Goal: Task Accomplishment & Management: Complete application form

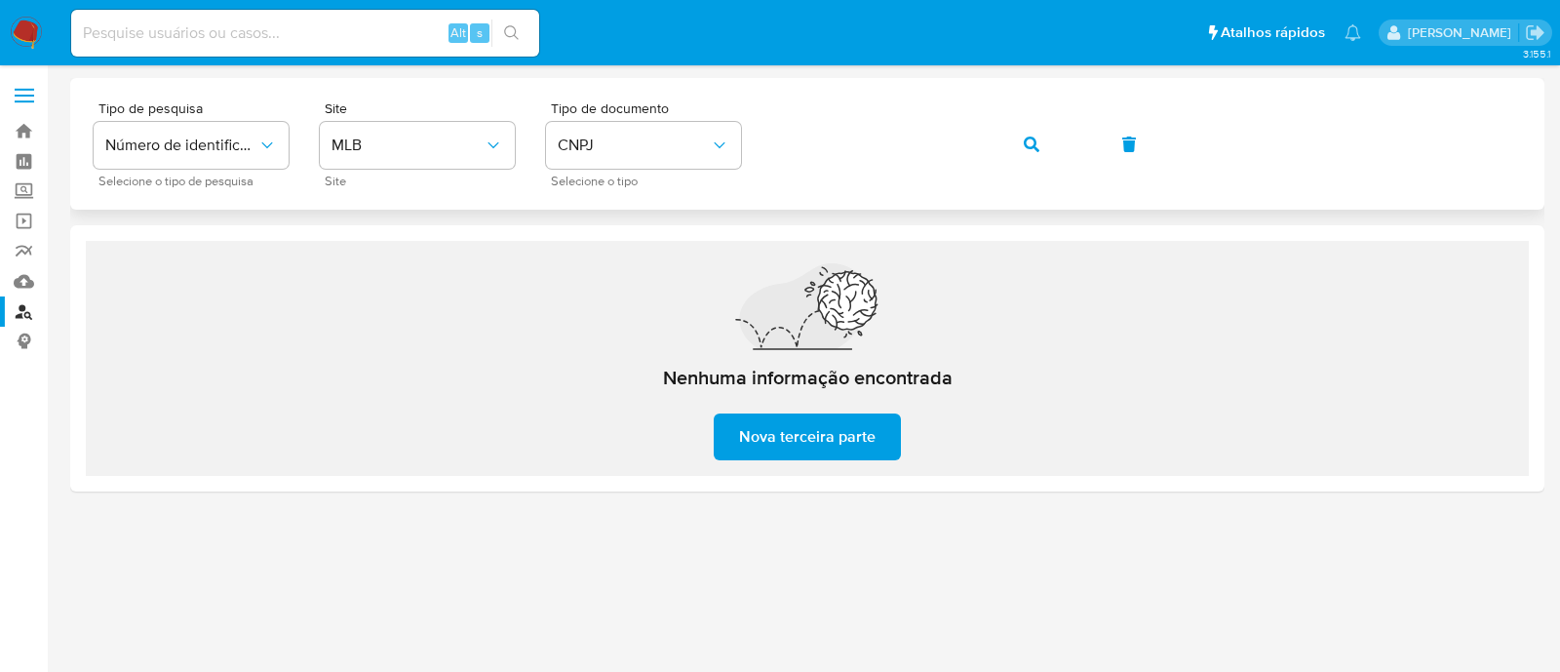
click at [1096, 156] on button "button" at bounding box center [1129, 144] width 66 height 47
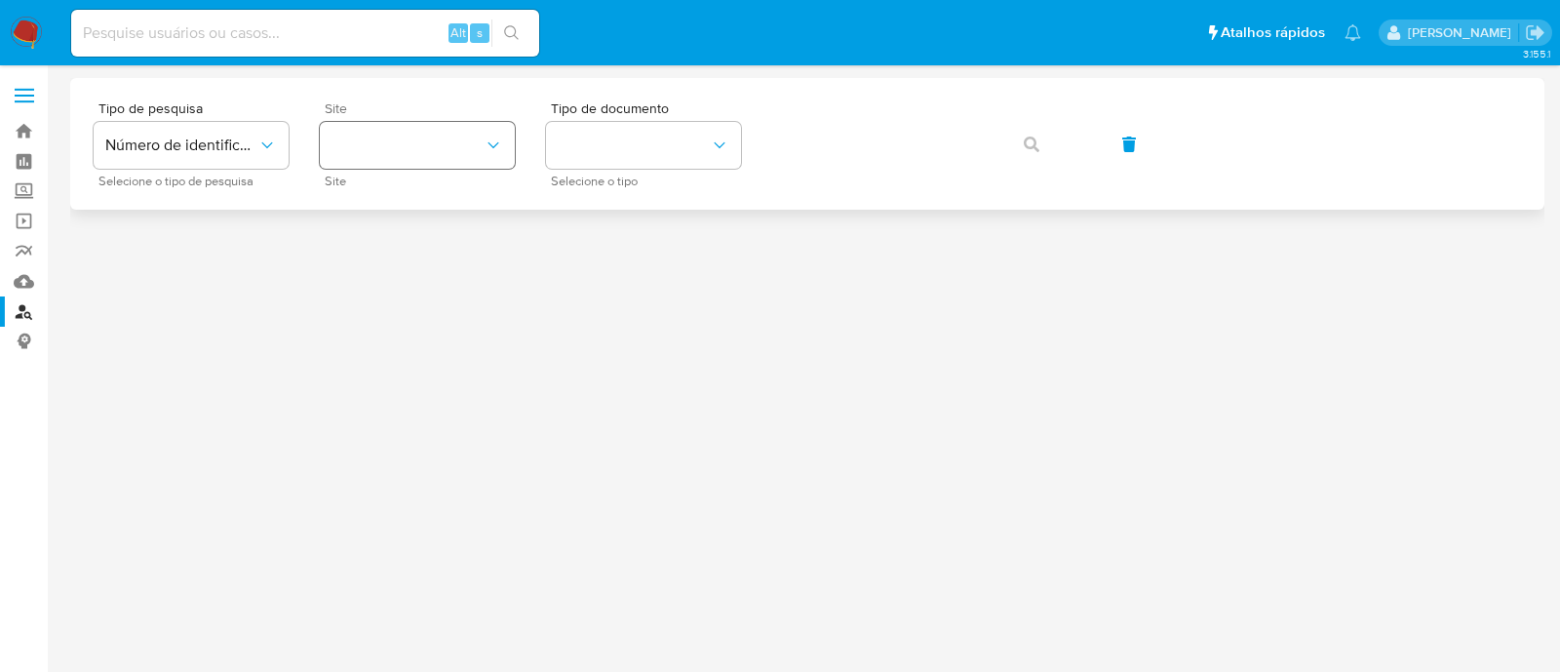
drag, startPoint x: 430, startPoint y: 139, endPoint x: 444, endPoint y: 166, distance: 29.7
click at [430, 141] on button "site_id" at bounding box center [417, 145] width 195 height 47
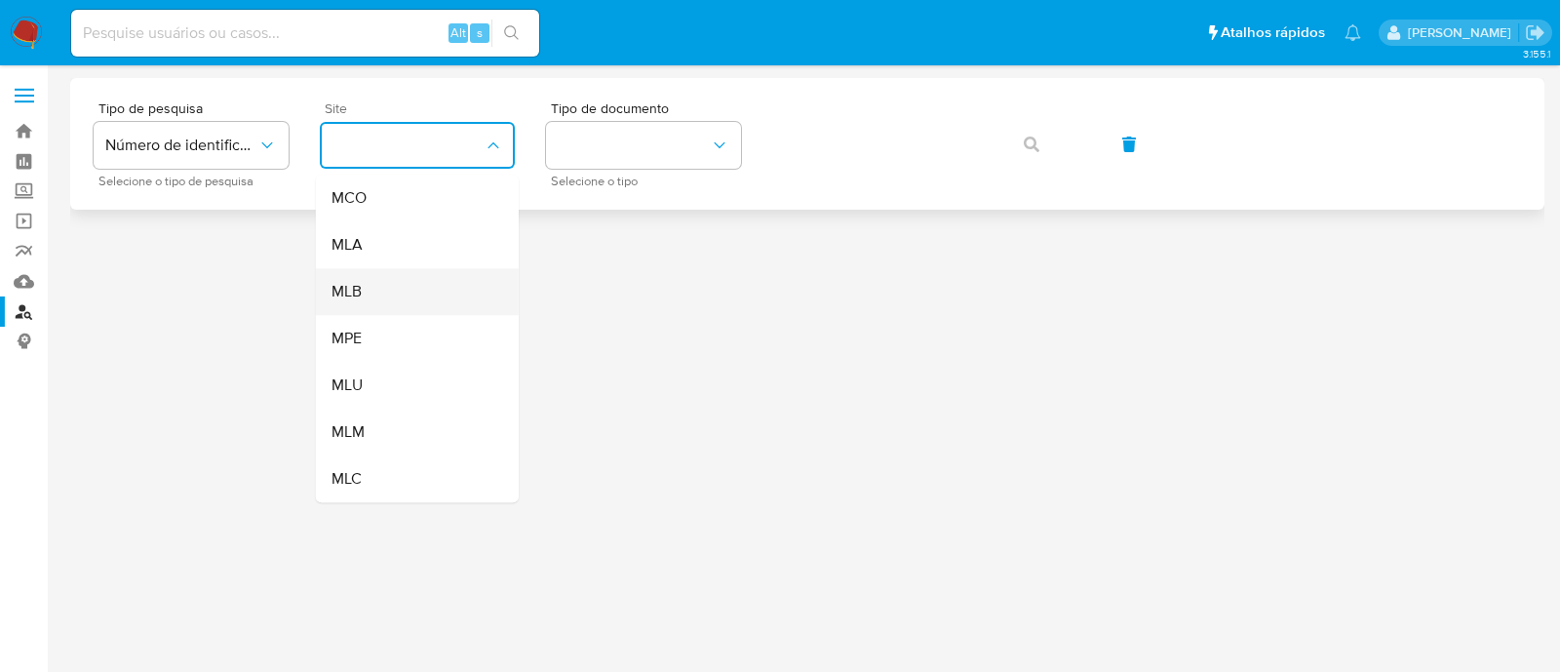
click at [406, 291] on div "MLB" at bounding box center [411, 291] width 160 height 47
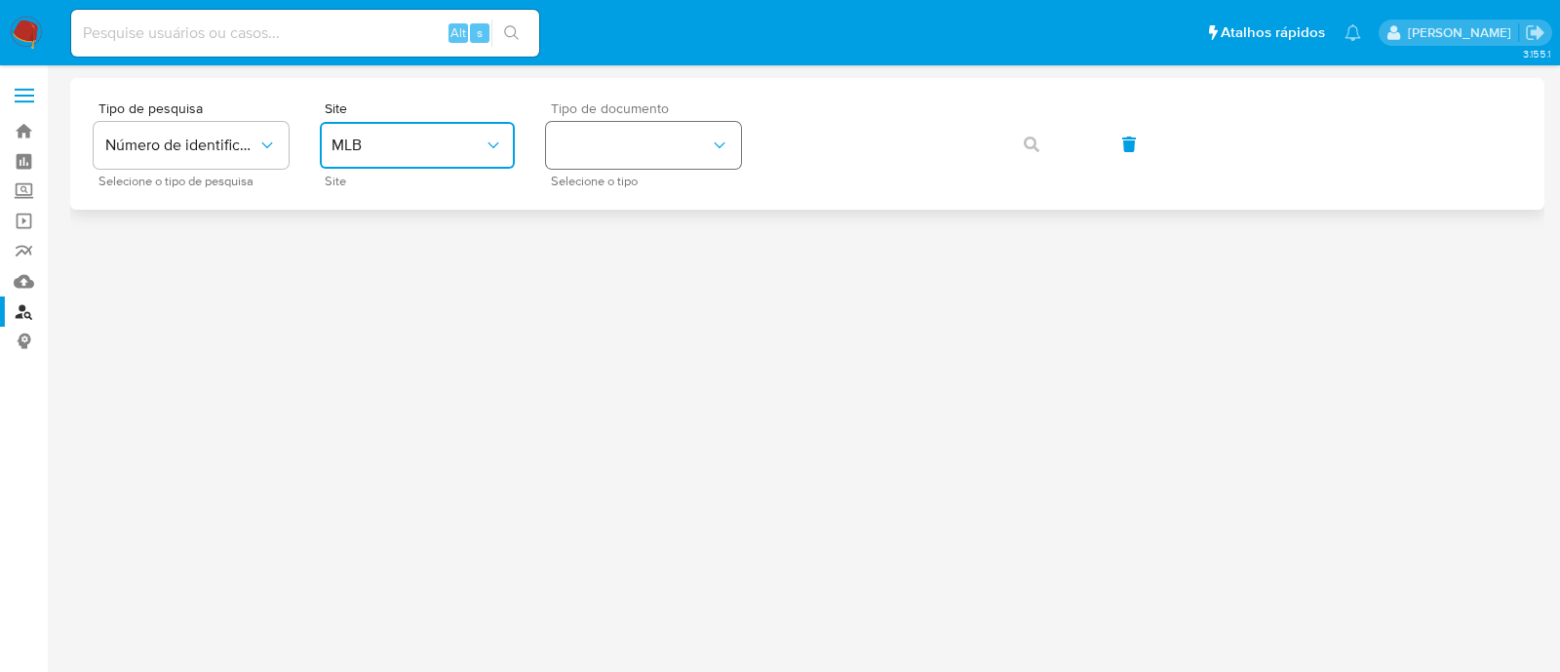
click at [671, 150] on button "identificationType" at bounding box center [643, 145] width 195 height 47
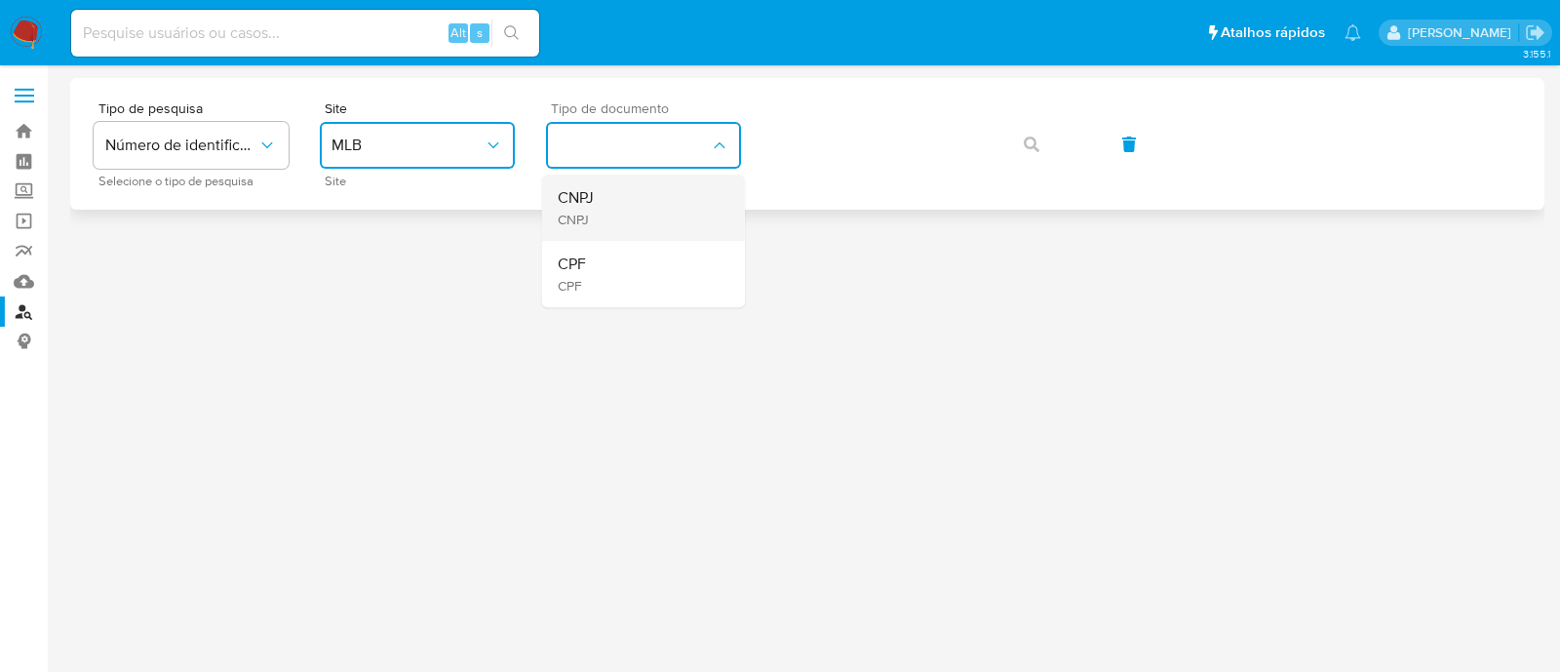
click at [670, 213] on div "CNPJ CNPJ" at bounding box center [638, 208] width 160 height 66
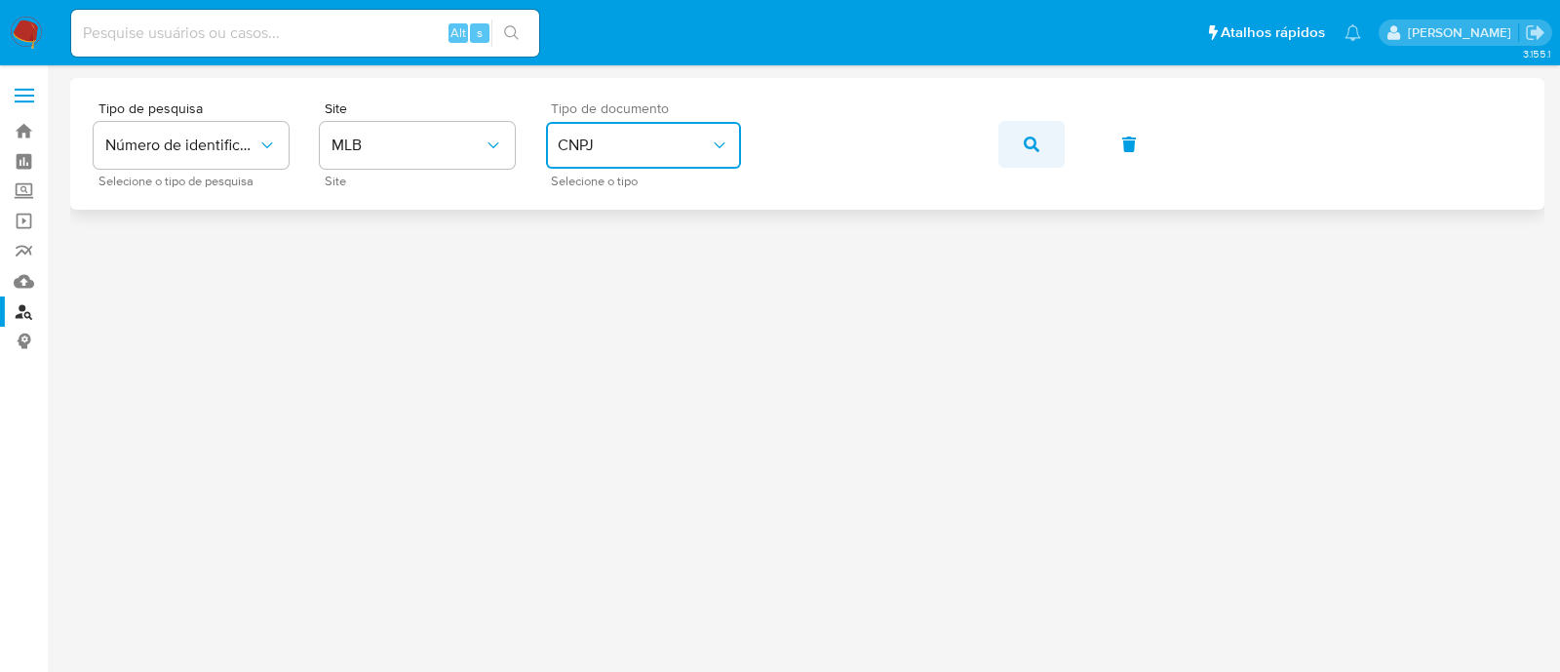
click at [1024, 138] on icon "button" at bounding box center [1032, 144] width 16 height 16
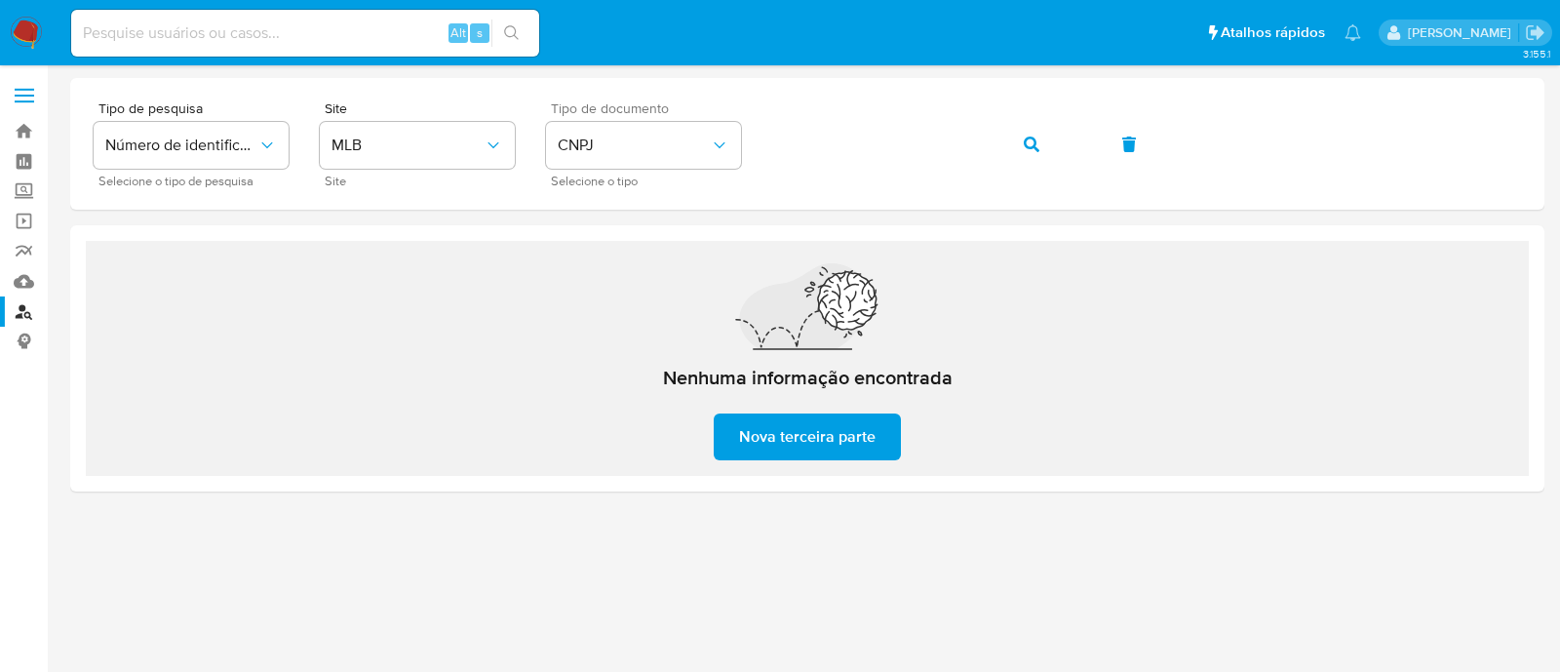
click at [1085, 469] on div "Nenhuma informação encontrada Nova terceira parte" at bounding box center [807, 358] width 1443 height 235
click at [1034, 132] on span "button" at bounding box center [1032, 144] width 16 height 43
click at [814, 421] on span "Nova terceira parte" at bounding box center [807, 436] width 136 height 43
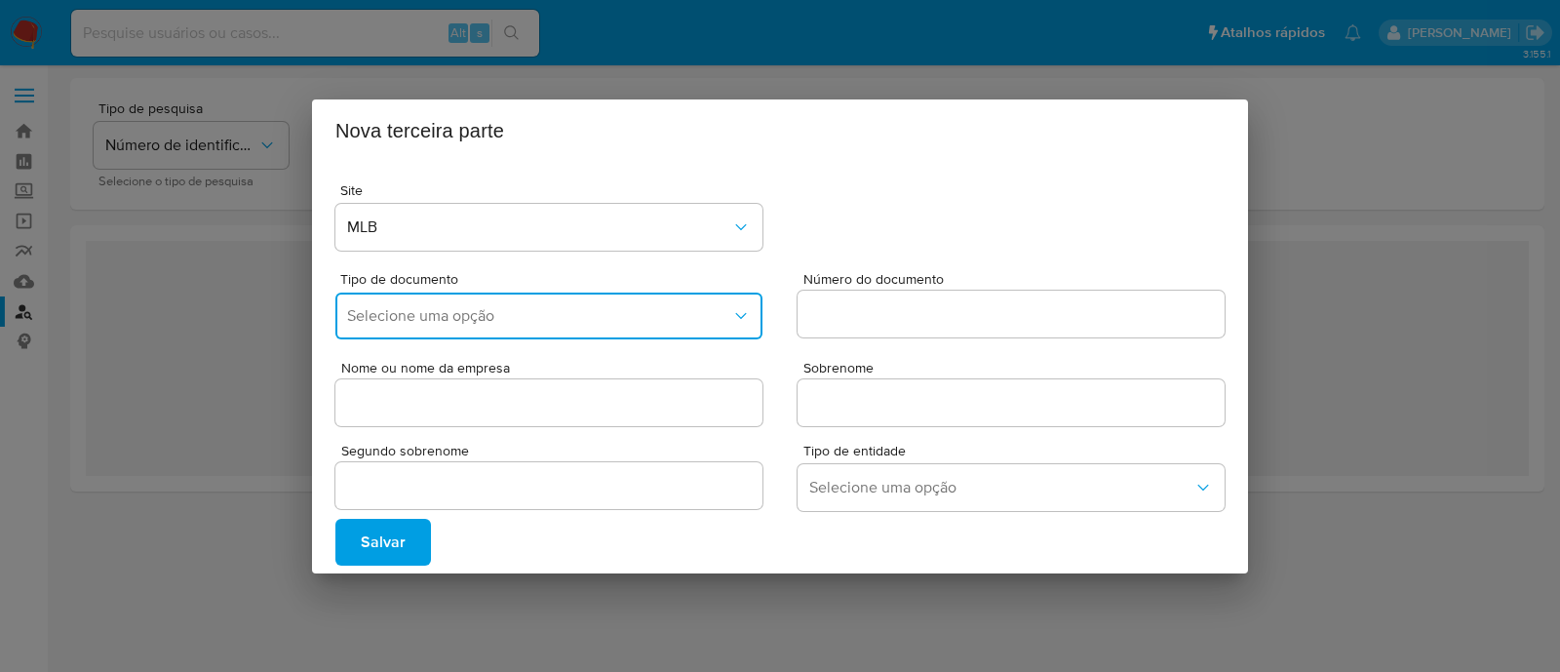
click at [467, 318] on span "Selecione uma opção" at bounding box center [539, 315] width 384 height 19
click at [476, 348] on div "CNPJ" at bounding box center [543, 368] width 392 height 47
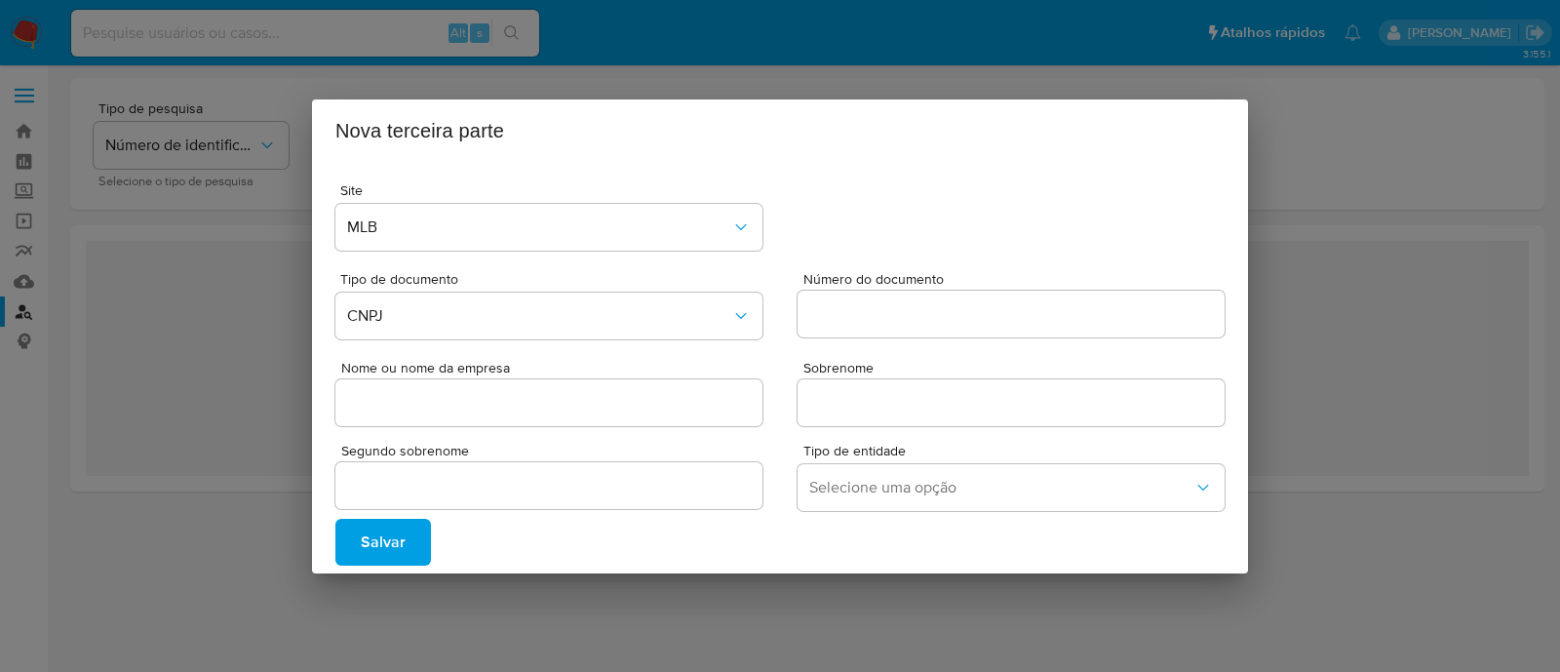
click at [941, 308] on input "Número do documento" at bounding box center [1010, 313] width 427 height 25
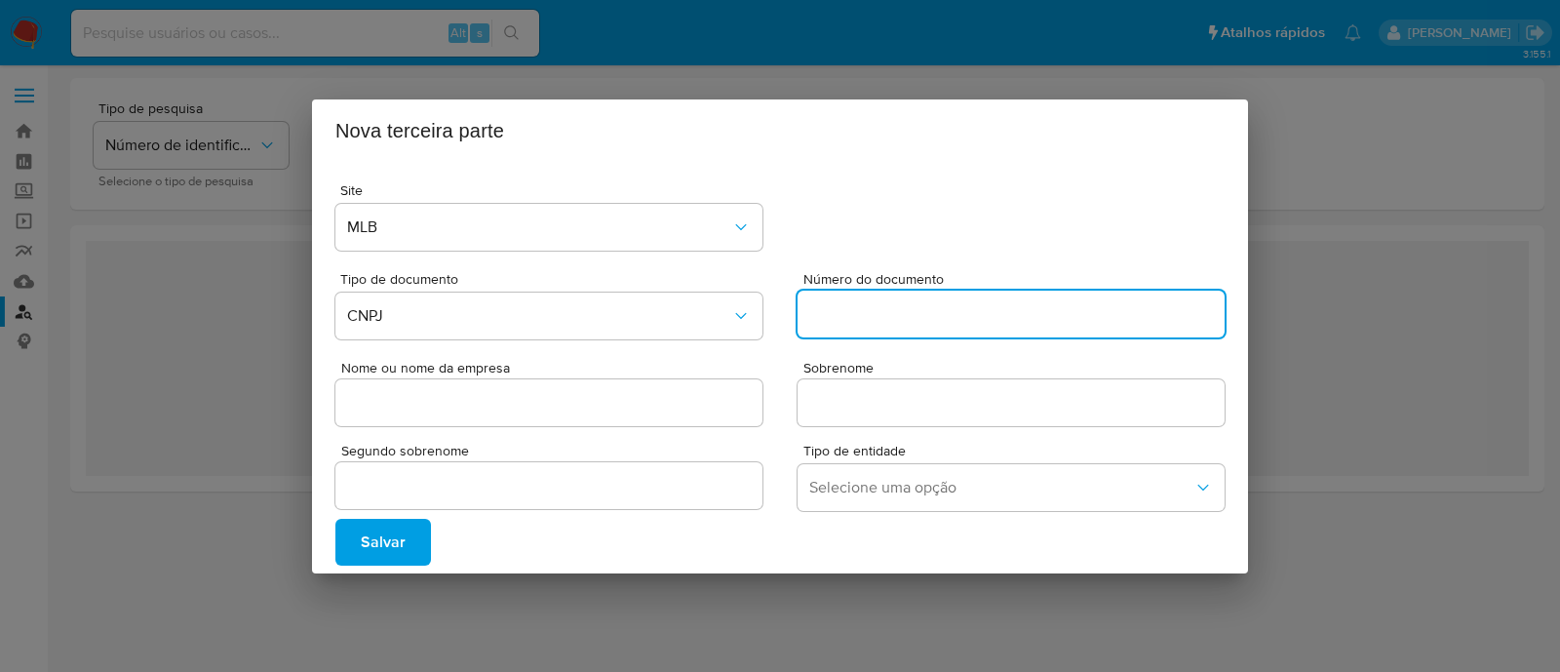
paste input "[CREDIT_CARD_NUMBER]"
type input "[CREDIT_CARD_NUMBER]"
click at [670, 410] on input "Nome ou nome da empresa" at bounding box center [548, 402] width 427 height 25
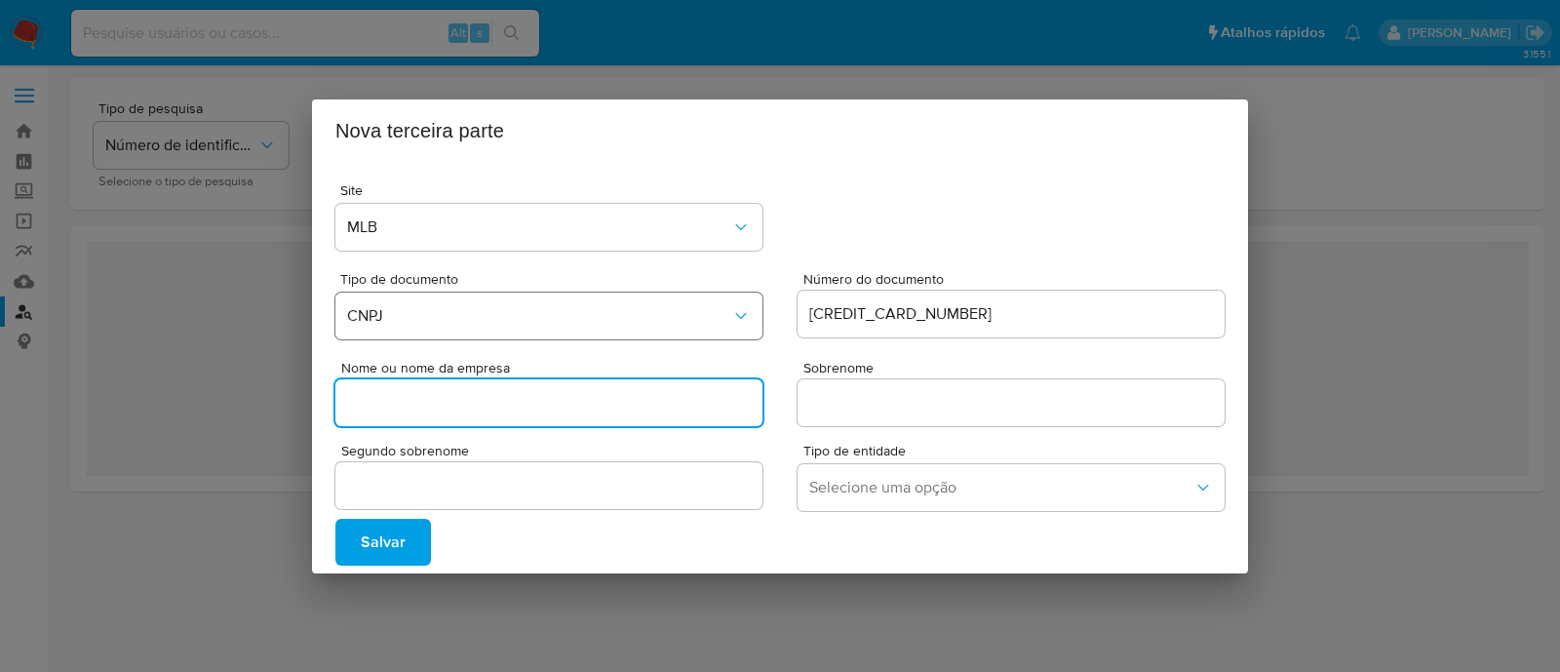
paste input "MONTE CARLO ART & DESIGN LTDA"
click at [499, 402] on input "MONTE CARLO ART & DESIGN LTDA" at bounding box center [548, 402] width 427 height 25
type input "MONTE CARLO ART e DESIGN LTDA"
click at [898, 413] on input "Sobrenome" at bounding box center [1010, 402] width 427 height 25
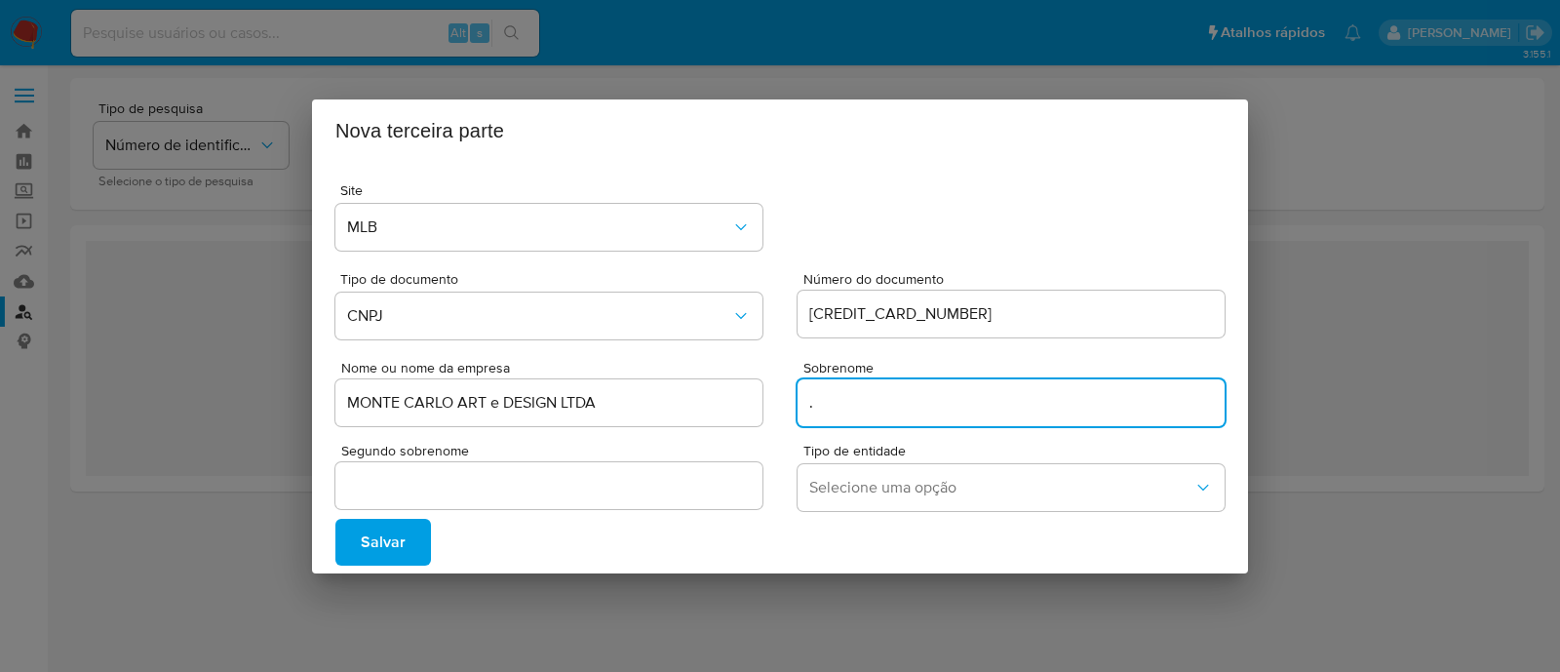
type input "."
click at [858, 526] on div "Salvar" at bounding box center [779, 542] width 889 height 47
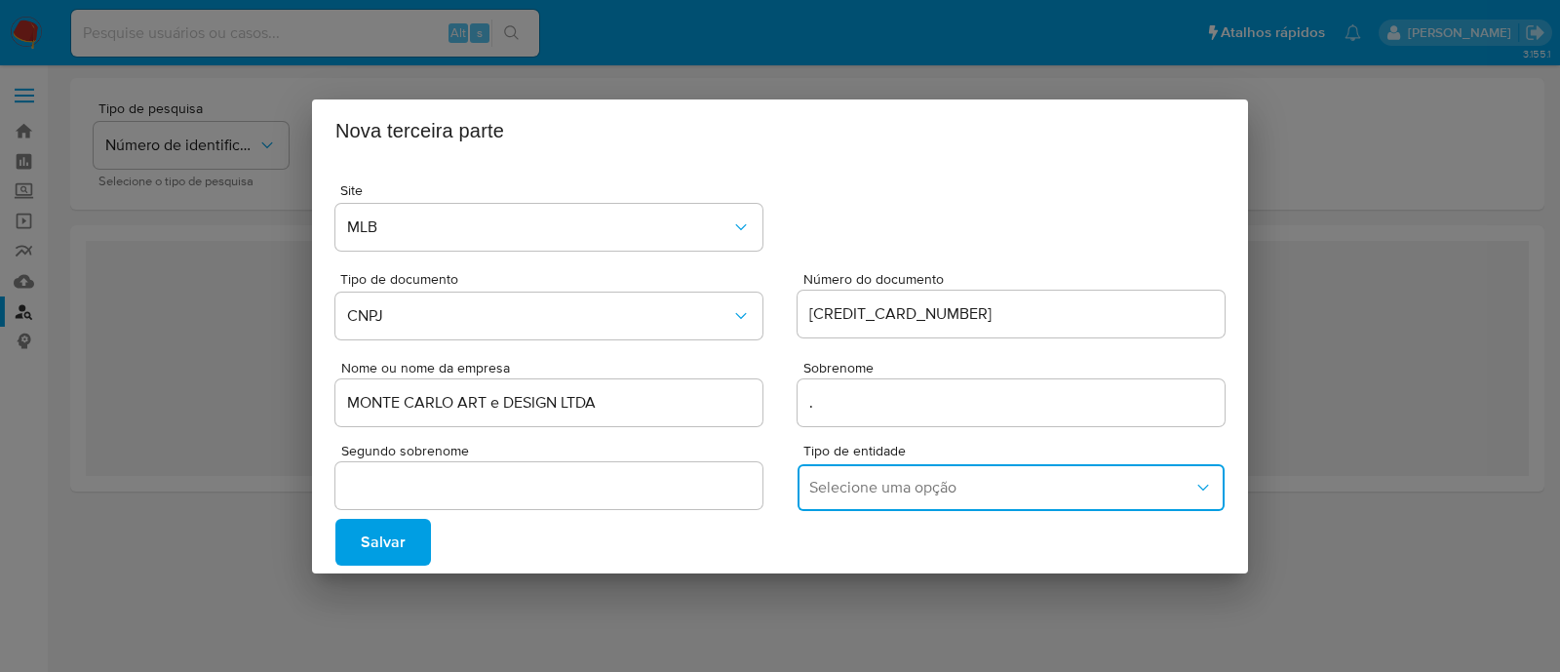
click at [858, 492] on span "Selecione uma opção" at bounding box center [1001, 487] width 384 height 19
click at [834, 397] on span "COMPANY" at bounding box center [846, 392] width 74 height 19
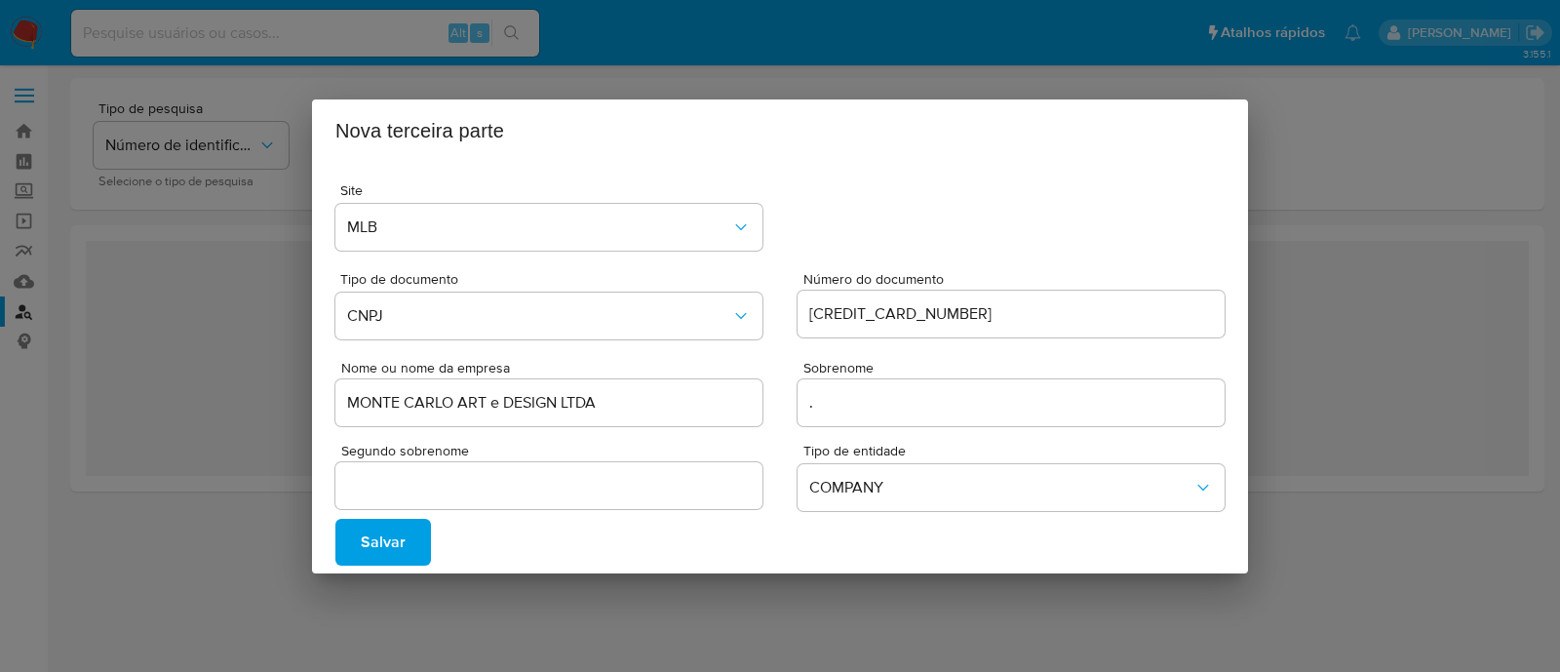
click at [386, 539] on span "Salvar" at bounding box center [383, 542] width 45 height 43
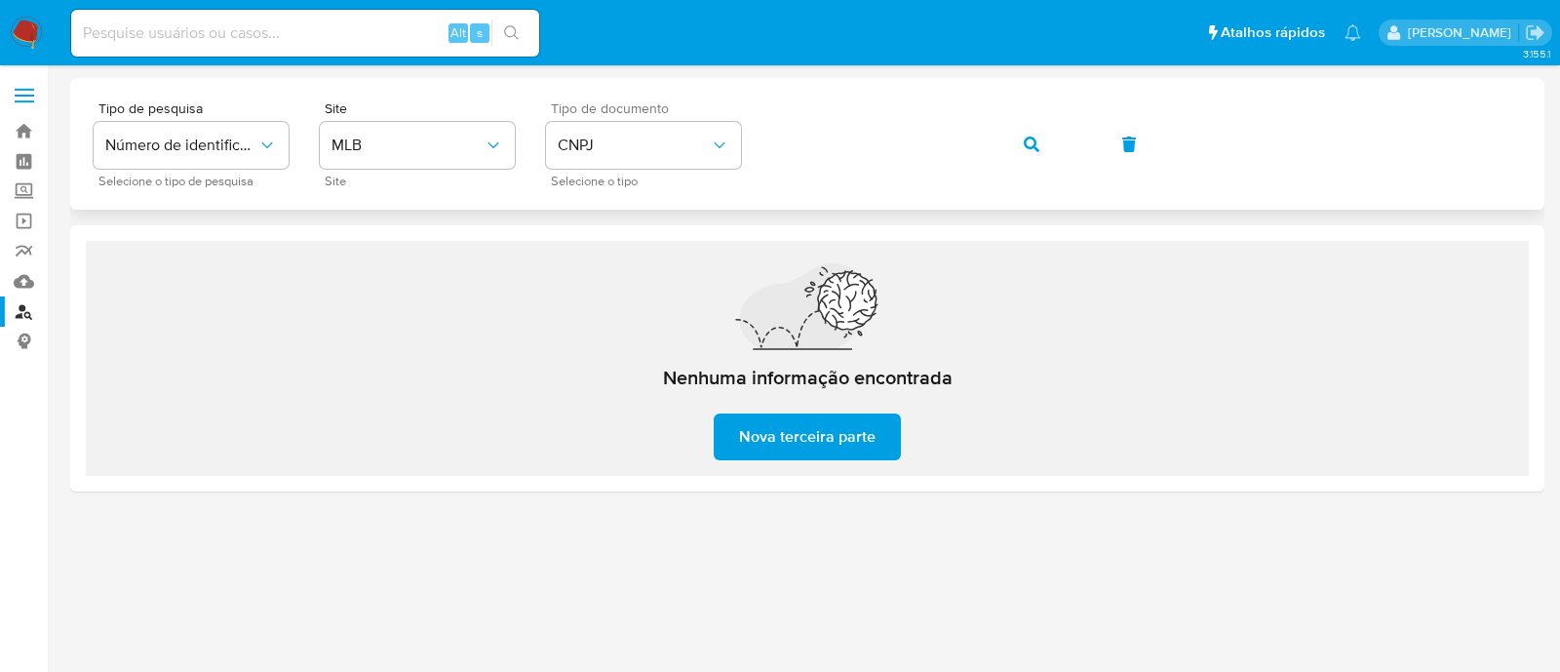
click at [1019, 159] on button "button" at bounding box center [1031, 144] width 66 height 47
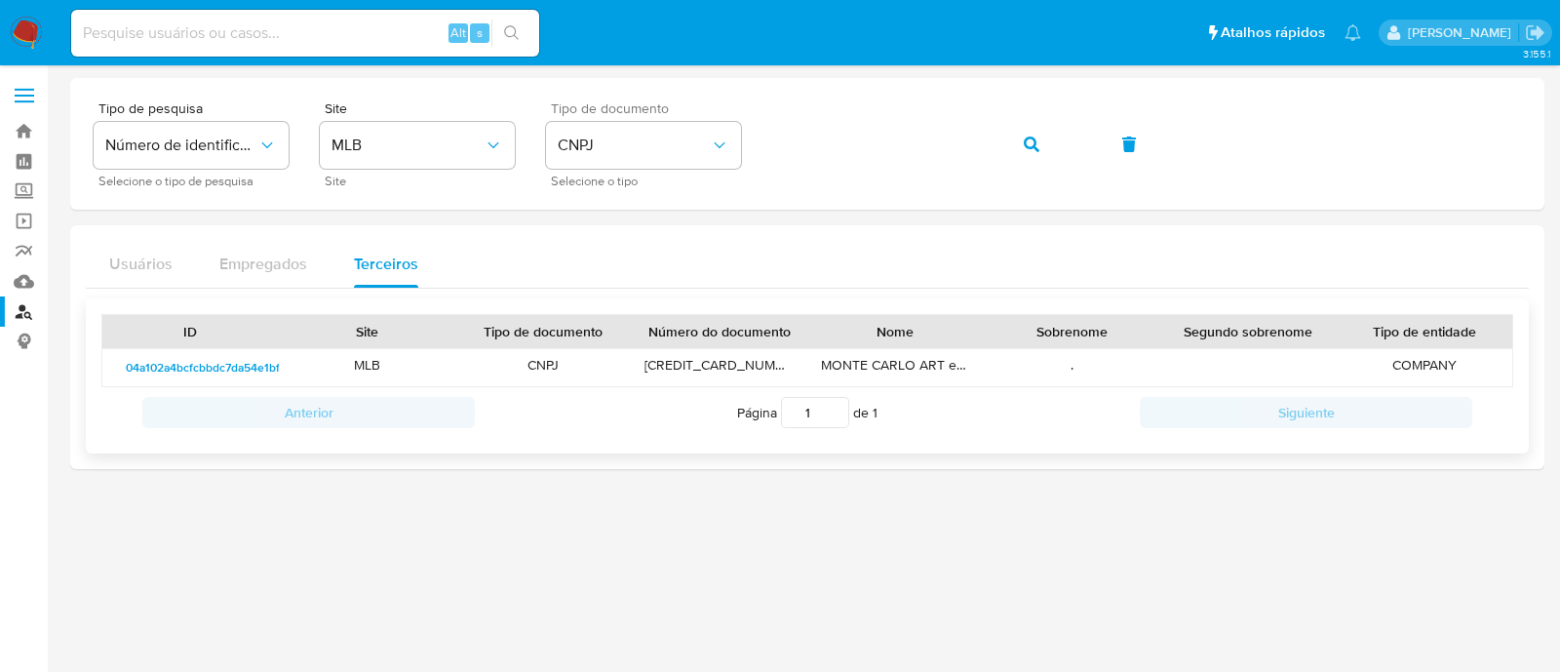
click at [239, 359] on span "04a102a4bcfcbbdc7da54e1bf1cbb91124b7b007" at bounding box center [250, 367] width 248 height 23
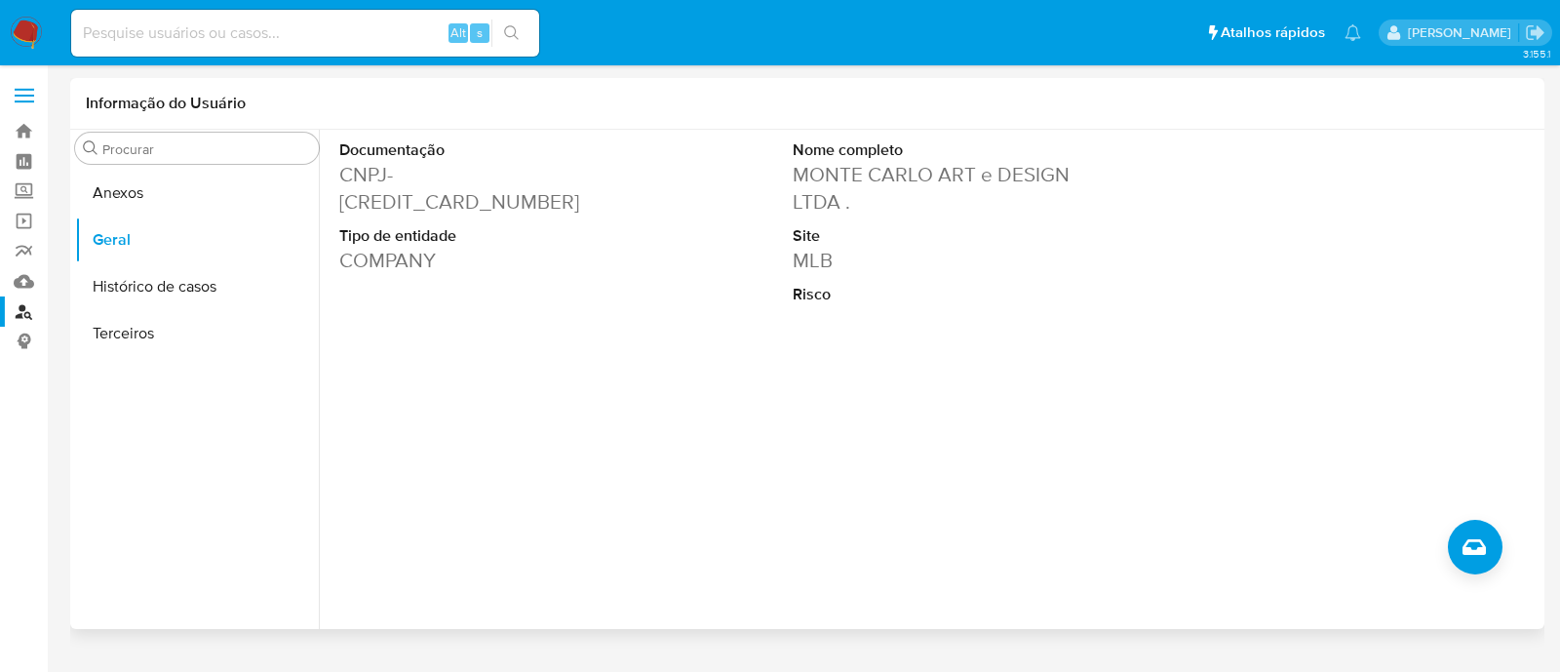
click at [463, 446] on div at bounding box center [929, 379] width 1221 height 499
click at [137, 194] on button "Anexos" at bounding box center [197, 193] width 244 height 47
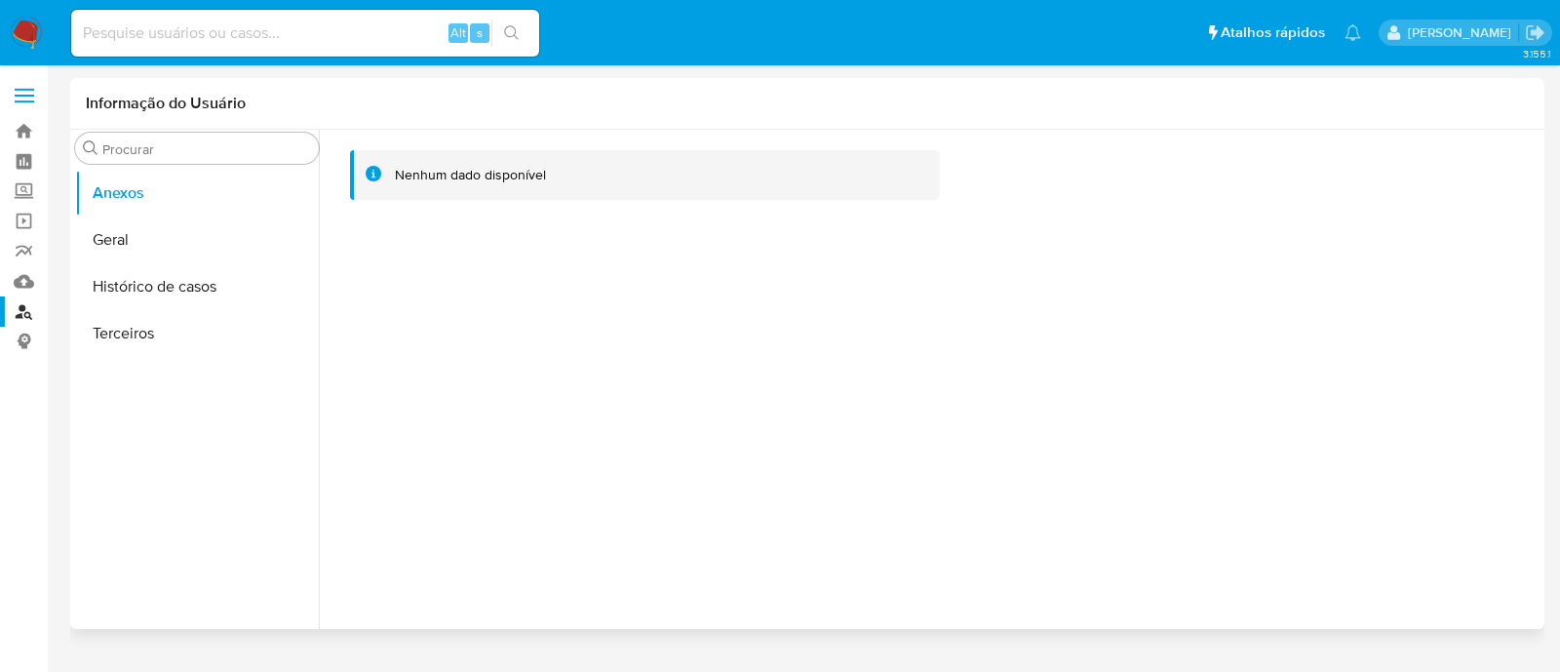
click at [594, 360] on div "Nenhum dado disponível" at bounding box center [929, 379] width 1221 height 499
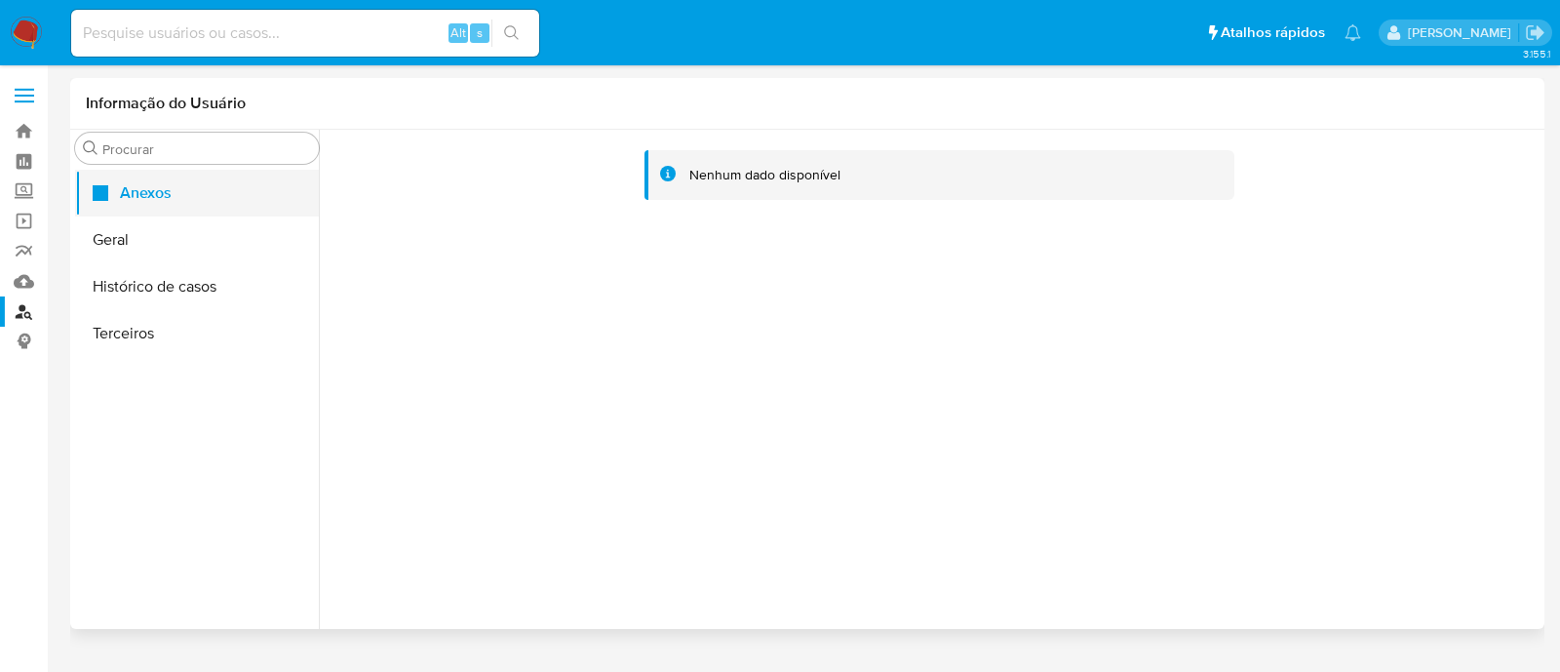
click at [145, 179] on button "Anexos" at bounding box center [197, 193] width 244 height 47
drag, startPoint x: 709, startPoint y: 285, endPoint x: 508, endPoint y: 283, distance: 200.8
click at [707, 285] on div "Nenhum dado disponível" at bounding box center [929, 379] width 1221 height 499
click at [180, 279] on button "Histórico de casos" at bounding box center [197, 286] width 244 height 47
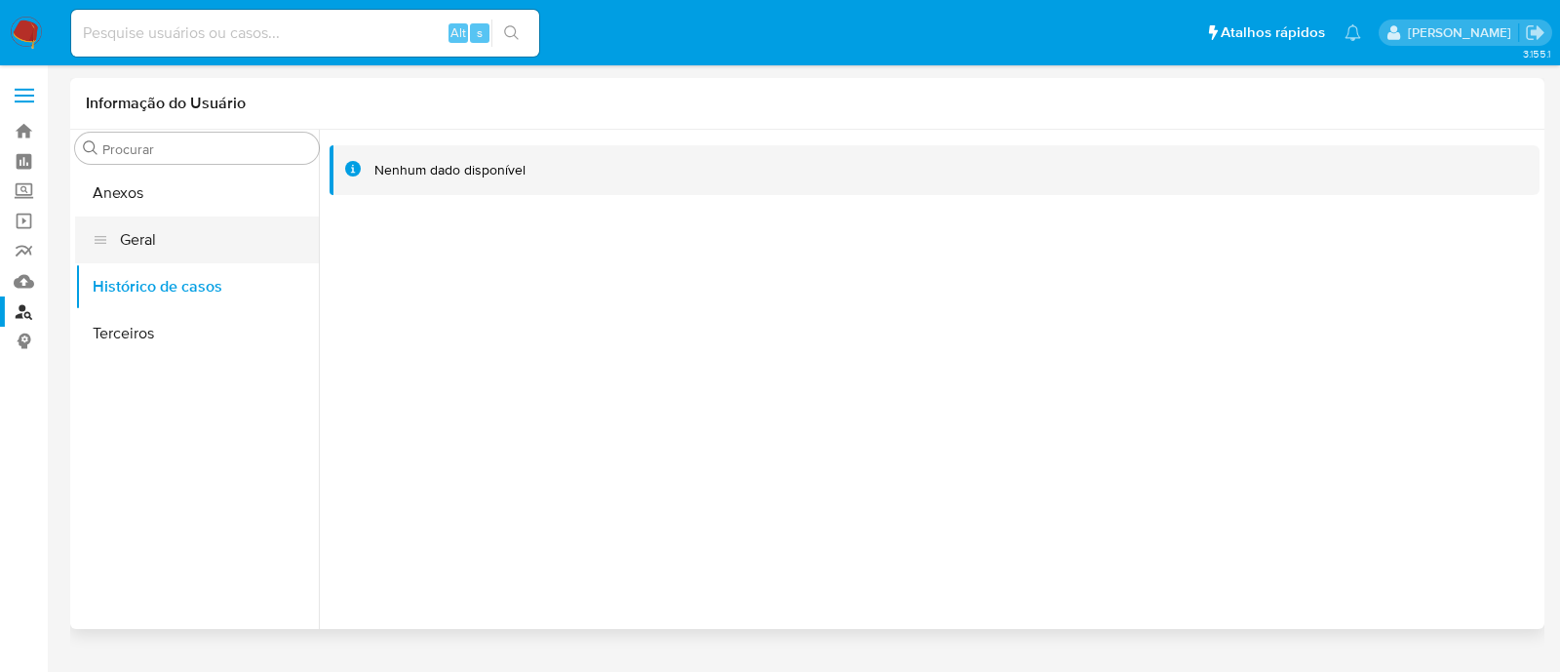
click at [183, 236] on button "Geral" at bounding box center [197, 239] width 244 height 47
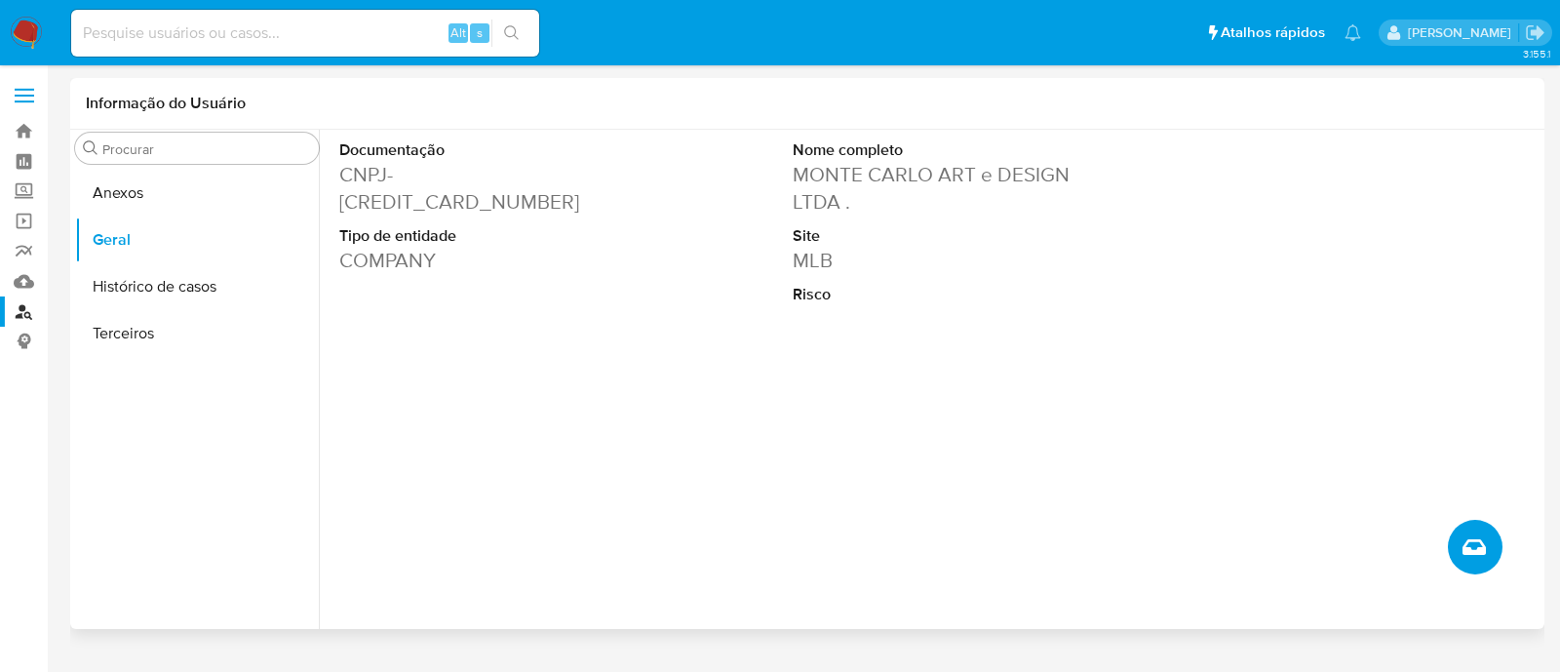
click at [1466, 548] on icon "Criar caso manual" at bounding box center [1473, 547] width 23 height 16
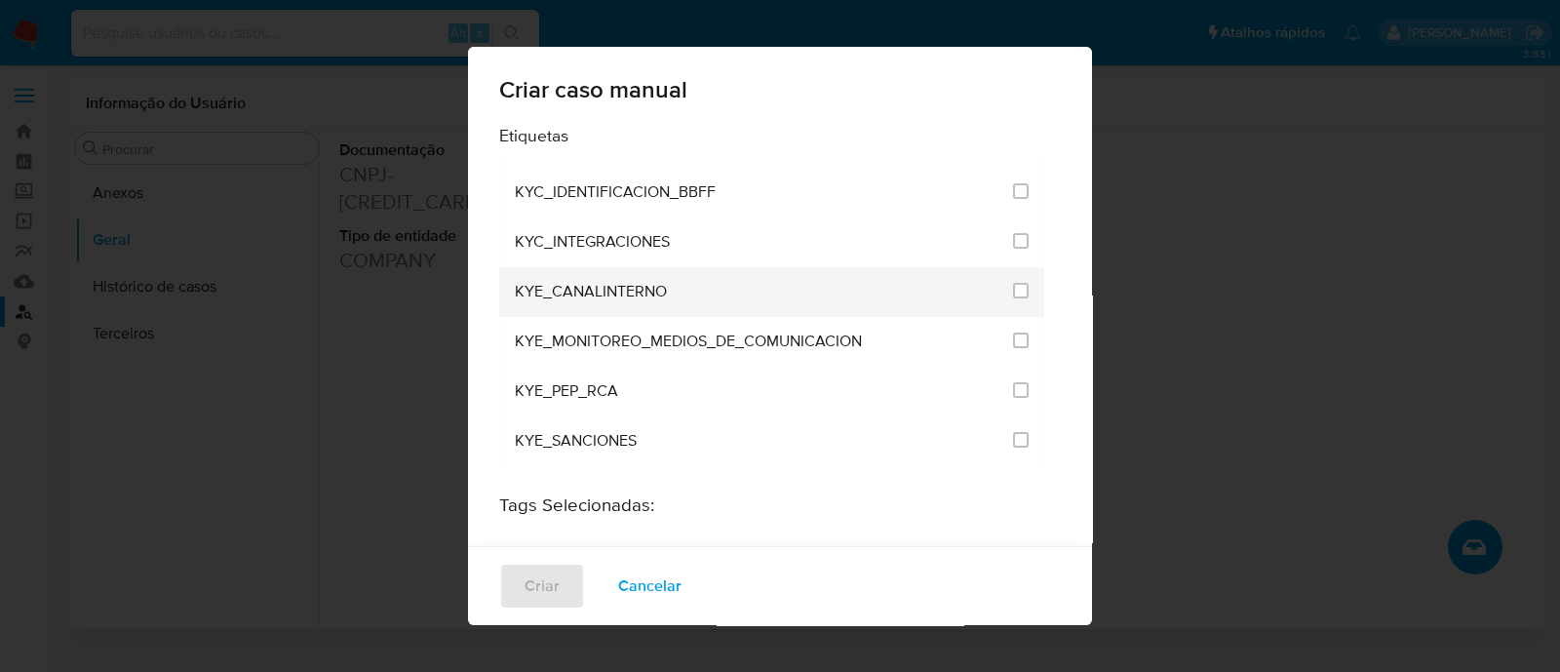
scroll to position [121, 0]
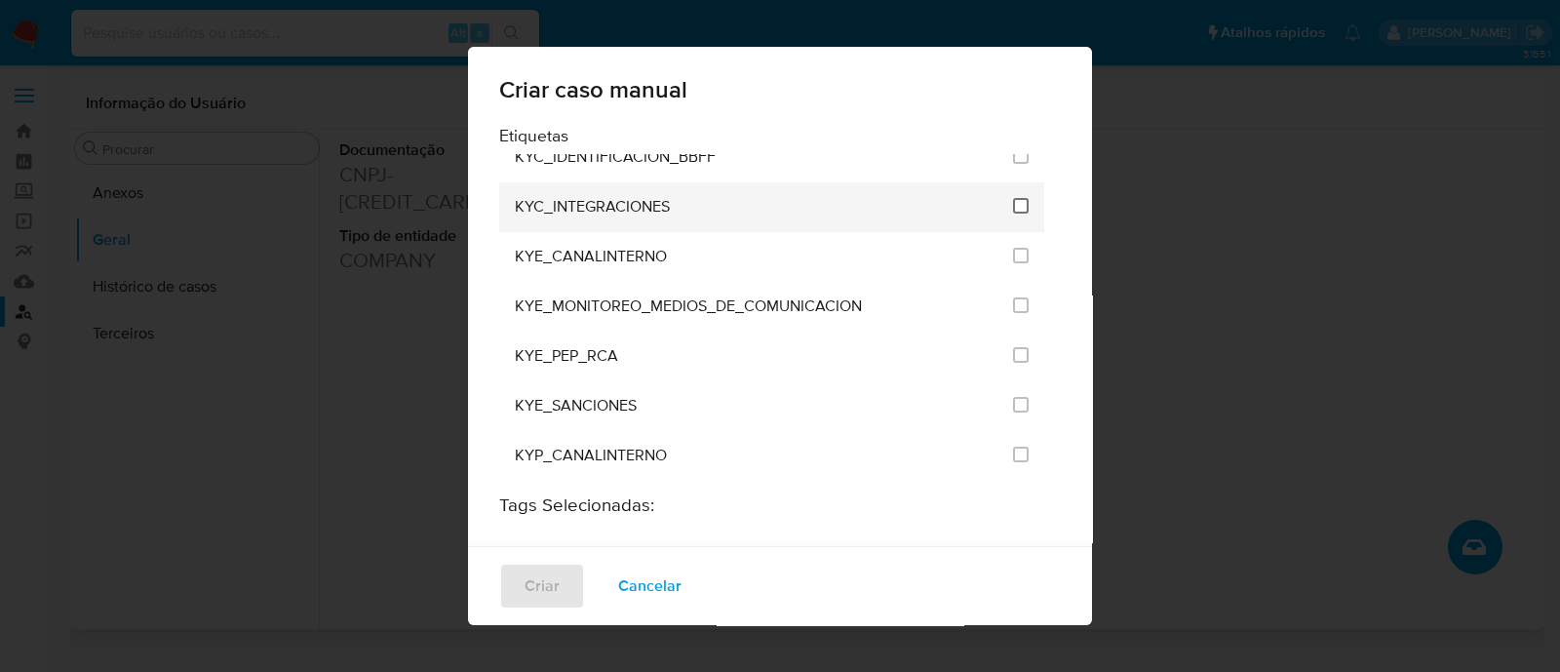
click at [1013, 206] on input "2093" at bounding box center [1021, 206] width 16 height 16
checkbox input "true"
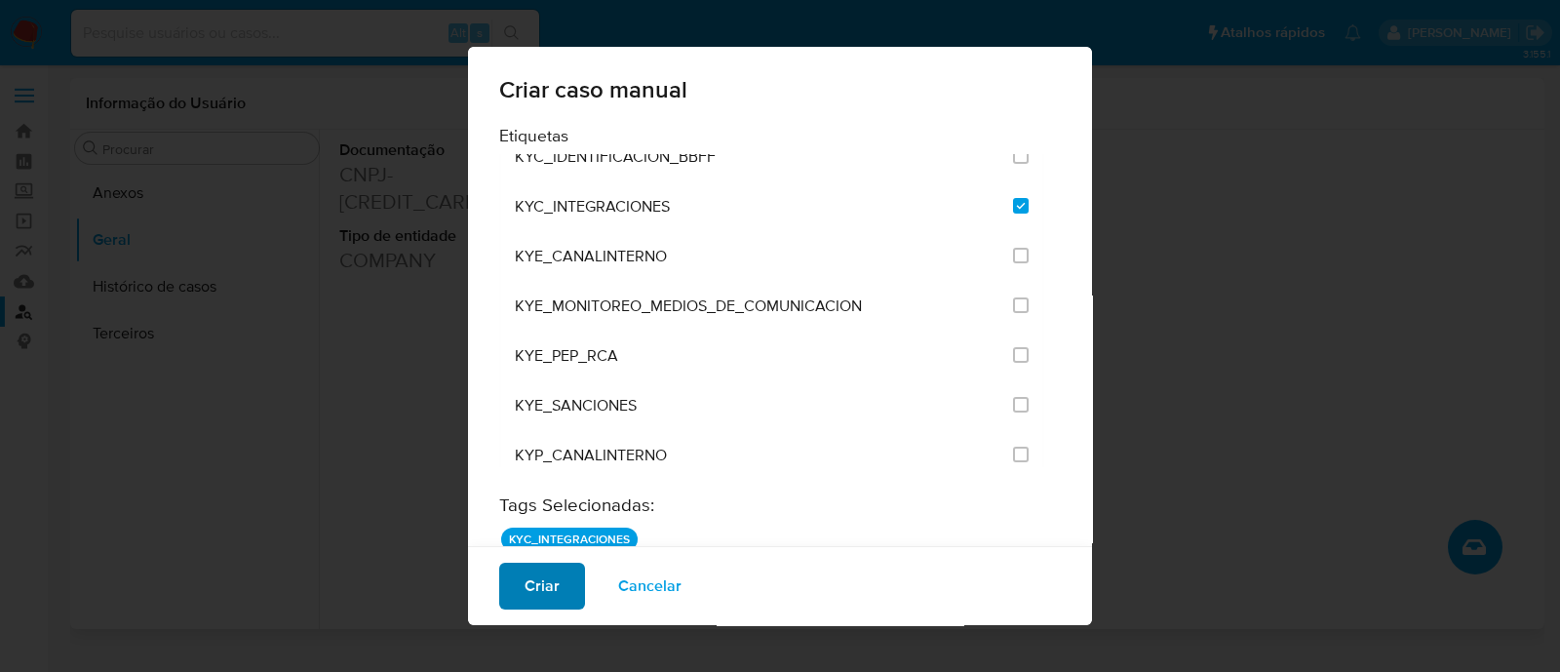
click at [548, 578] on span "Criar" at bounding box center [542, 585] width 35 height 43
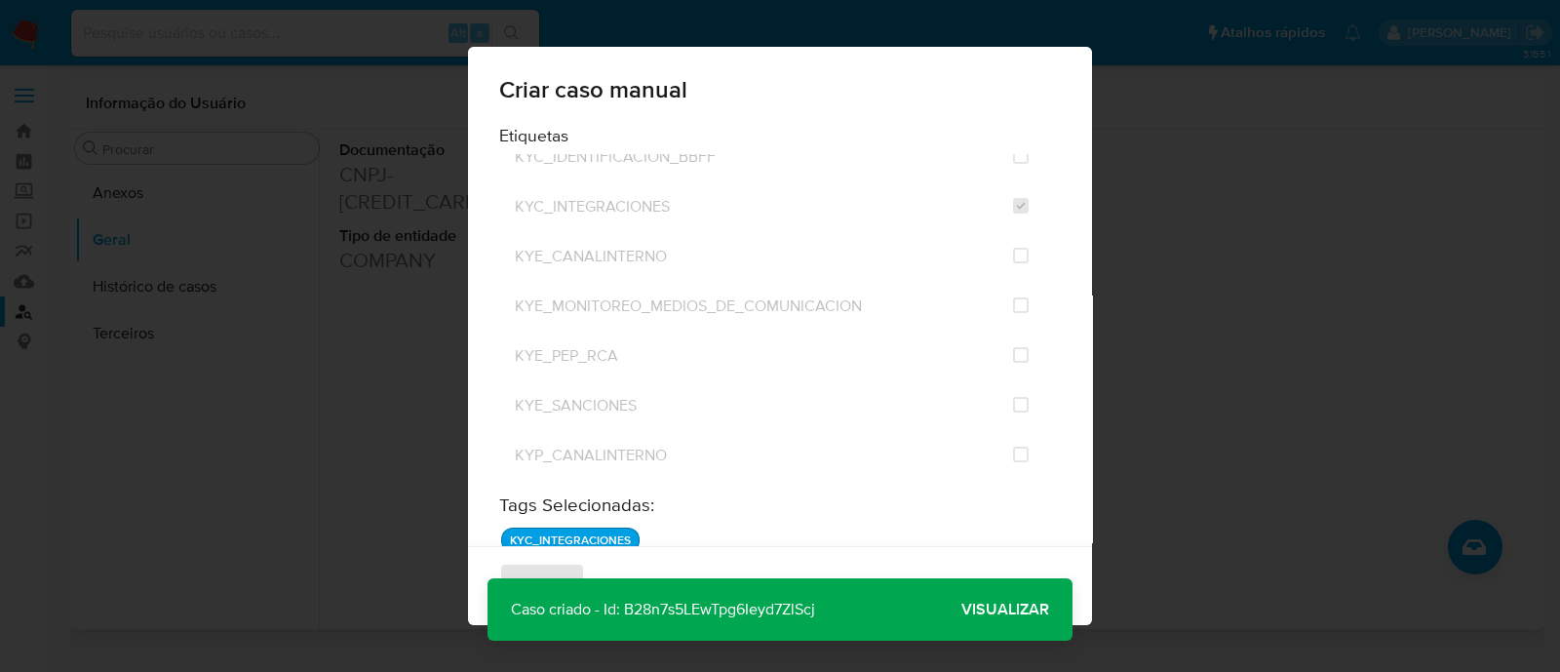
click at [982, 609] on span "Visualizar" at bounding box center [1005, 609] width 88 height 0
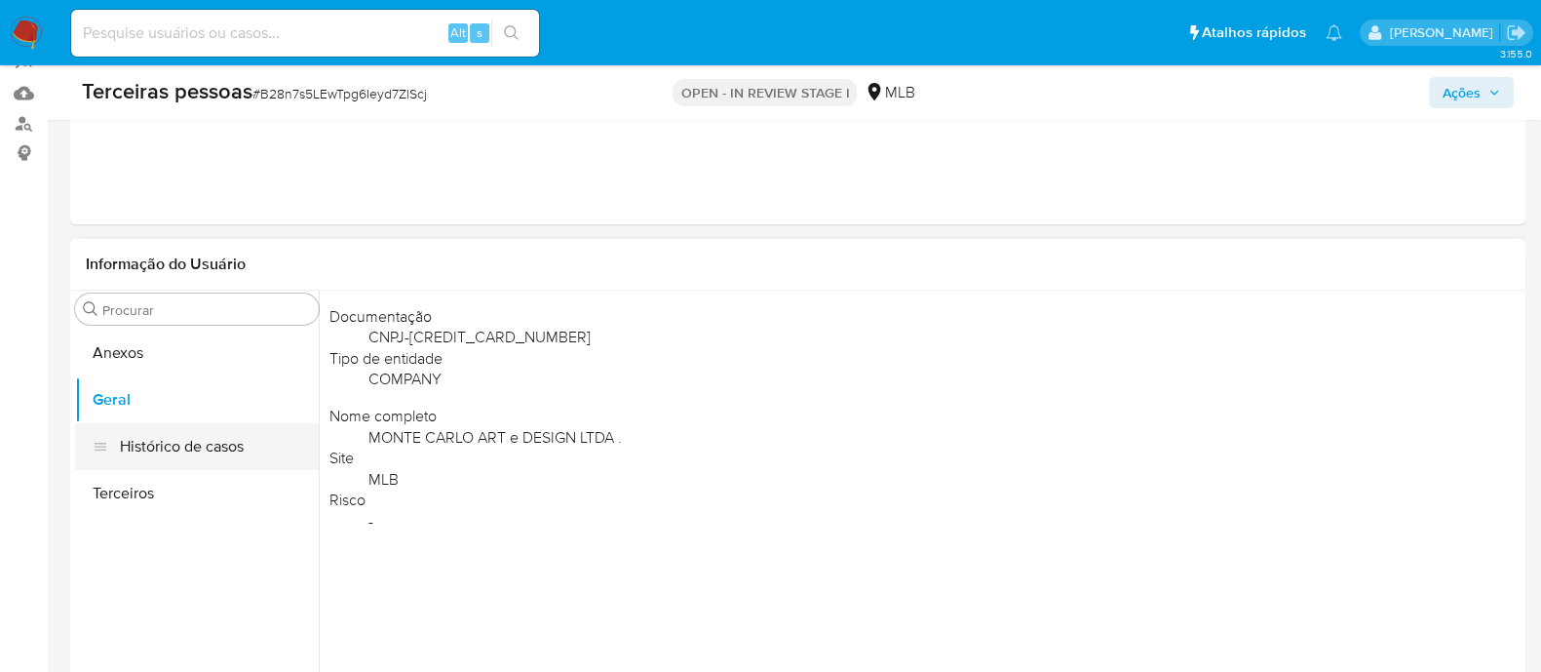
scroll to position [243, 0]
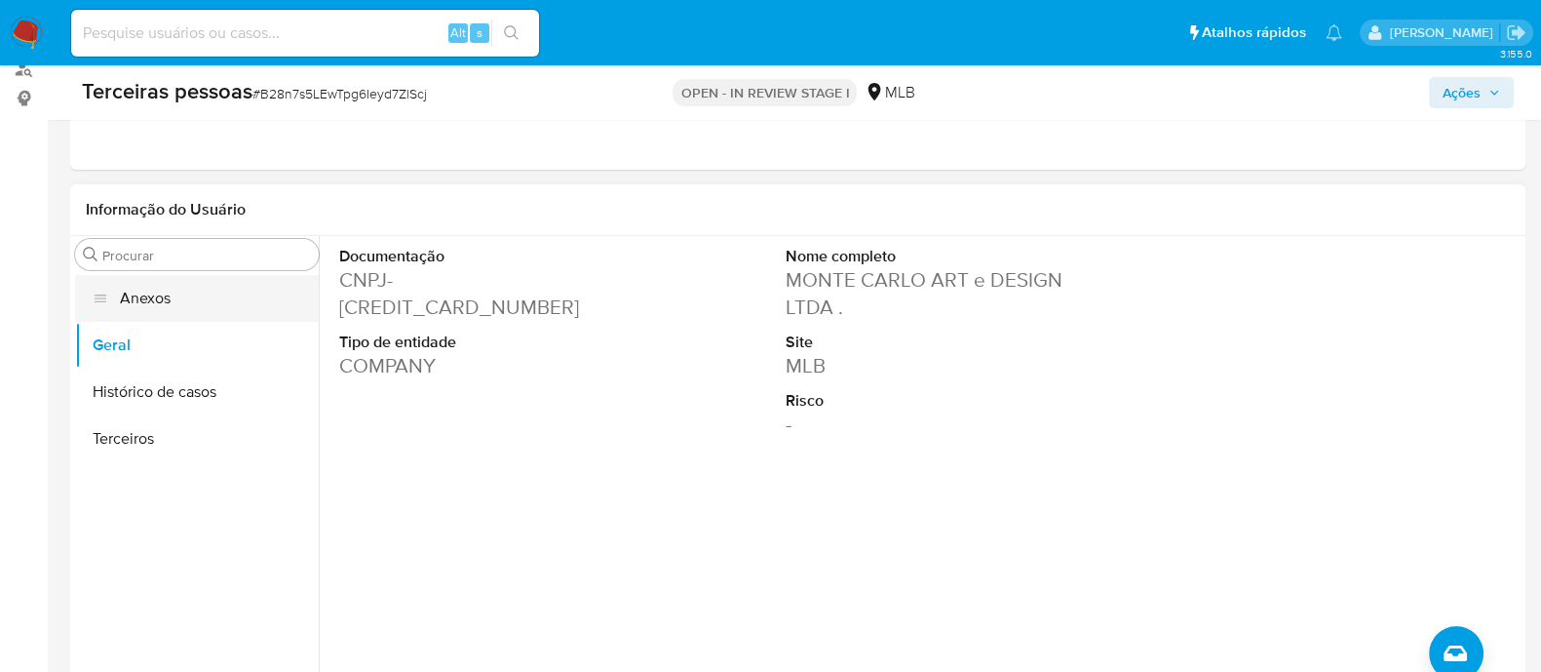
click at [149, 275] on button "Anexos" at bounding box center [197, 298] width 244 height 47
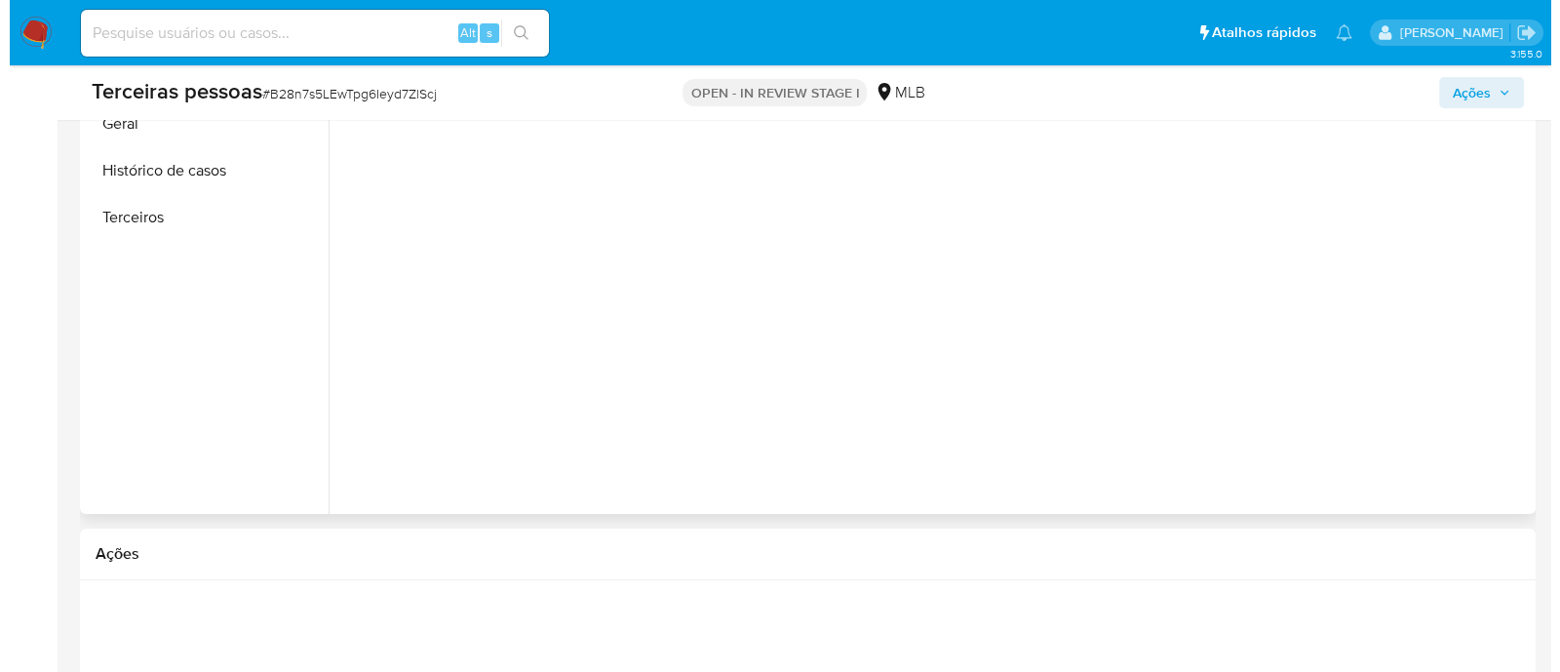
scroll to position [486, 0]
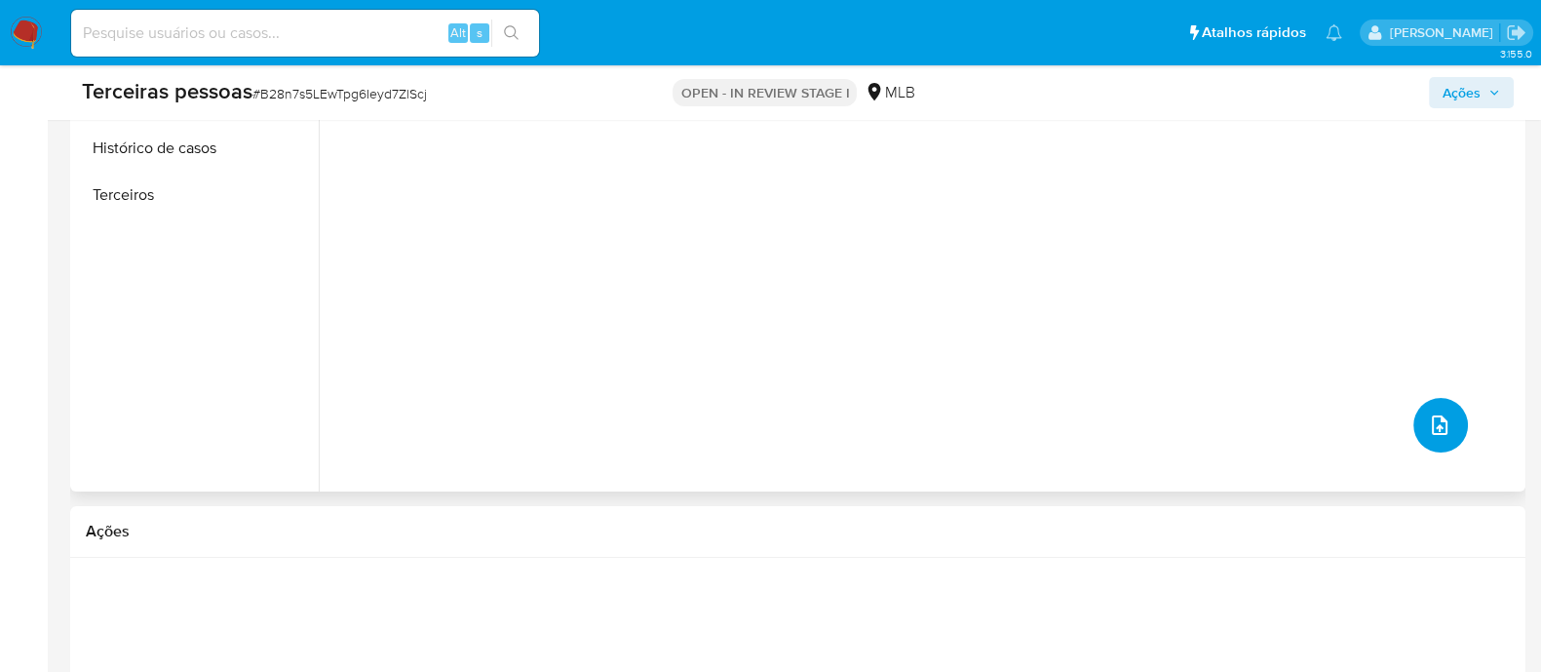
click at [1430, 440] on button "upload-file" at bounding box center [1441, 425] width 55 height 55
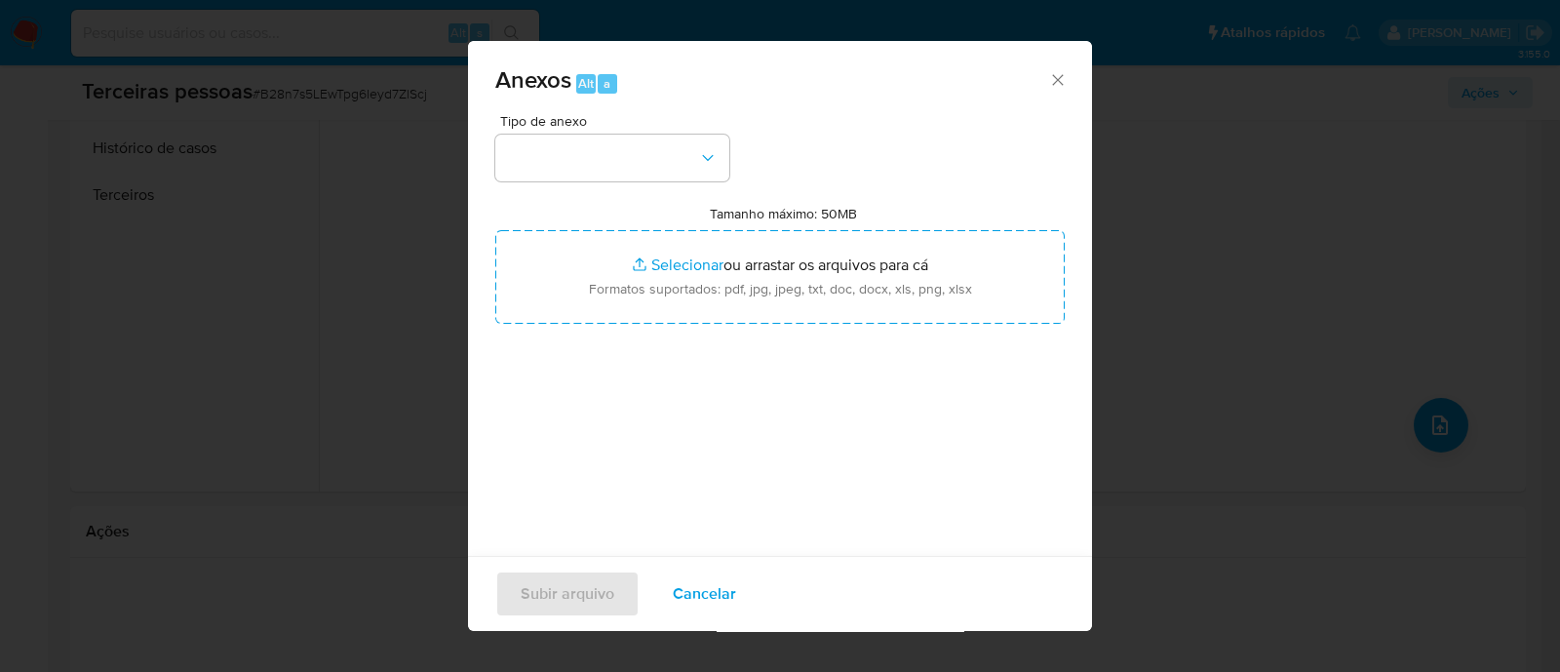
click at [658, 129] on div "Tipo de anexo" at bounding box center [612, 147] width 234 height 67
click at [639, 170] on button "button" at bounding box center [612, 158] width 234 height 47
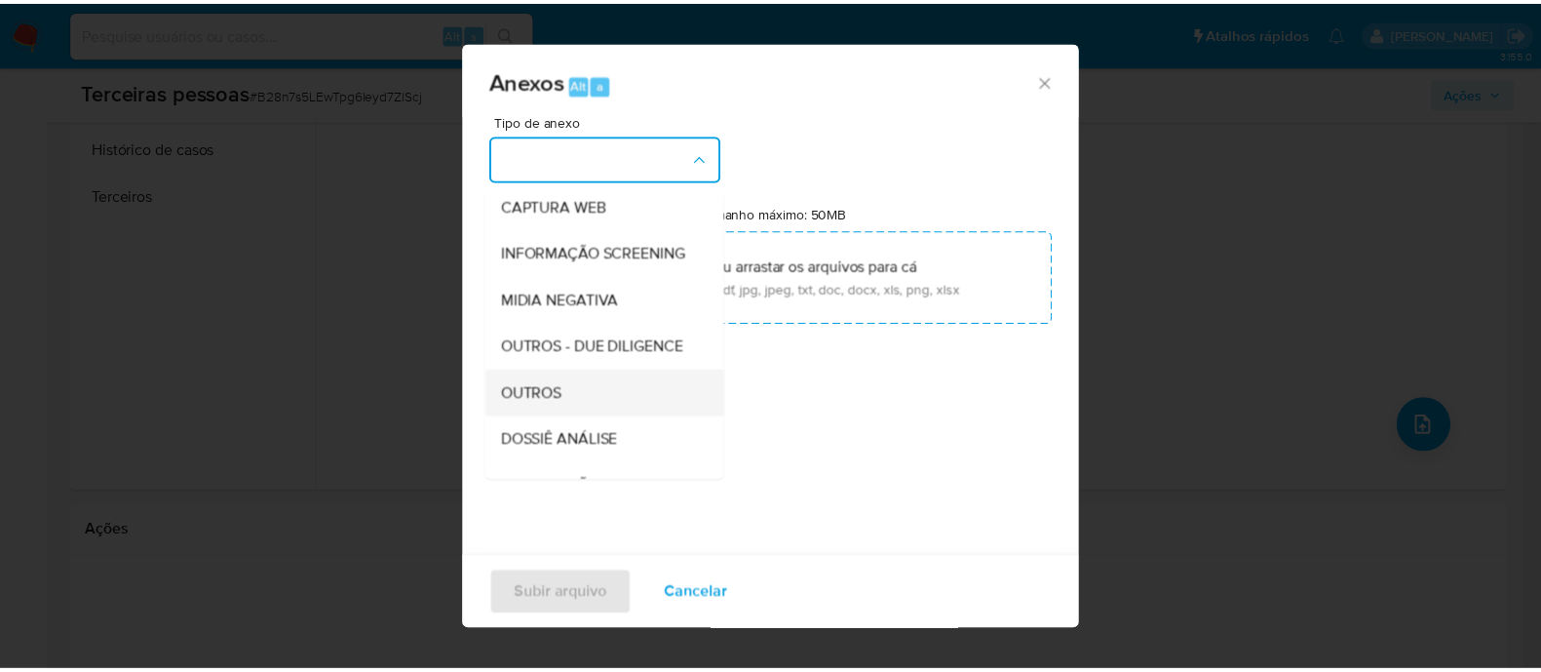
scroll to position [300, 0]
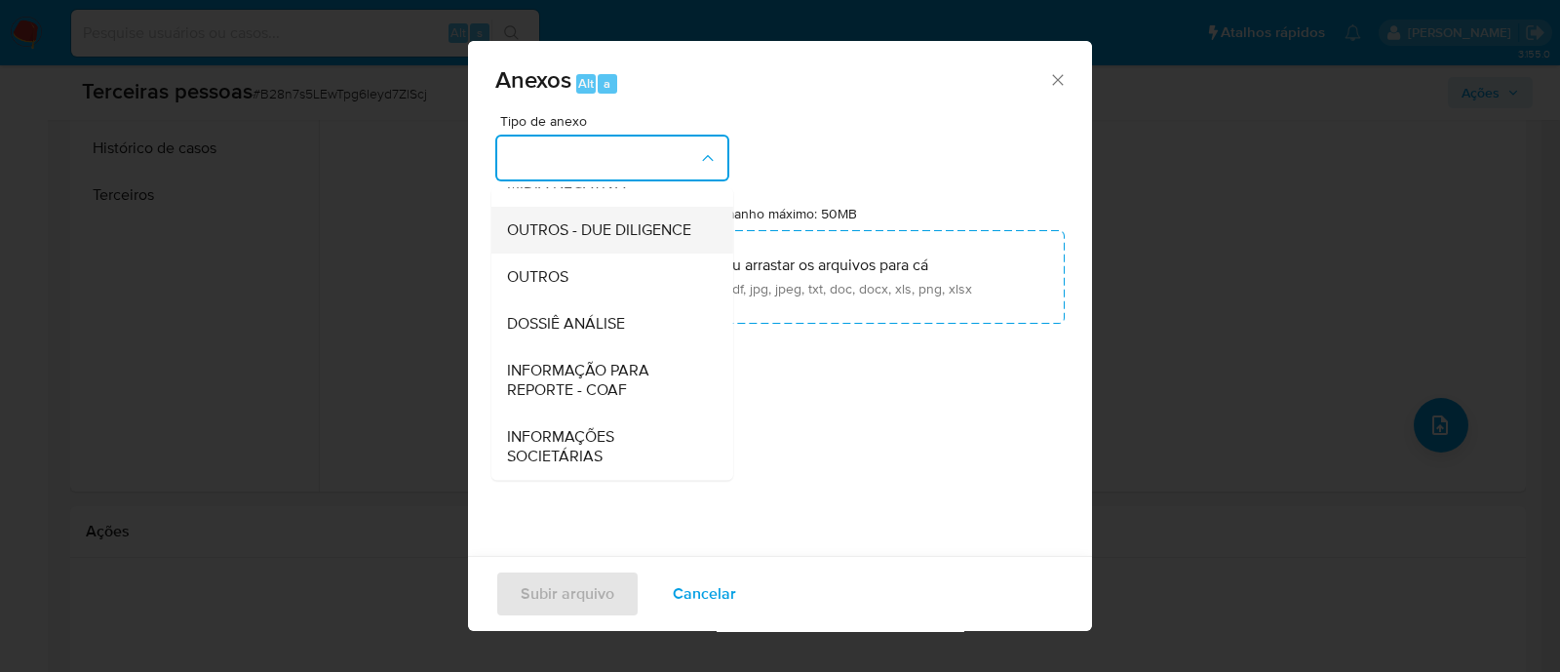
click at [603, 220] on span "OUTROS - DUE DILIGENCE" at bounding box center [599, 229] width 184 height 19
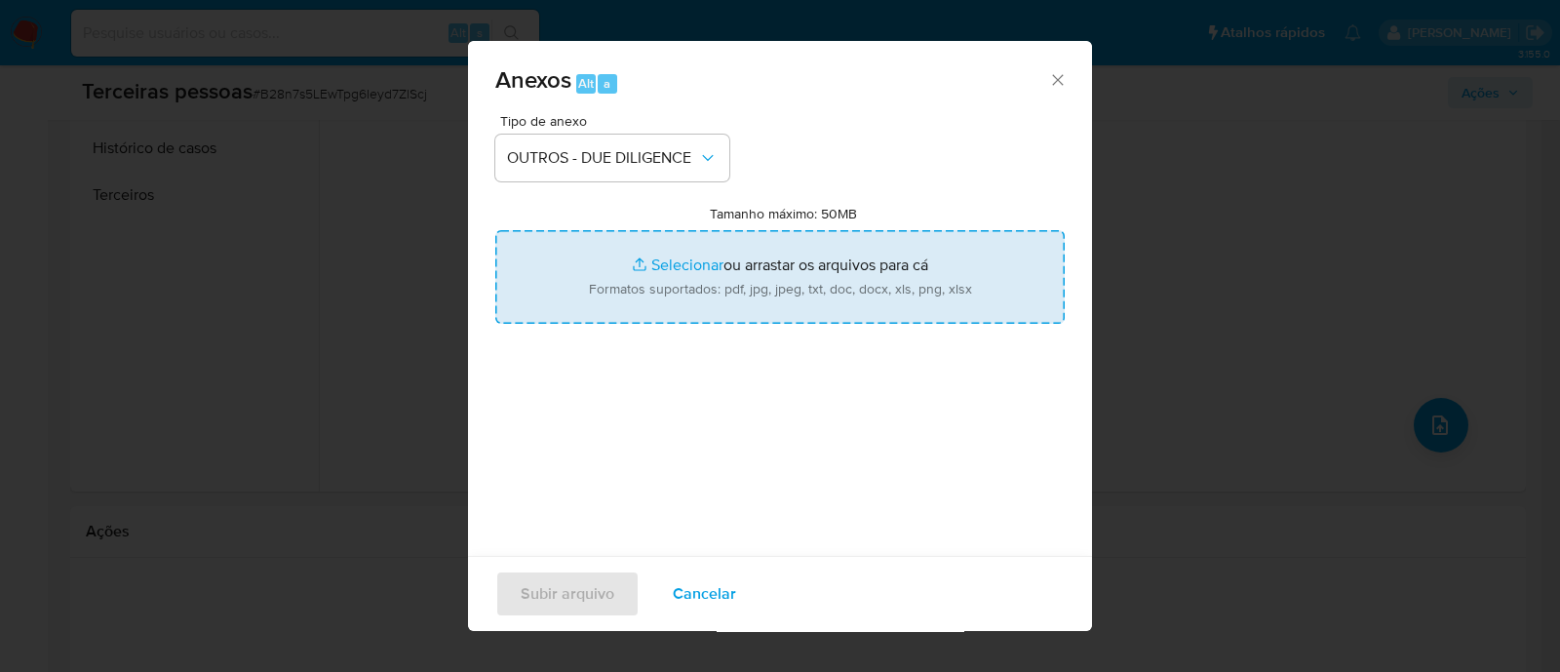
click at [758, 260] on input "Tamanho máximo: 50MB Selecionar arquivos" at bounding box center [779, 277] width 569 height 94
type input "C:\fakepath\Matriz de Risco - MONTE CARLO ART e DESIGN LTDA.pdf"
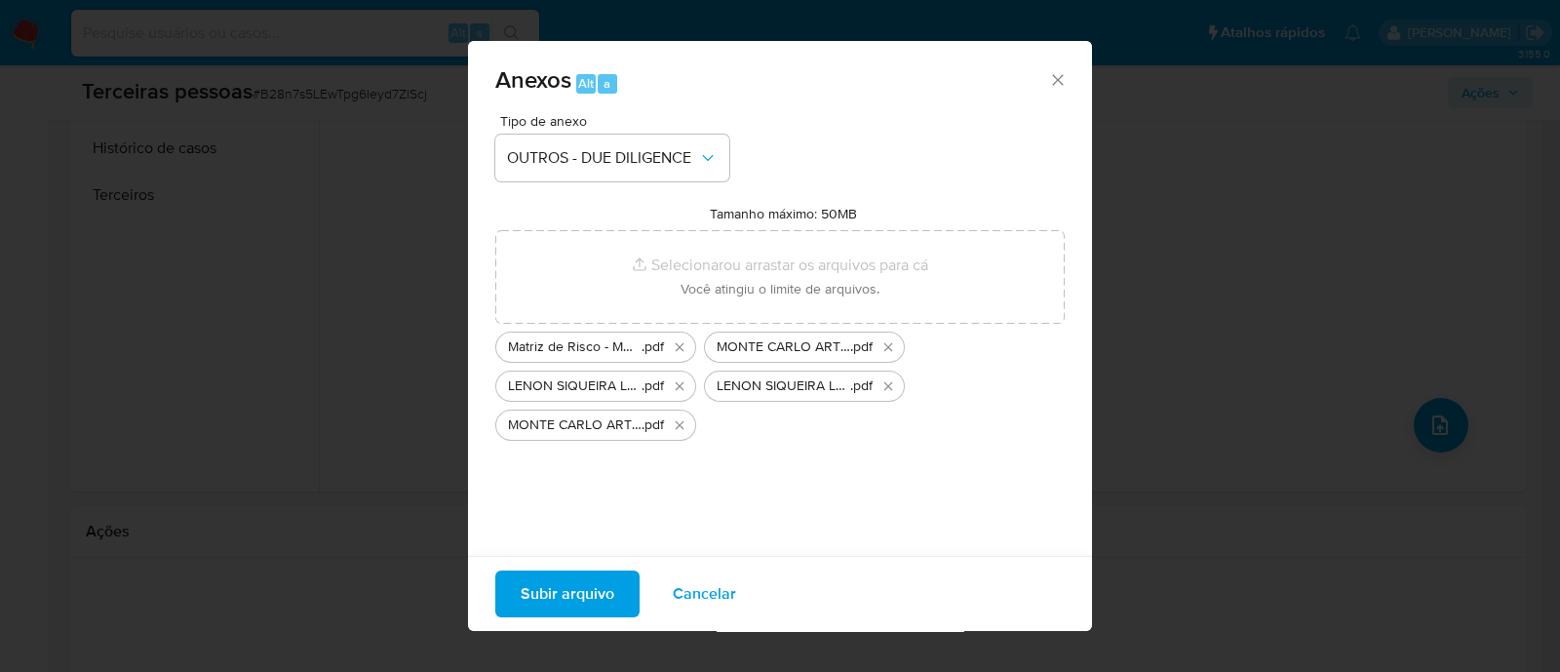
click at [613, 596] on button "Subir arquivo" at bounding box center [567, 593] width 144 height 47
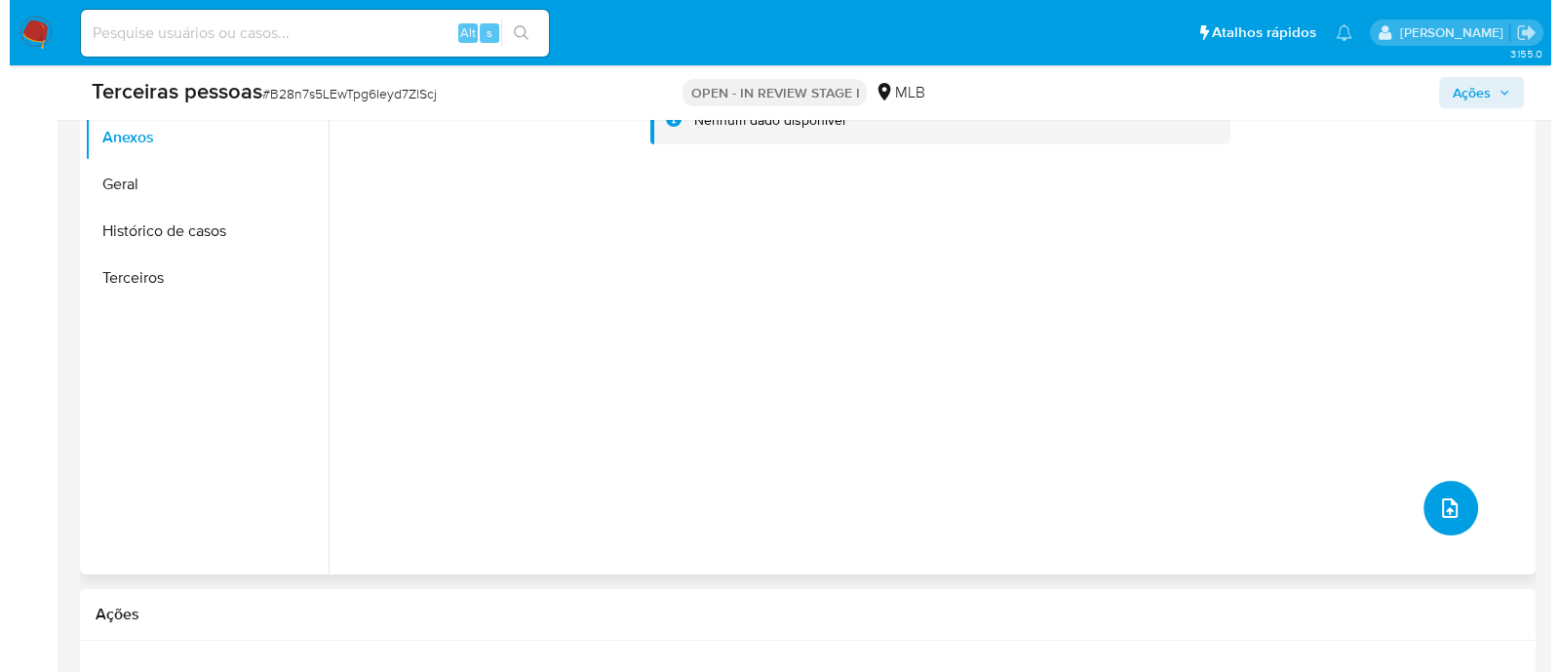
scroll to position [366, 0]
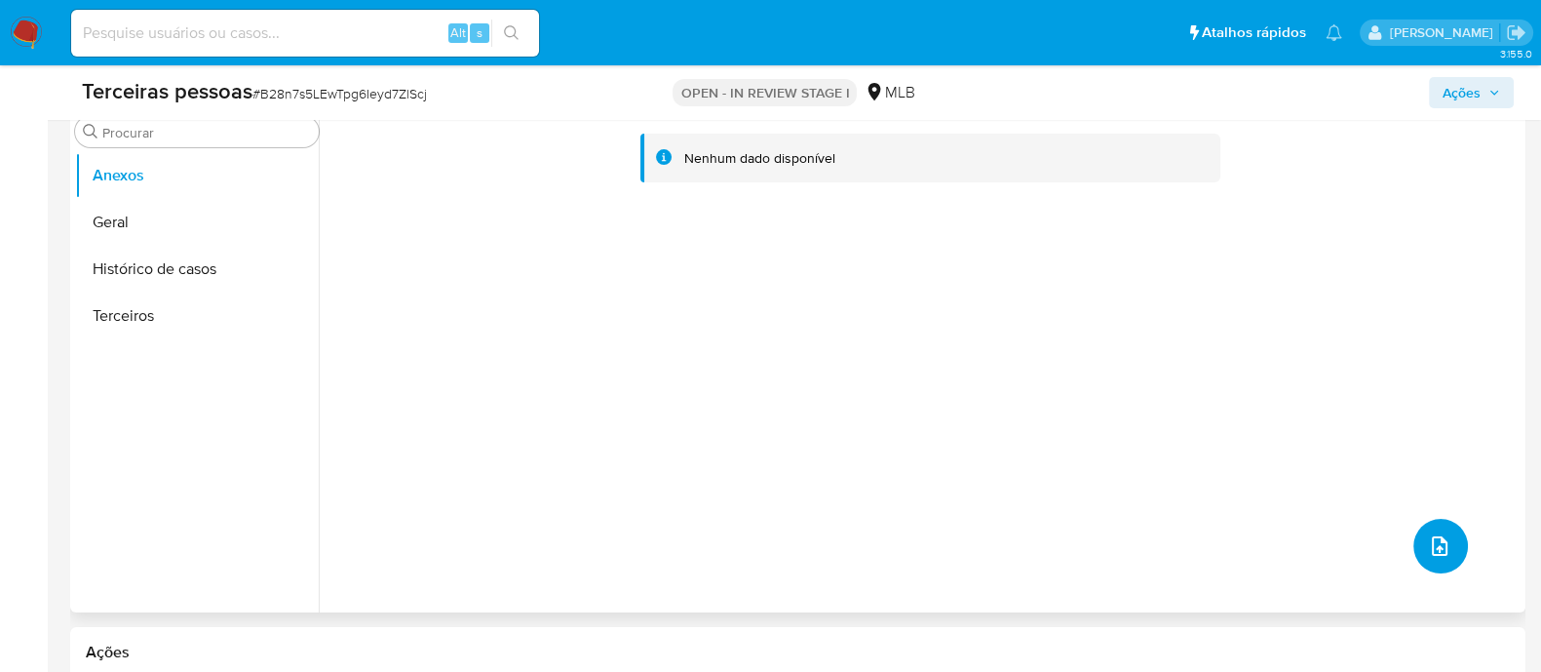
click at [1431, 549] on icon "upload-file" at bounding box center [1439, 545] width 23 height 23
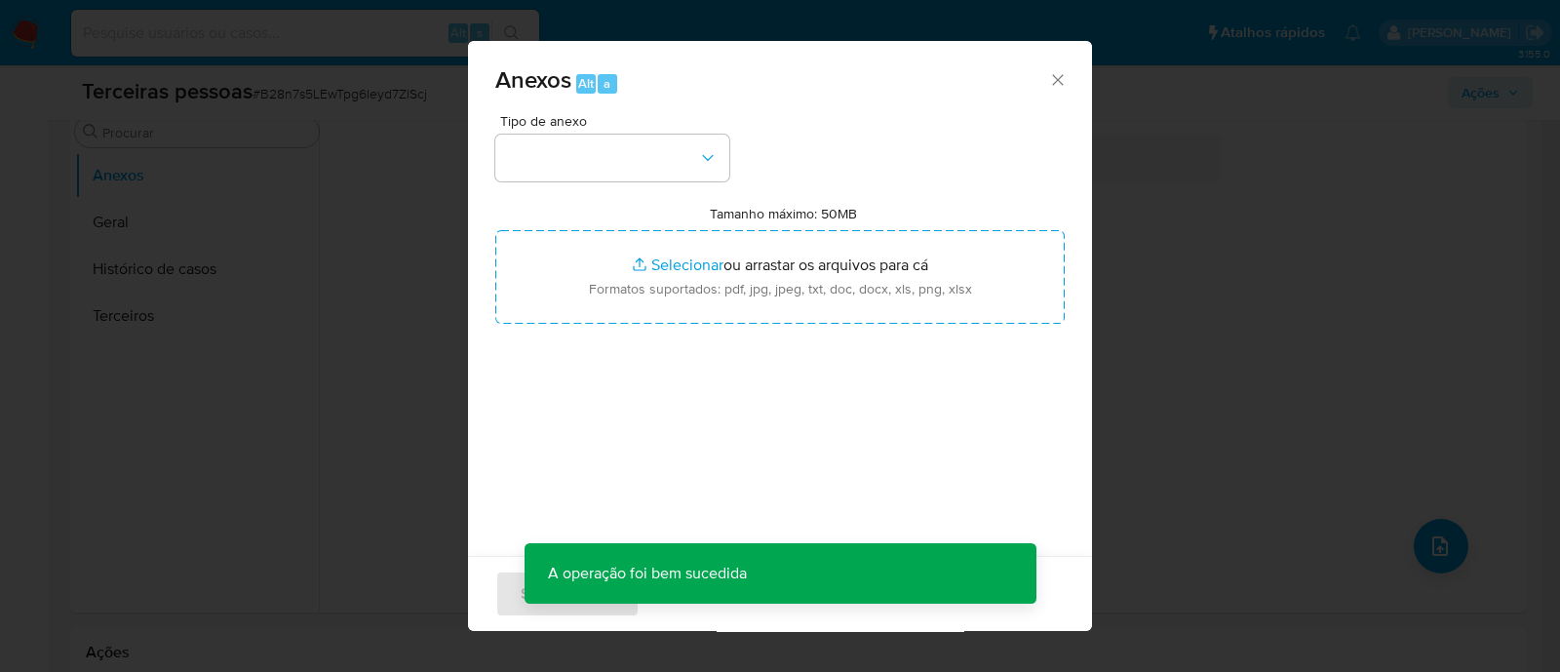
click at [498, 132] on div "Tipo de anexo" at bounding box center [612, 147] width 234 height 67
click at [593, 182] on div "Tipo de anexo Tamanho máximo: 50MB Selecionar arquivos Selecionar ou arrastar o…" at bounding box center [779, 344] width 569 height 460
click at [602, 173] on button "button" at bounding box center [612, 158] width 234 height 47
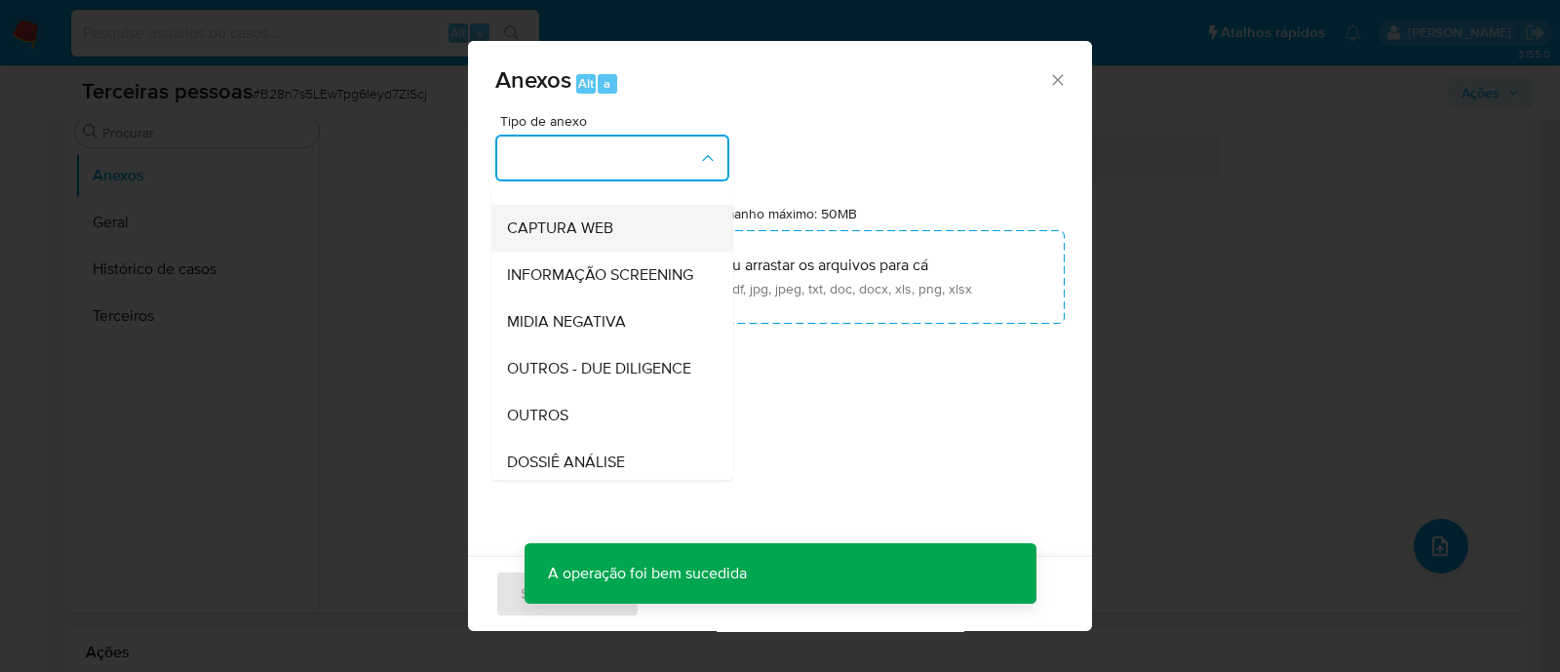
scroll to position [243, 0]
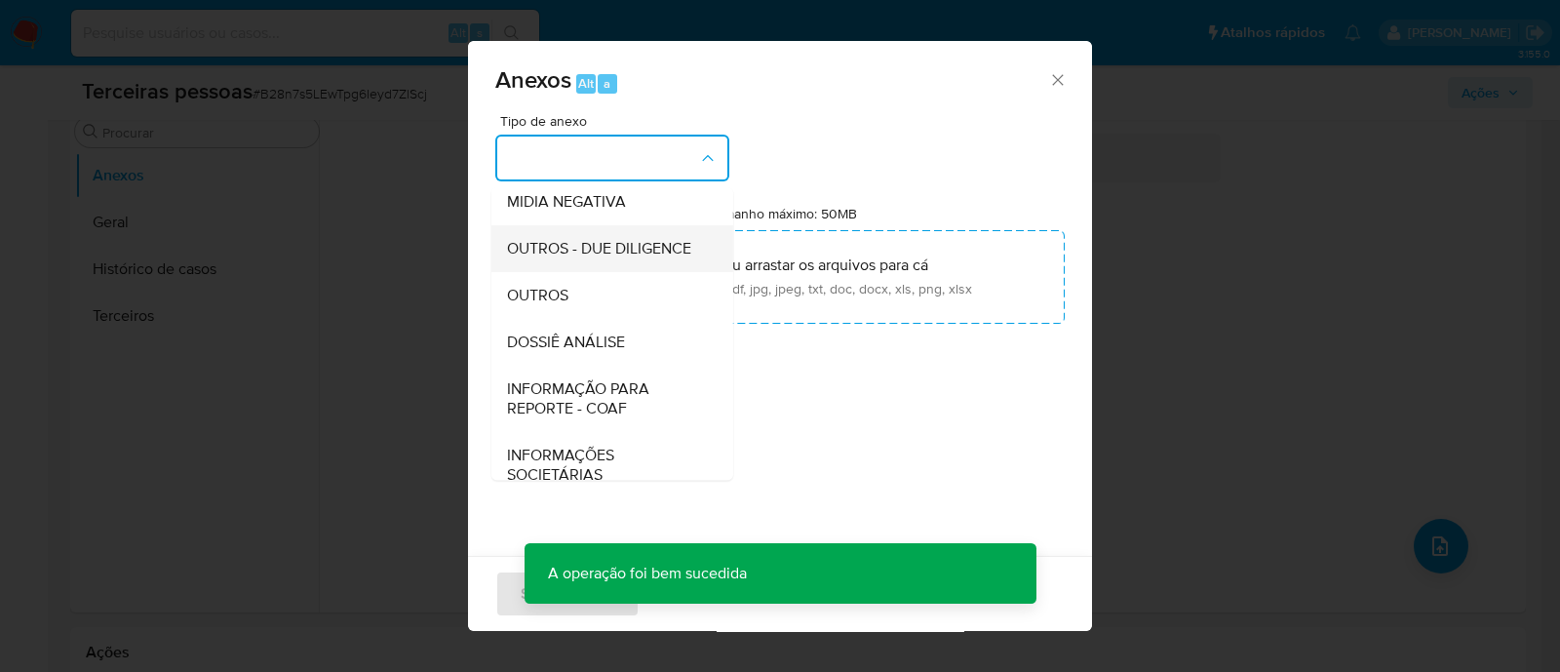
click at [646, 258] on span "OUTROS - DUE DILIGENCE" at bounding box center [599, 248] width 184 height 19
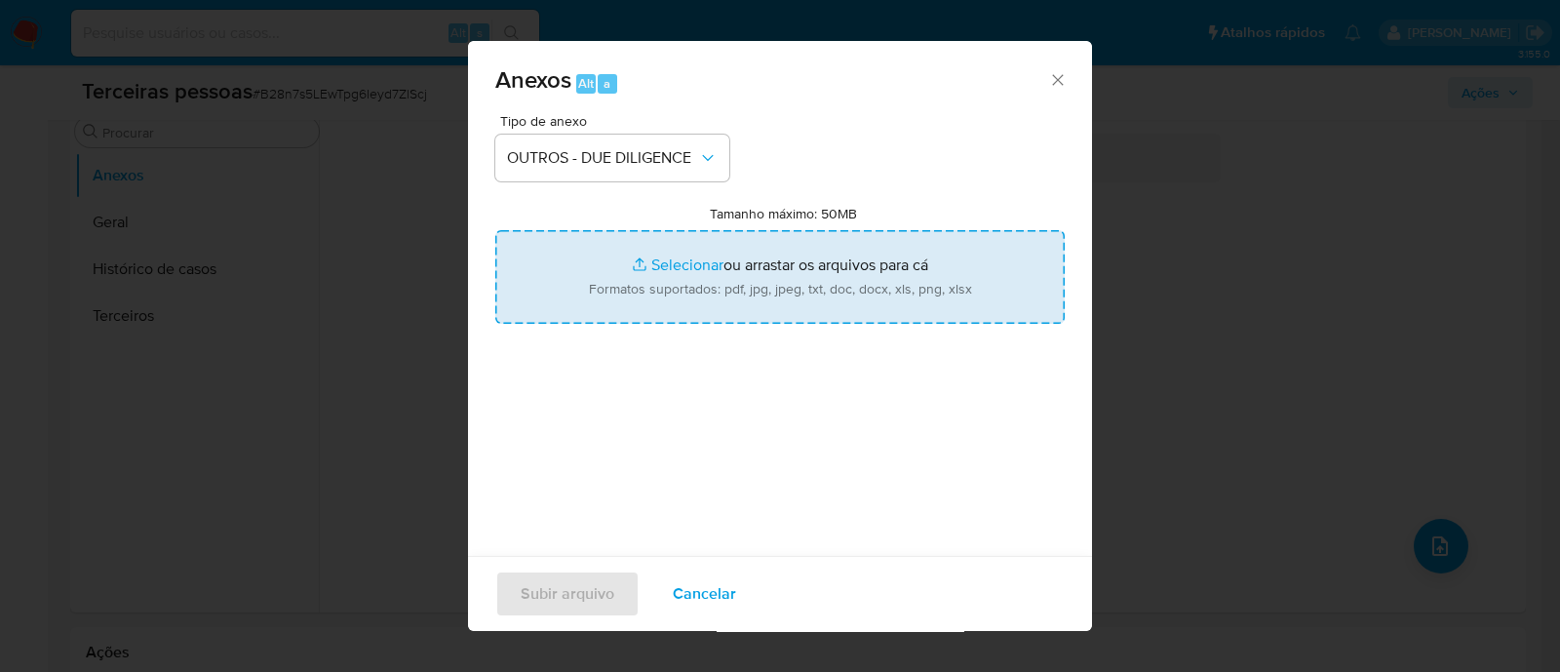
click at [742, 255] on input "Tamanho máximo: 50MB Selecionar arquivos" at bounding box center [779, 277] width 569 height 94
type input "C:\fakepath\MONTE CARLO ART e DESIGN LTDA cnpj.pdf"
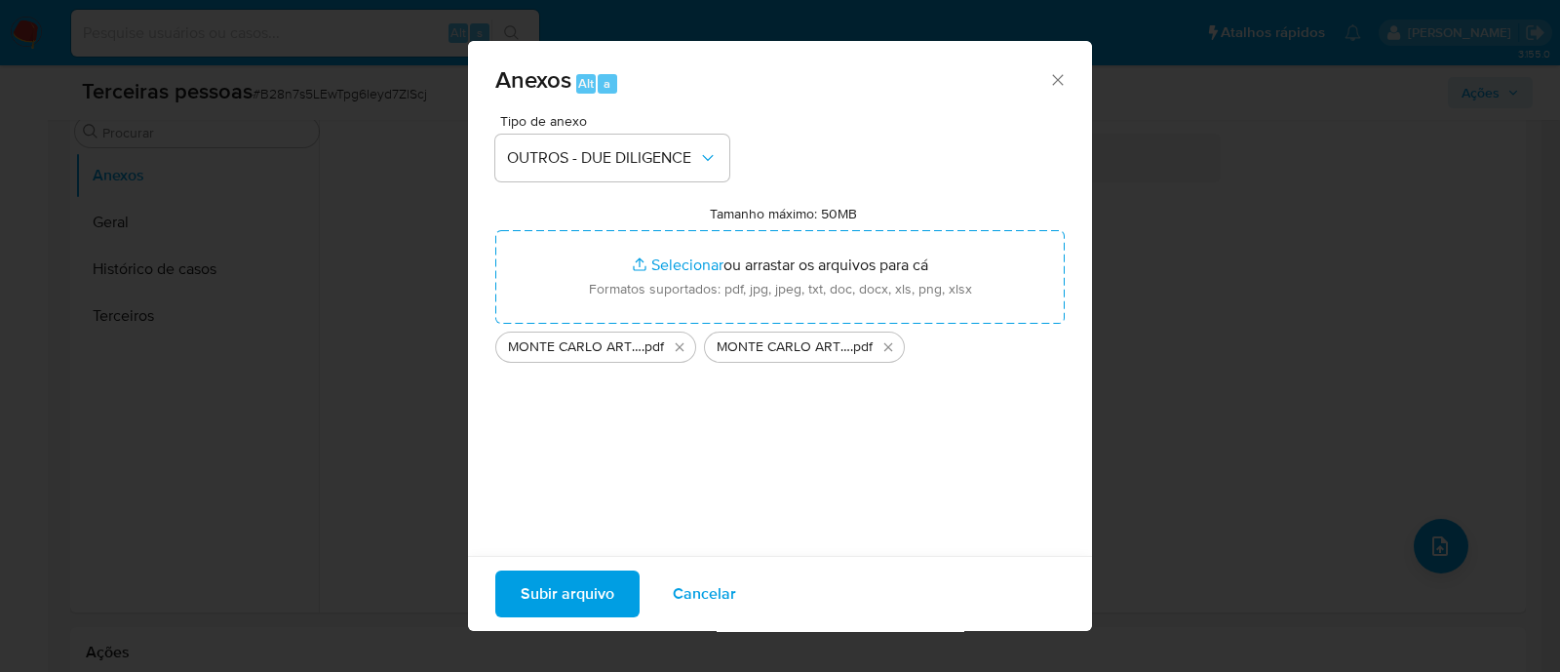
click at [551, 604] on span "Subir arquivo" at bounding box center [568, 593] width 94 height 43
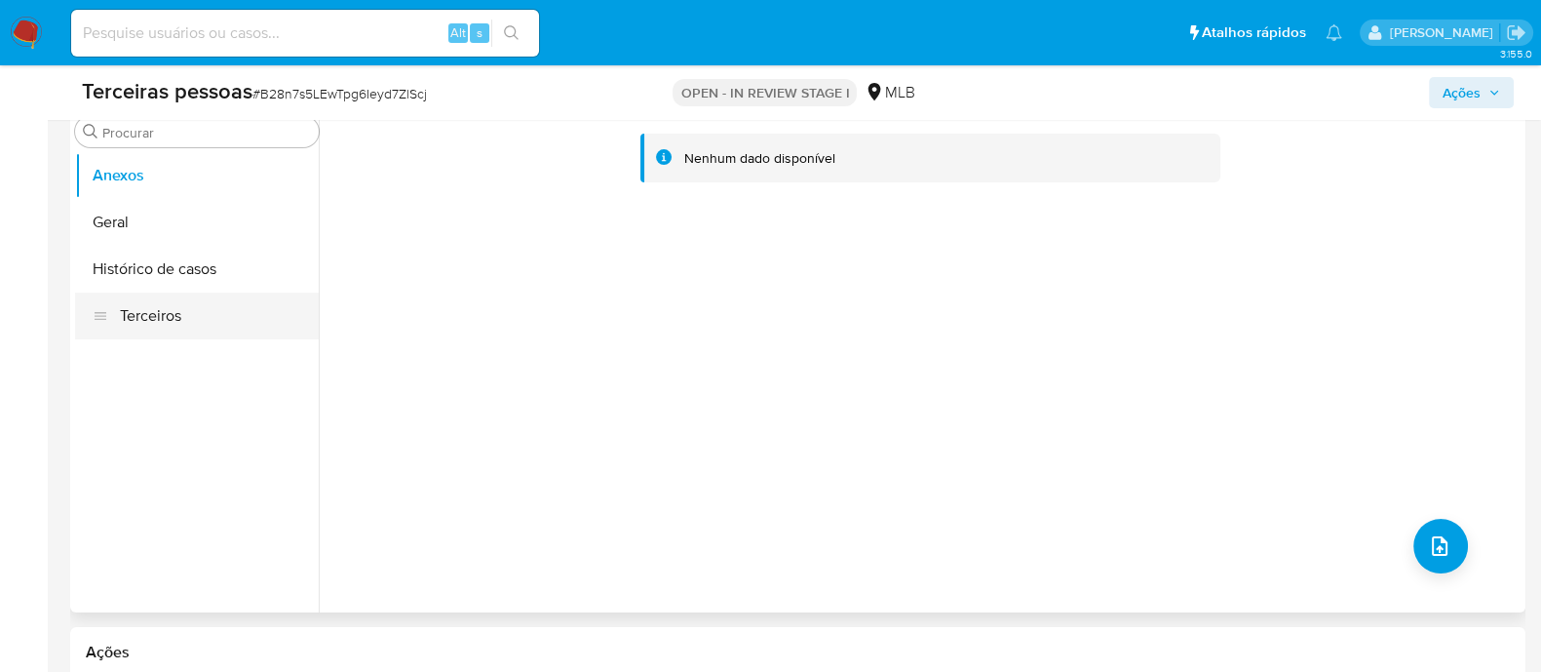
click at [211, 331] on button "Terceiros" at bounding box center [197, 315] width 244 height 47
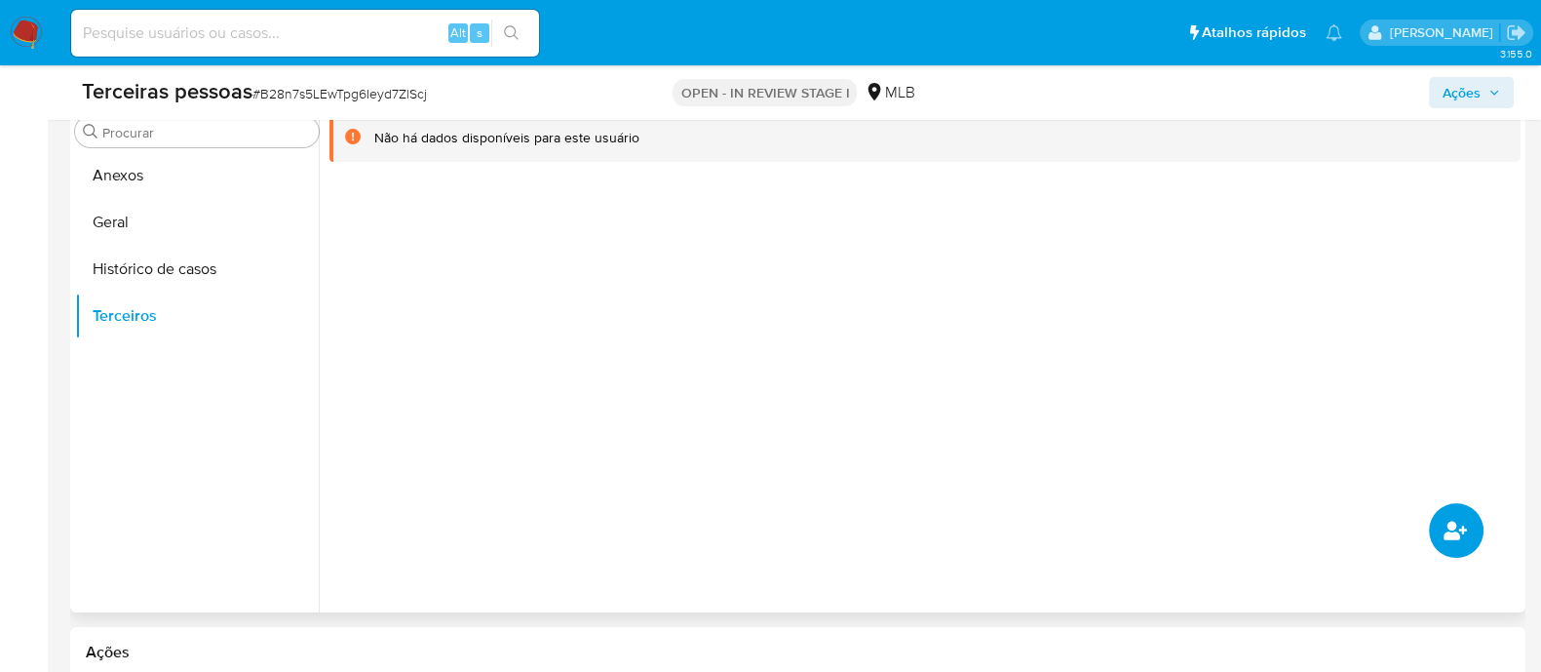
click at [1443, 510] on button "common.add_complementary_information" at bounding box center [1456, 530] width 55 height 55
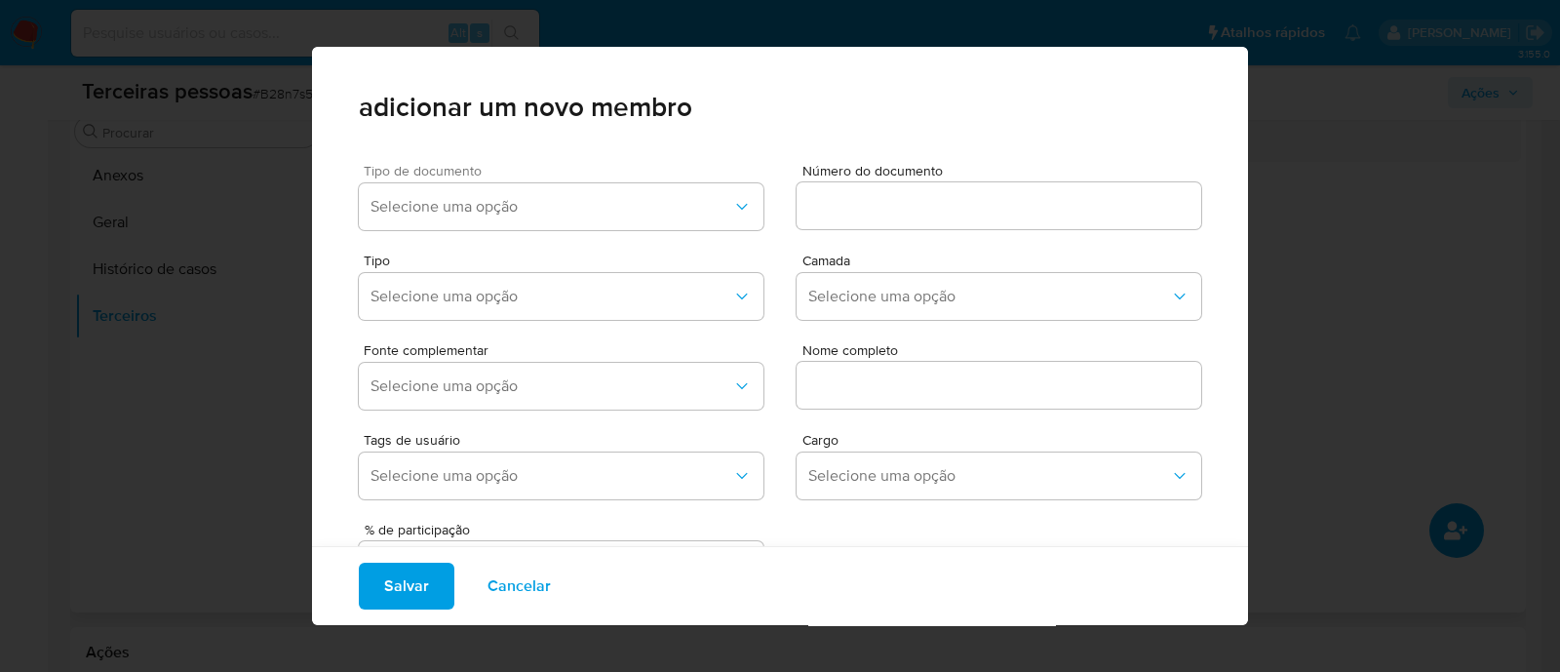
click at [546, 175] on span "Tipo de documento" at bounding box center [566, 171] width 405 height 14
click at [536, 190] on button "Selecione uma opção" at bounding box center [561, 206] width 405 height 47
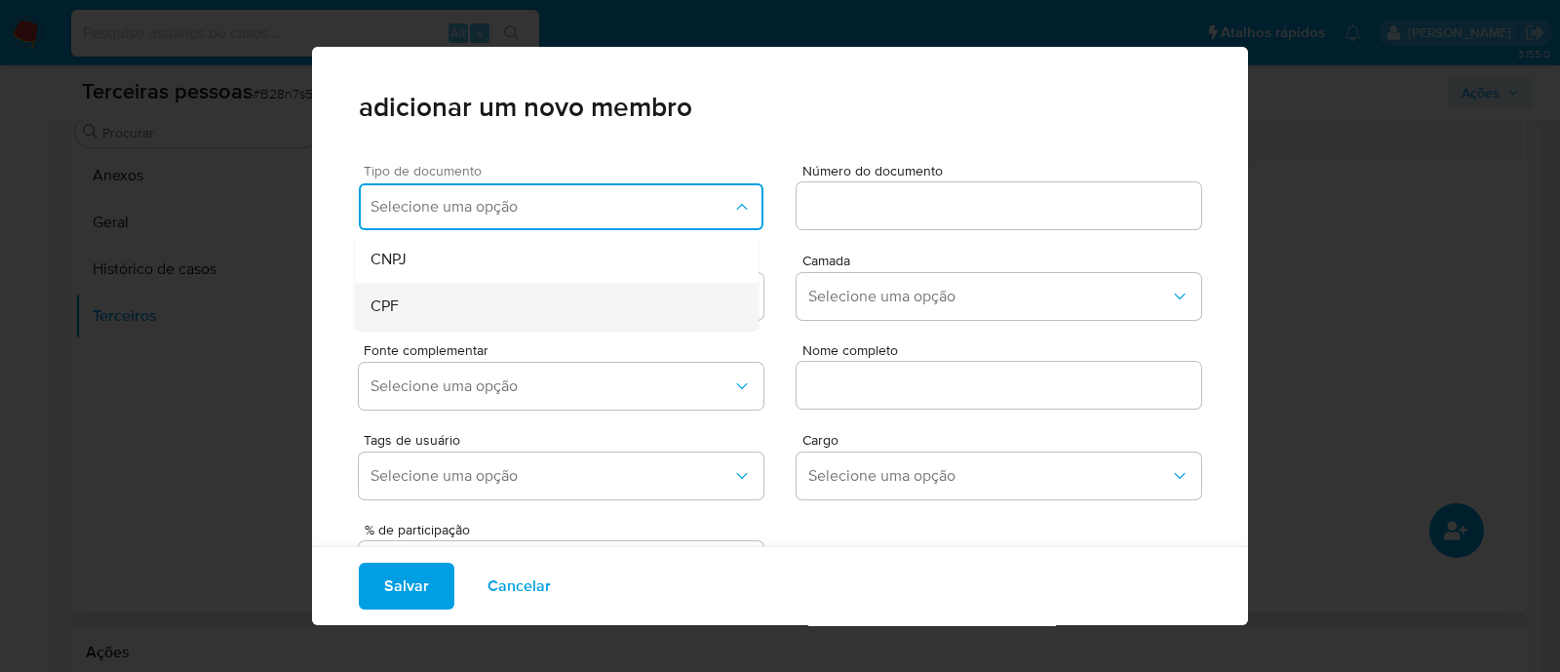
click at [473, 283] on div "CPF" at bounding box center [519, 306] width 298 height 47
click at [858, 216] on input at bounding box center [999, 205] width 405 height 25
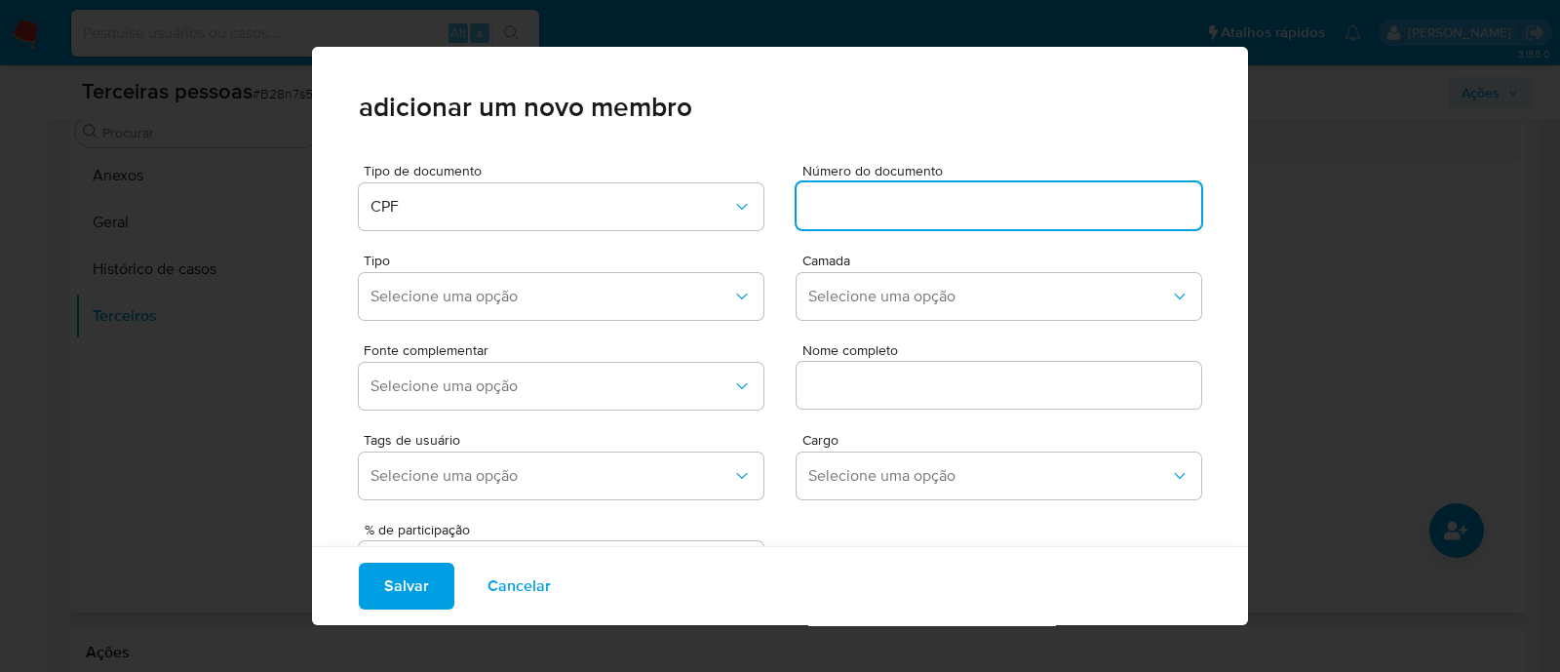
paste input ": 015.375.190-85"
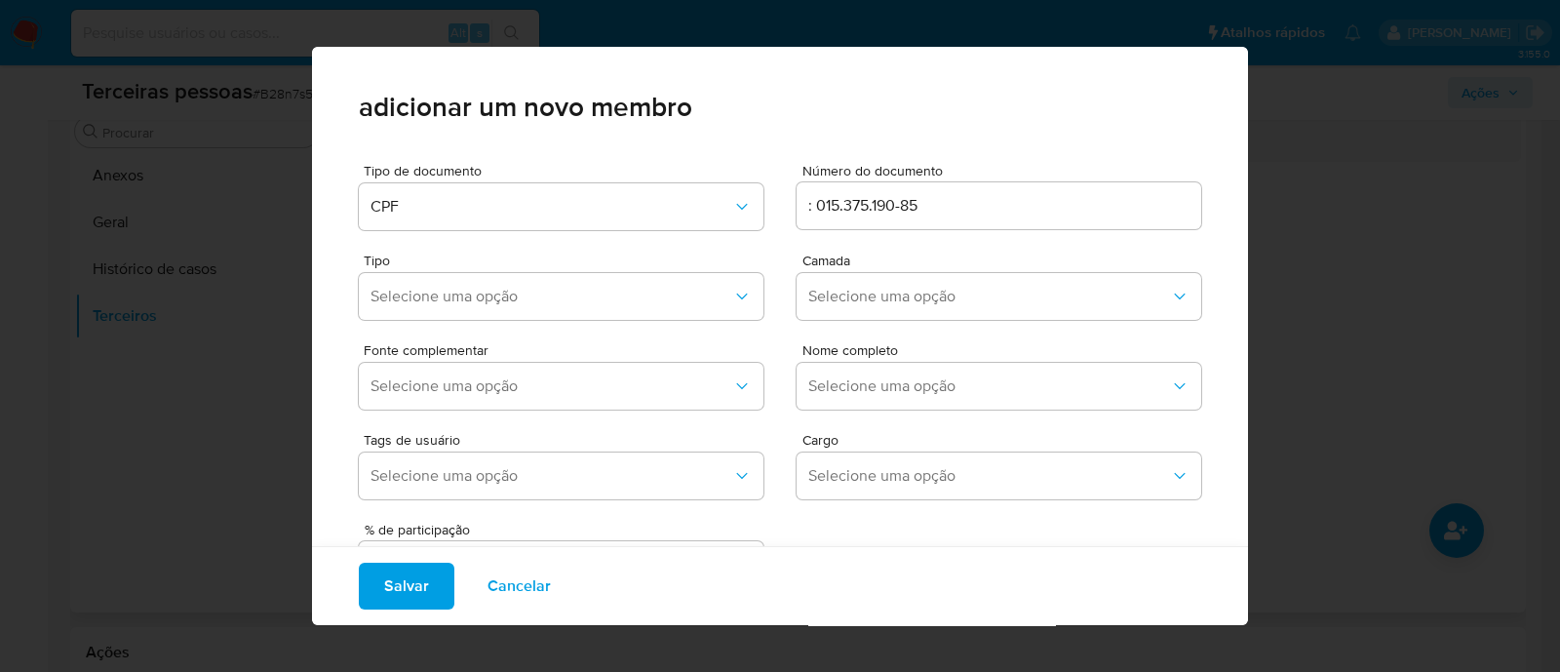
click at [806, 204] on input ": 015.375.190-85" at bounding box center [999, 205] width 405 height 25
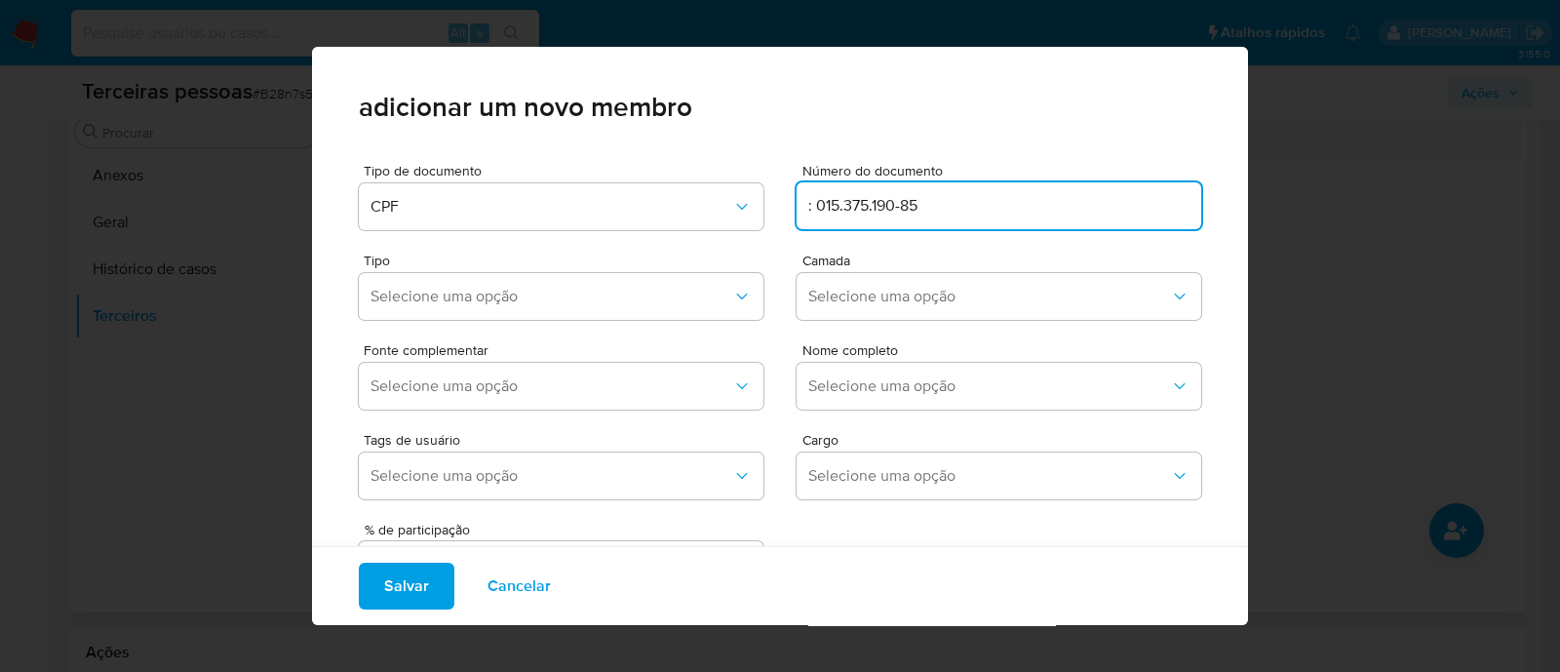
drag, startPoint x: 826, startPoint y: 214, endPoint x: 794, endPoint y: 209, distance: 32.7
click at [797, 209] on input ": 015.375.190-85" at bounding box center [999, 205] width 405 height 25
type input "015.375.190-85"
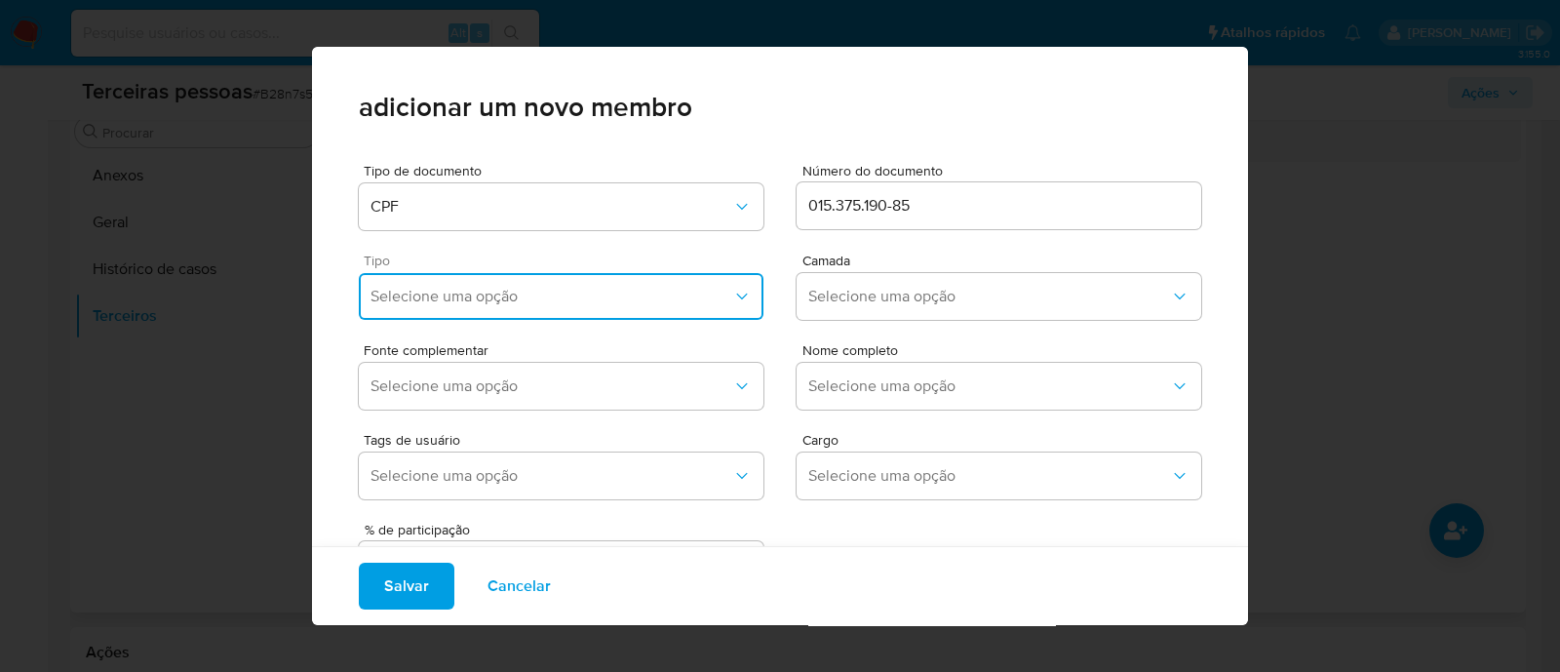
click at [561, 309] on button "Selecione uma opção" at bounding box center [561, 296] width 405 height 47
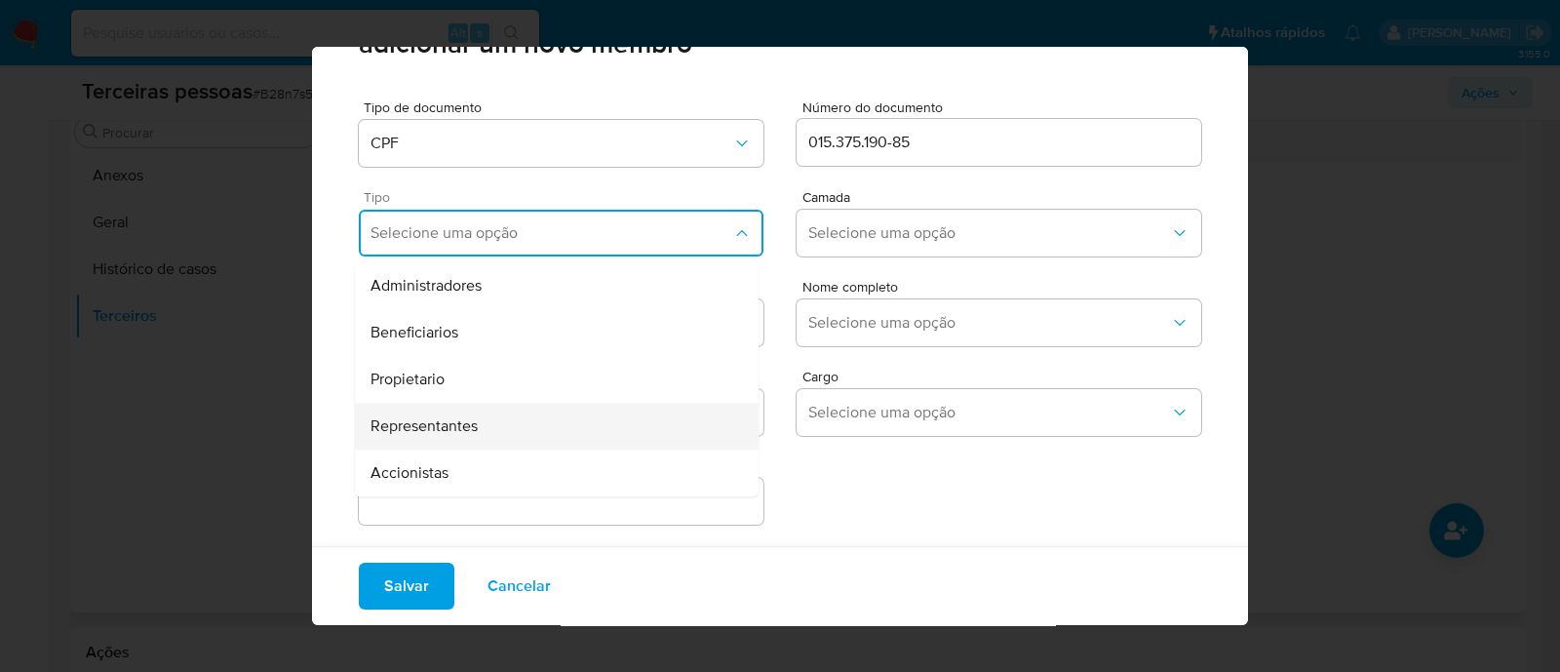
scroll to position [80, 0]
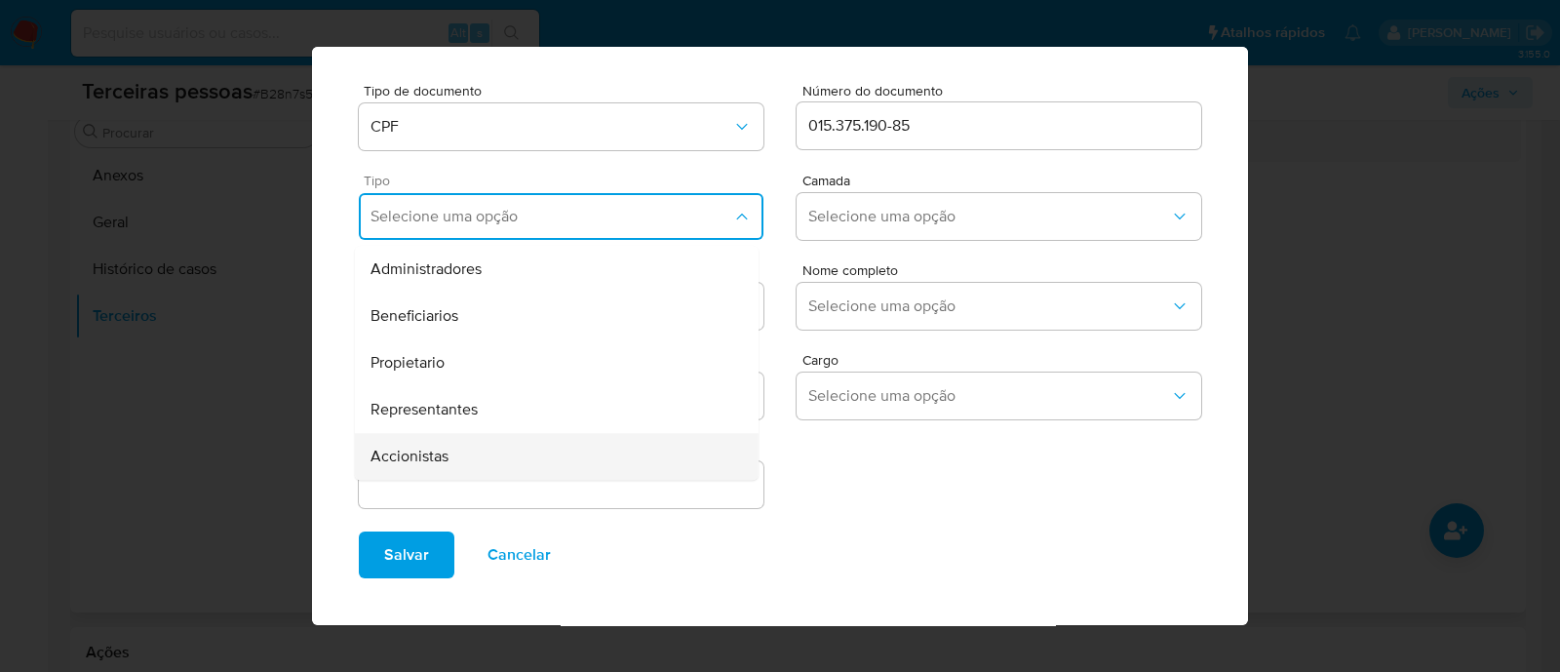
click at [503, 447] on div "Accionistas" at bounding box center [519, 456] width 298 height 47
click at [882, 216] on span "Selecione uma opção" at bounding box center [989, 216] width 362 height 19
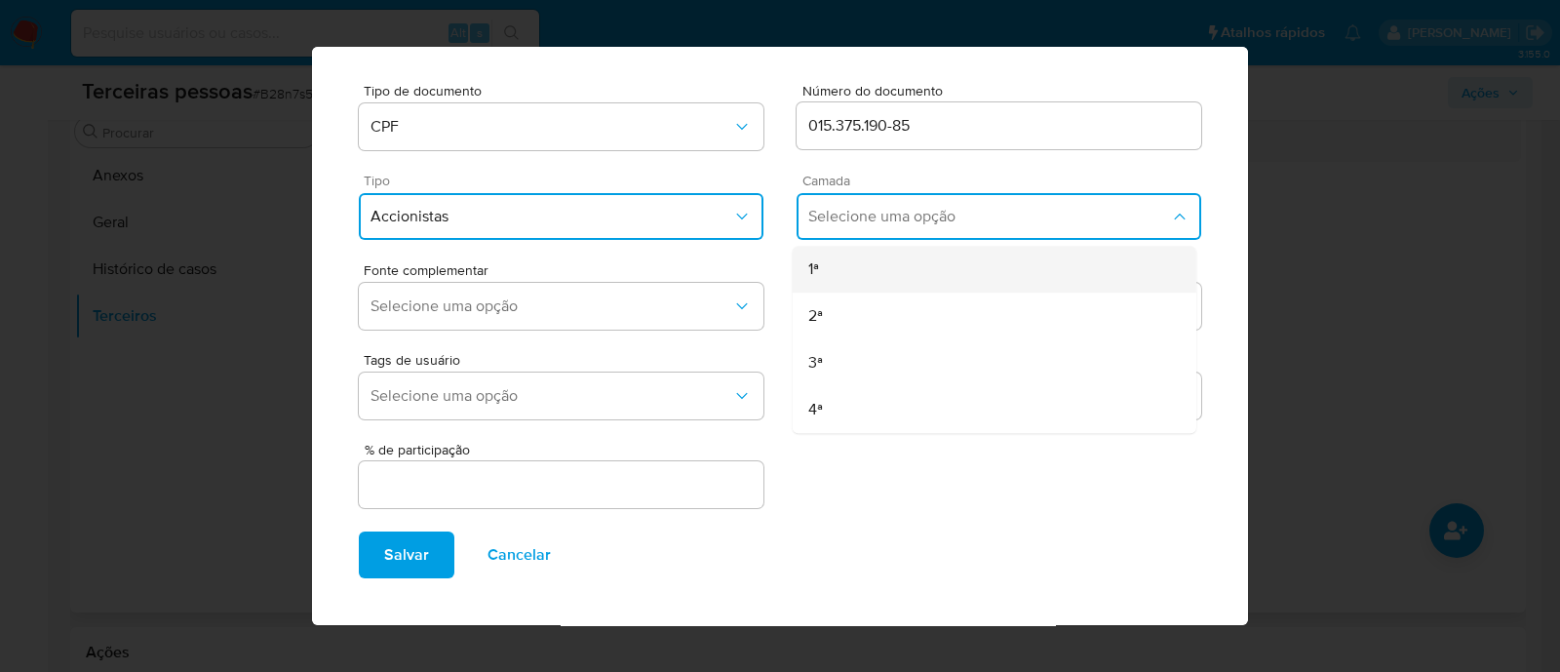
click at [863, 261] on div "1ª" at bounding box center [957, 269] width 298 height 47
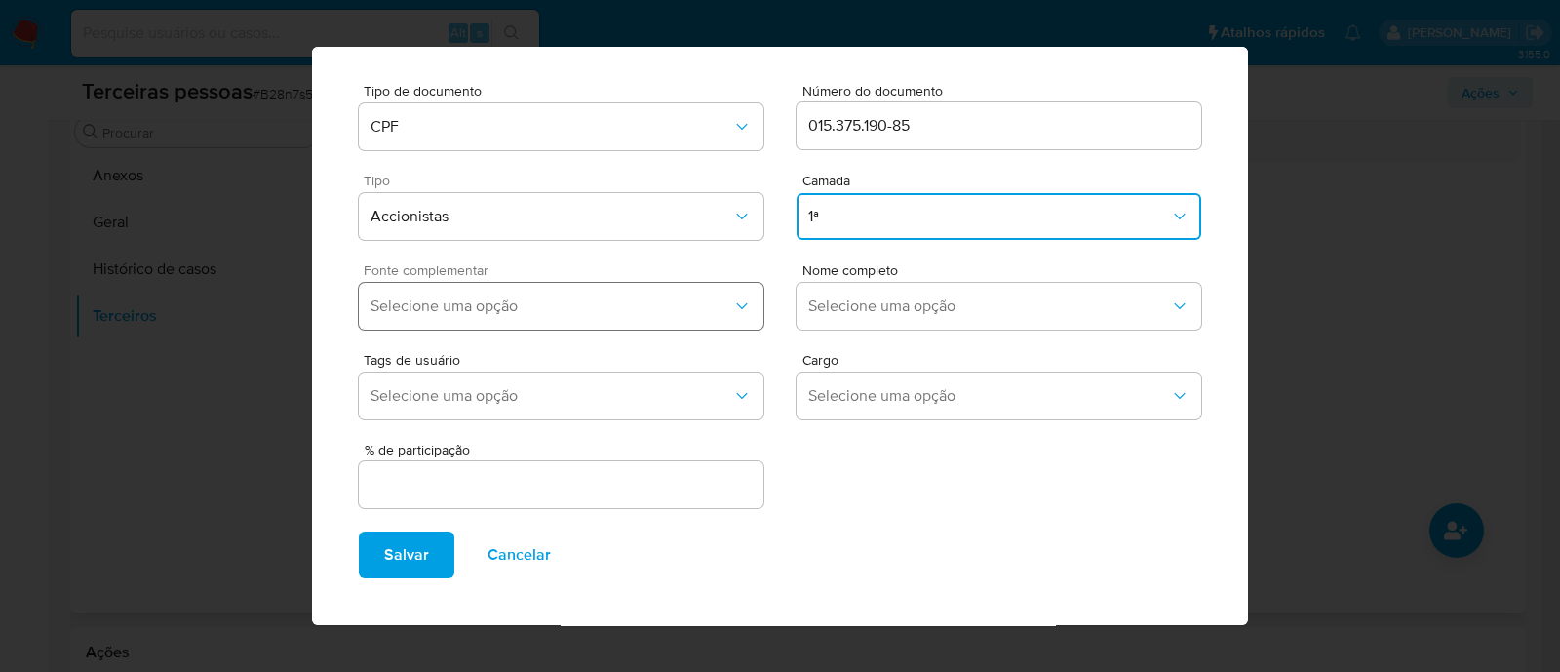
click at [682, 322] on button "Selecione uma opção" at bounding box center [561, 306] width 405 height 47
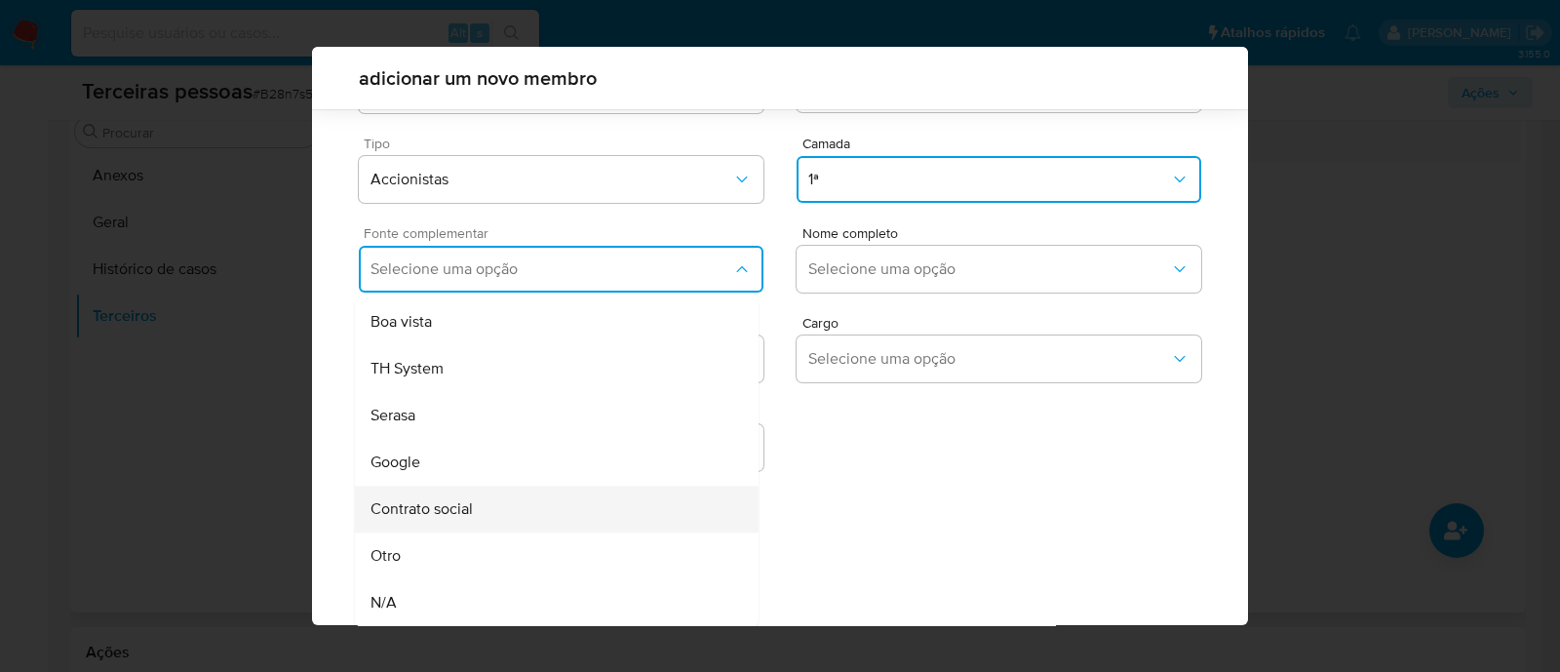
click at [490, 515] on div "Contrato social" at bounding box center [519, 509] width 298 height 47
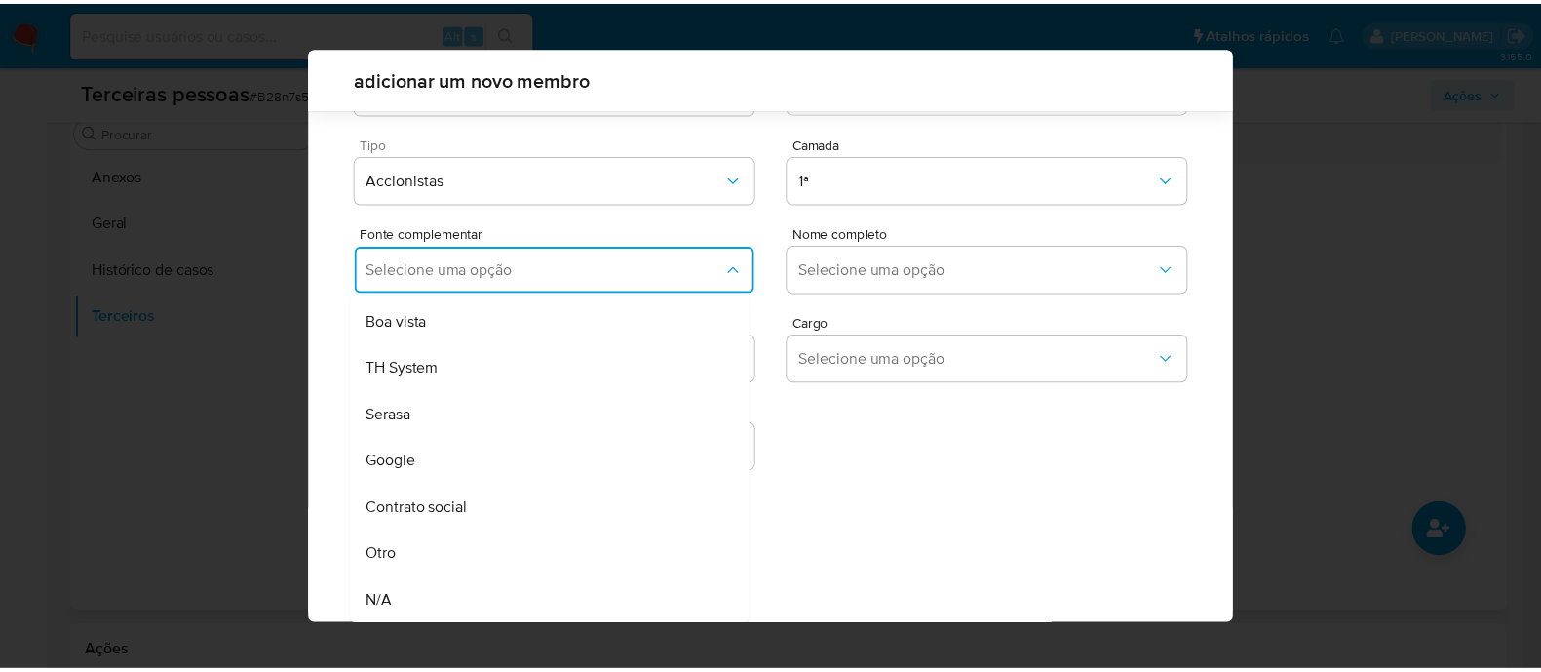
scroll to position [71, 0]
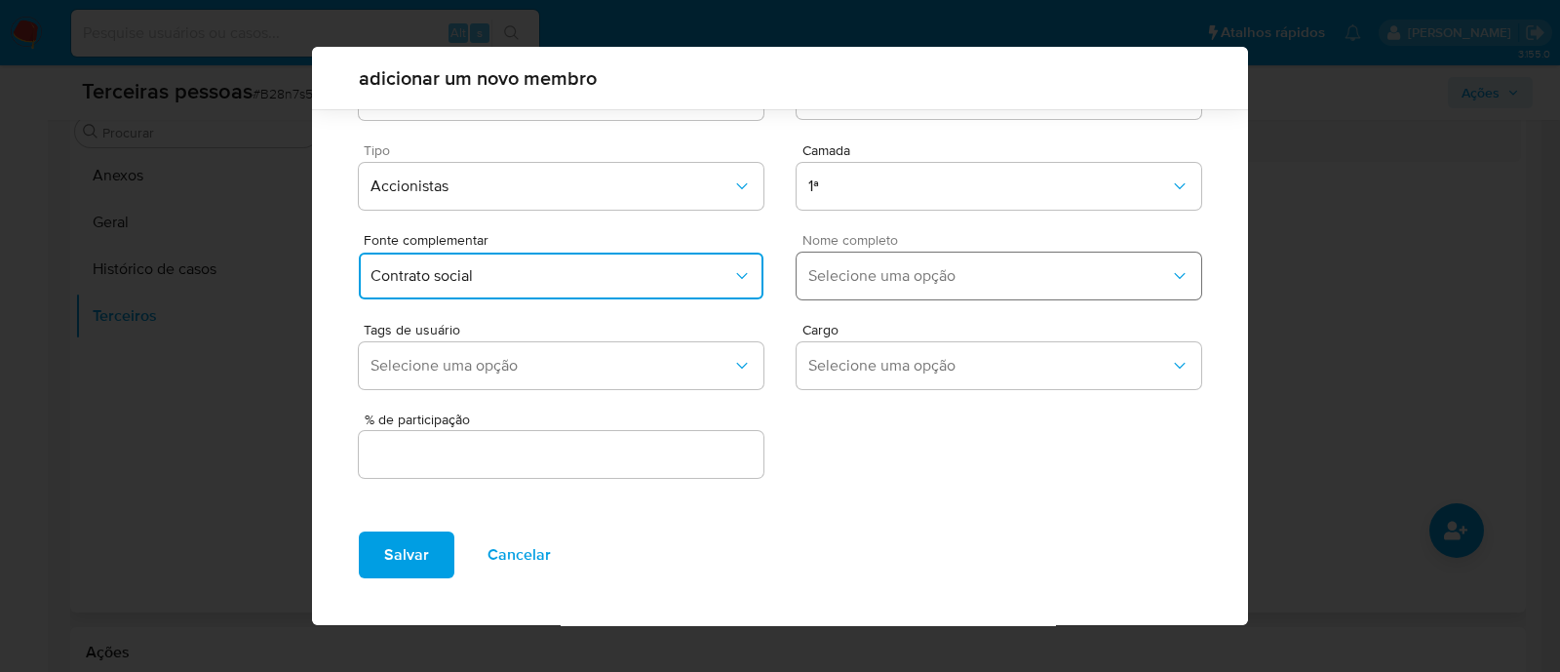
click at [811, 255] on button "Selecione uma opção" at bounding box center [999, 276] width 405 height 47
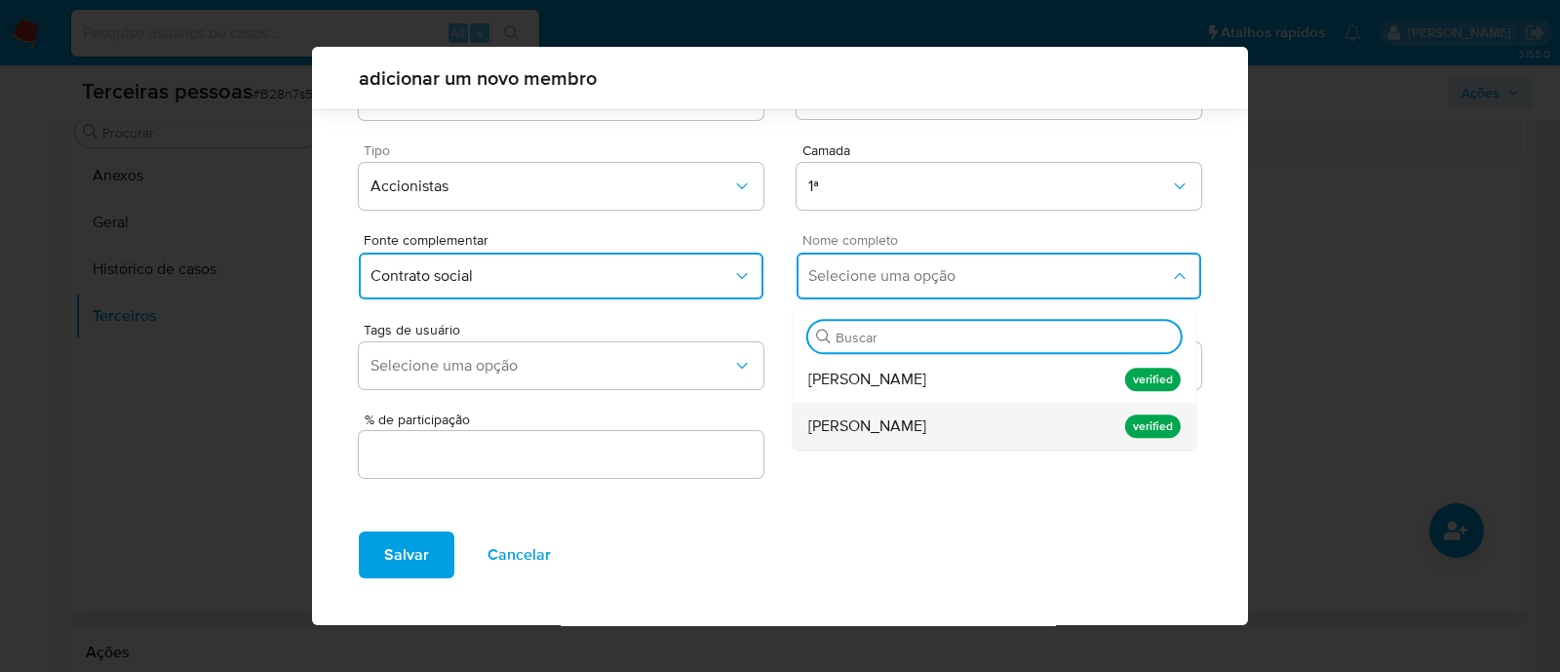
click at [905, 436] on span "Lenon Siqueira Lavarda" at bounding box center [867, 425] width 118 height 19
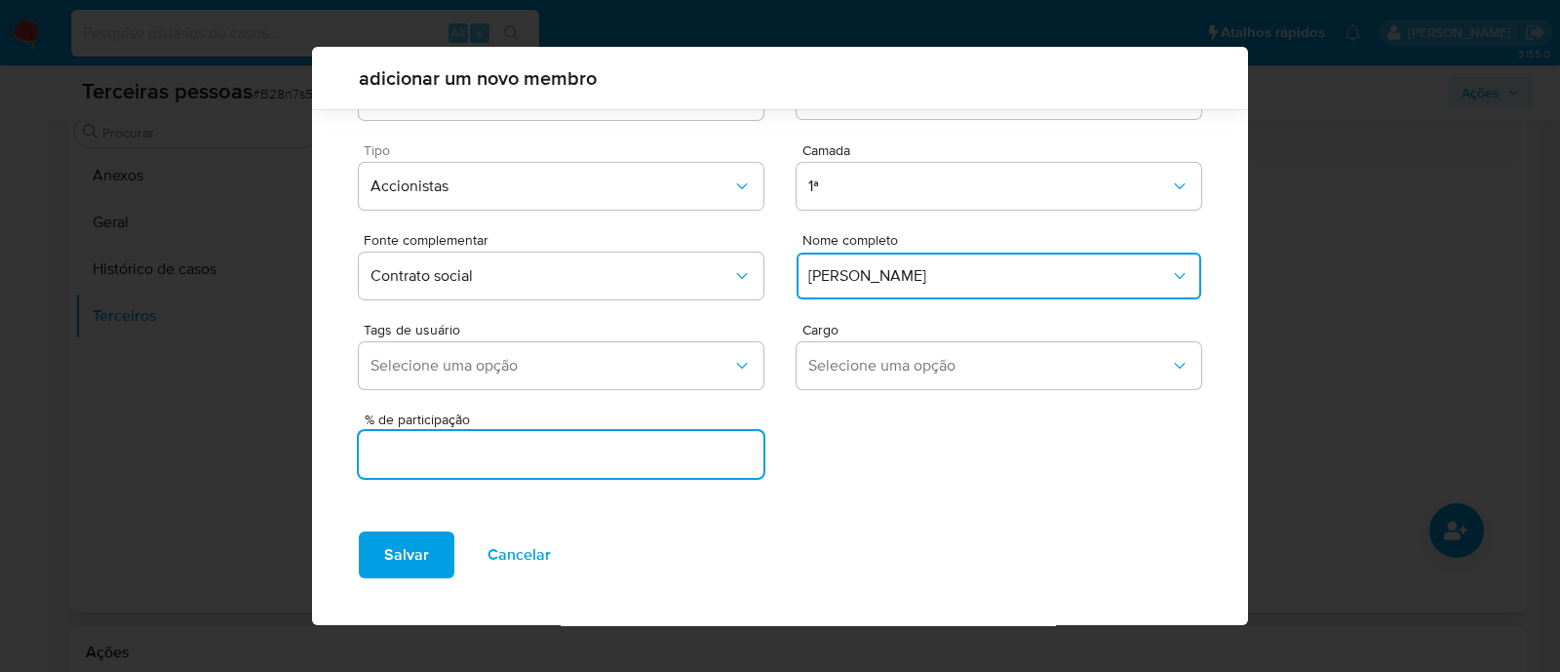
click at [425, 447] on input "text" at bounding box center [561, 454] width 405 height 25
type input "99.999"
click at [400, 548] on span "Salvar" at bounding box center [406, 554] width 45 height 43
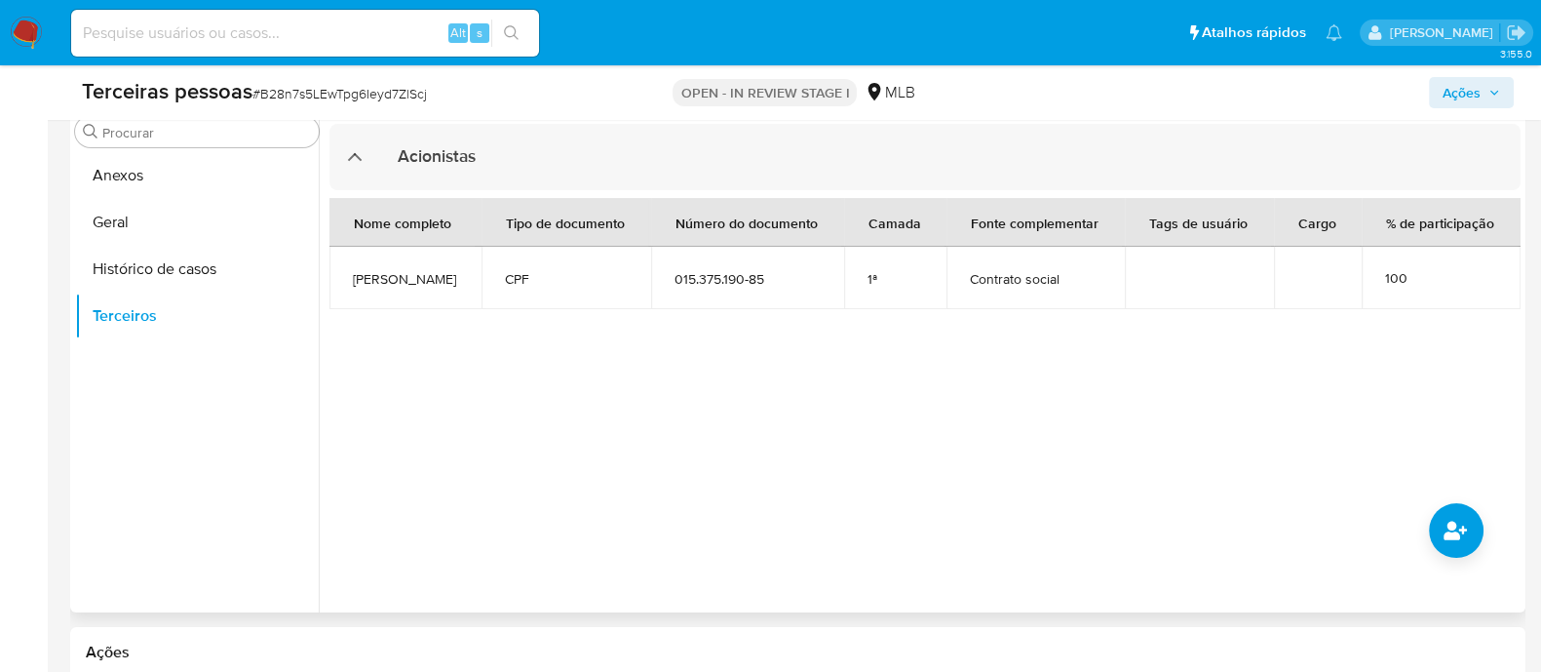
click at [1454, 84] on span "Ações" at bounding box center [1462, 92] width 38 height 31
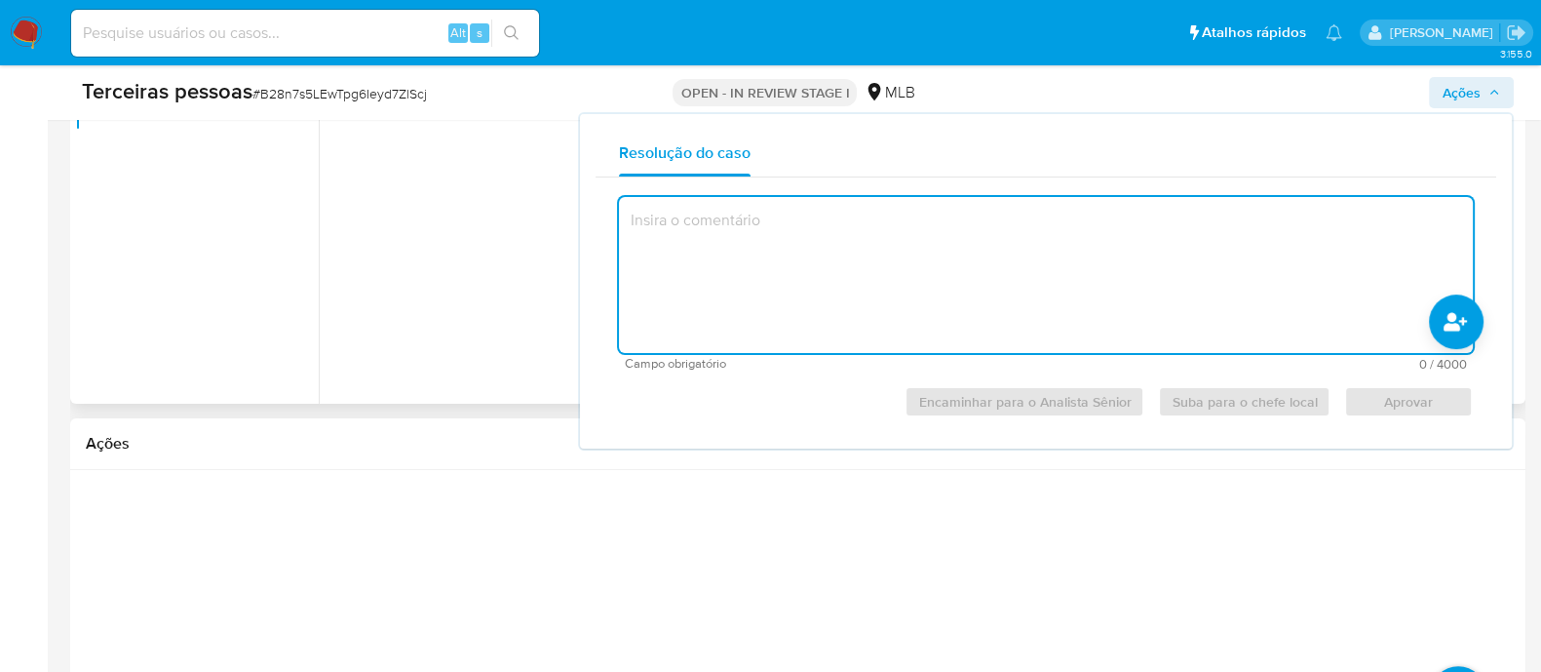
scroll to position [664, 0]
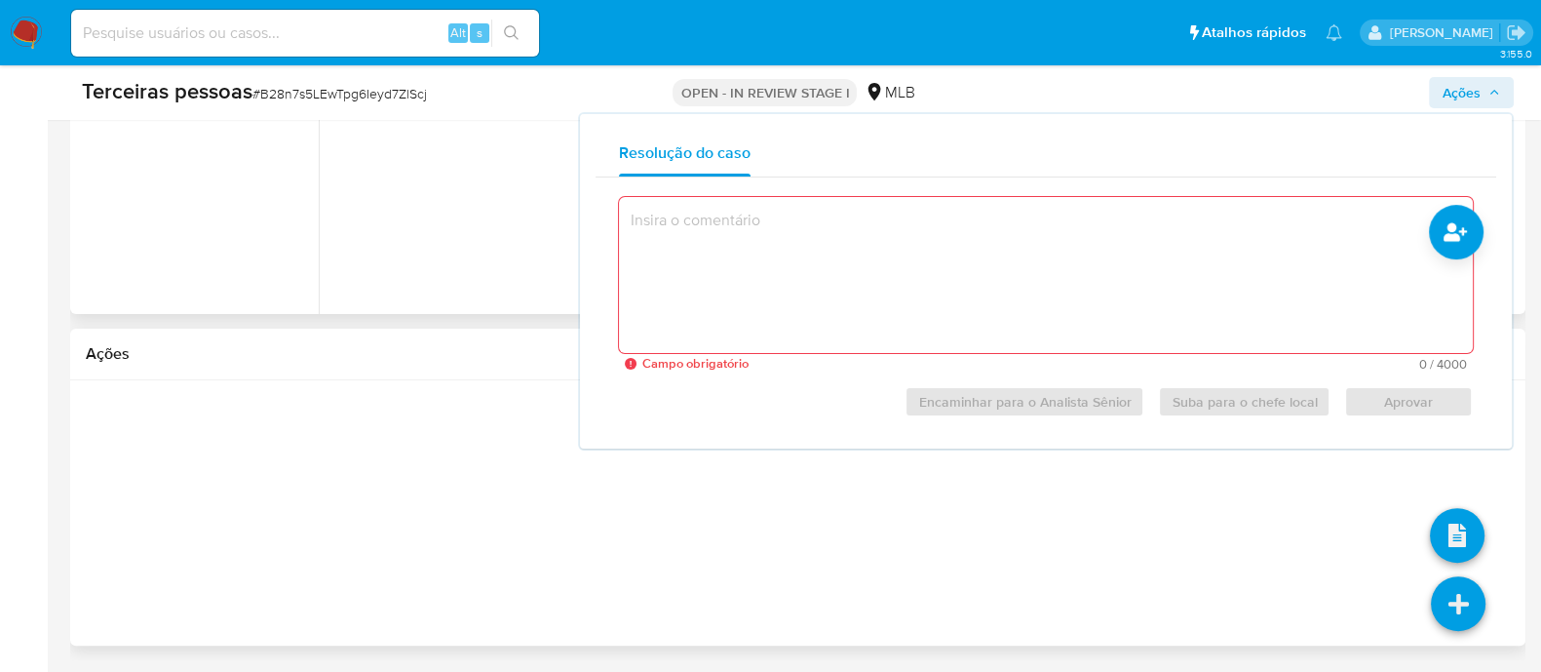
click at [1469, 602] on icon at bounding box center [1458, 603] width 55 height 55
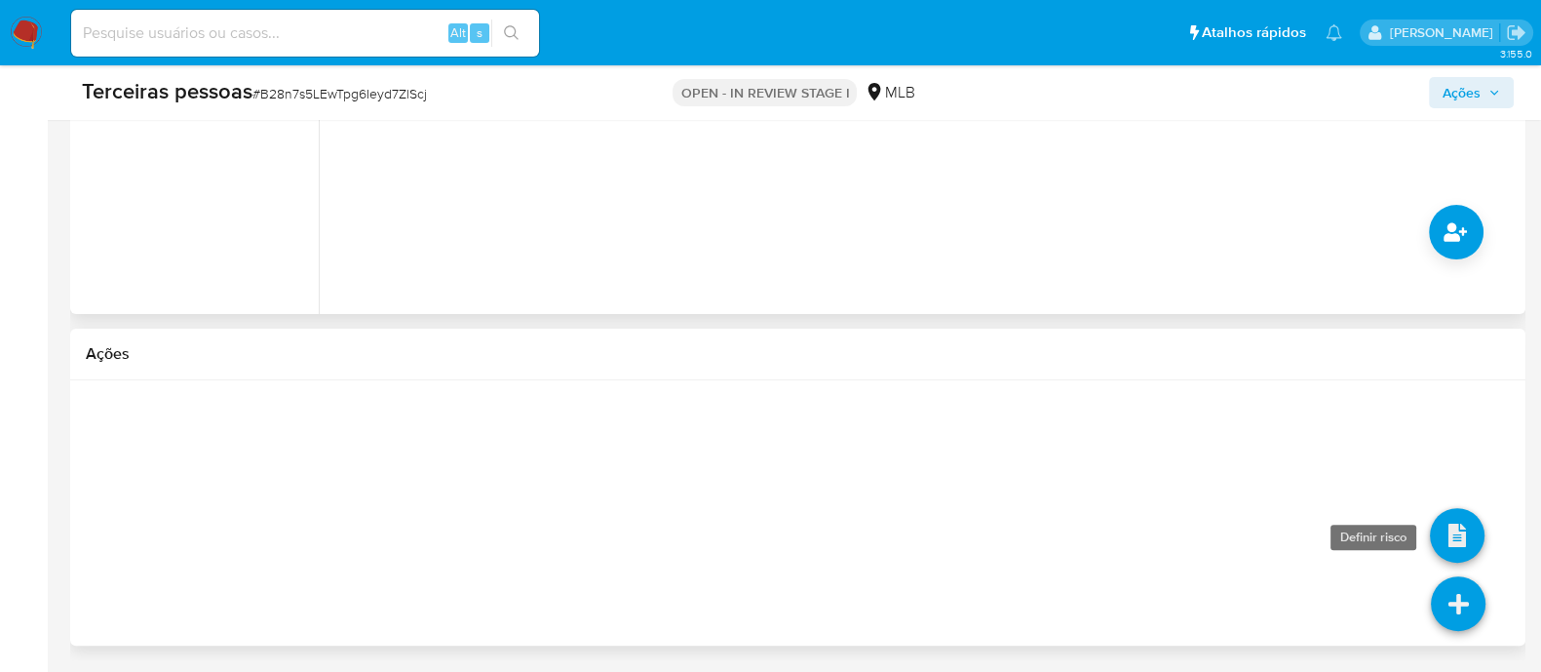
click at [1433, 537] on icon at bounding box center [1457, 535] width 55 height 55
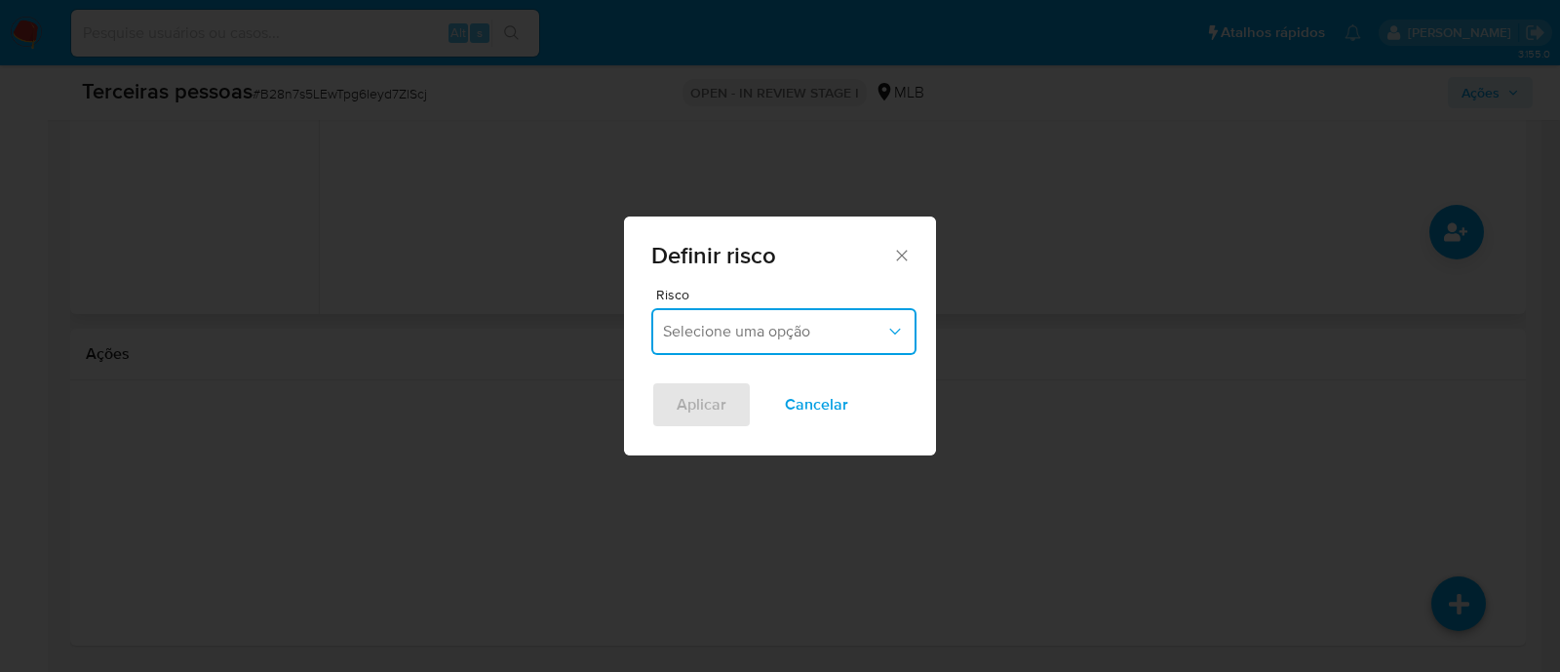
click at [761, 322] on span "Selecione uma opção" at bounding box center [774, 331] width 222 height 19
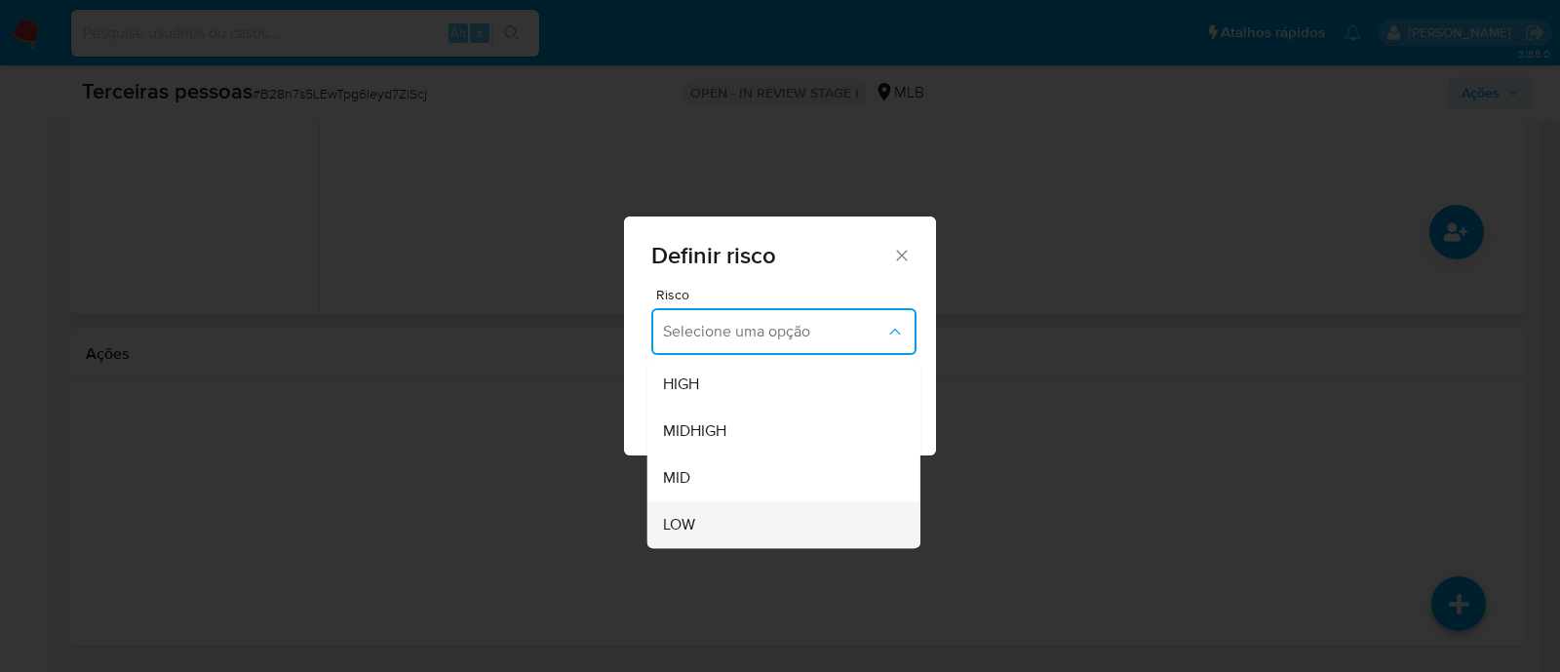
click at [758, 510] on div "LOW" at bounding box center [778, 524] width 230 height 47
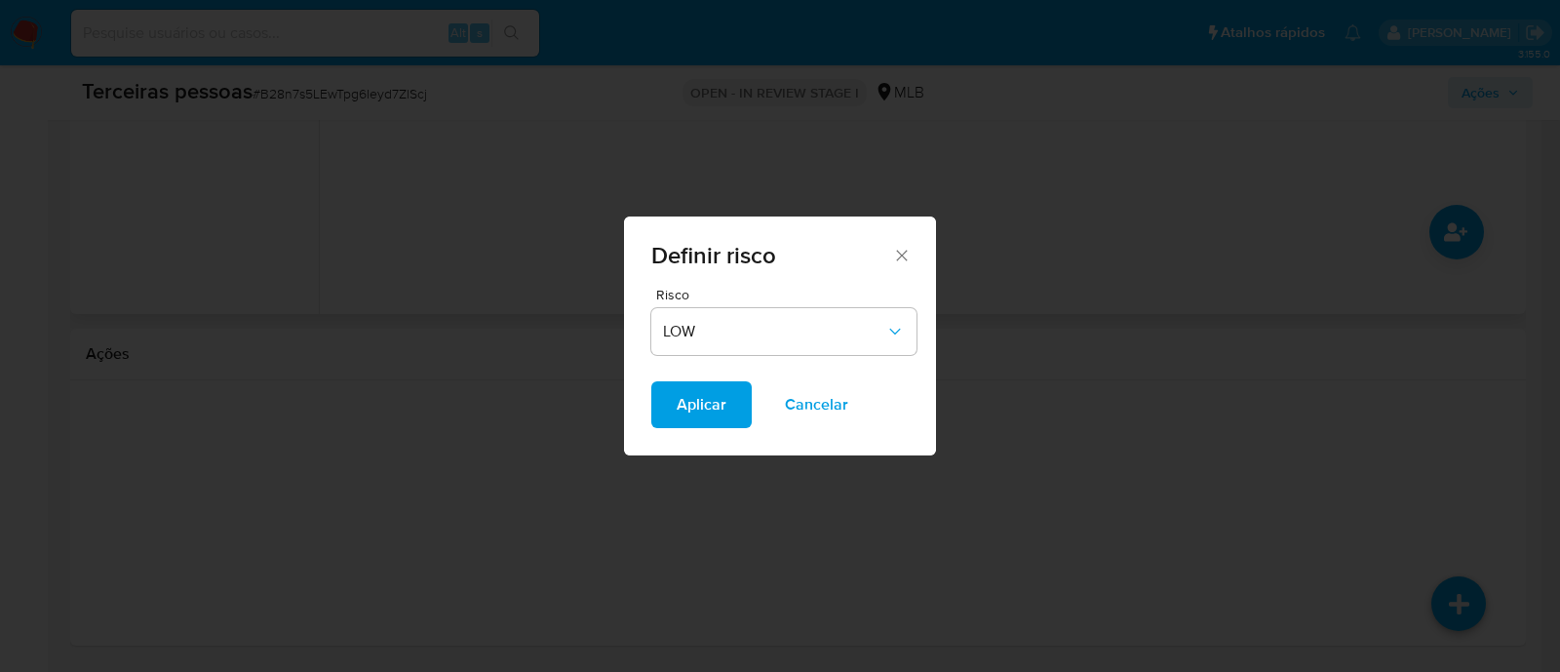
click at [739, 422] on button "Aplicar" at bounding box center [701, 404] width 100 height 47
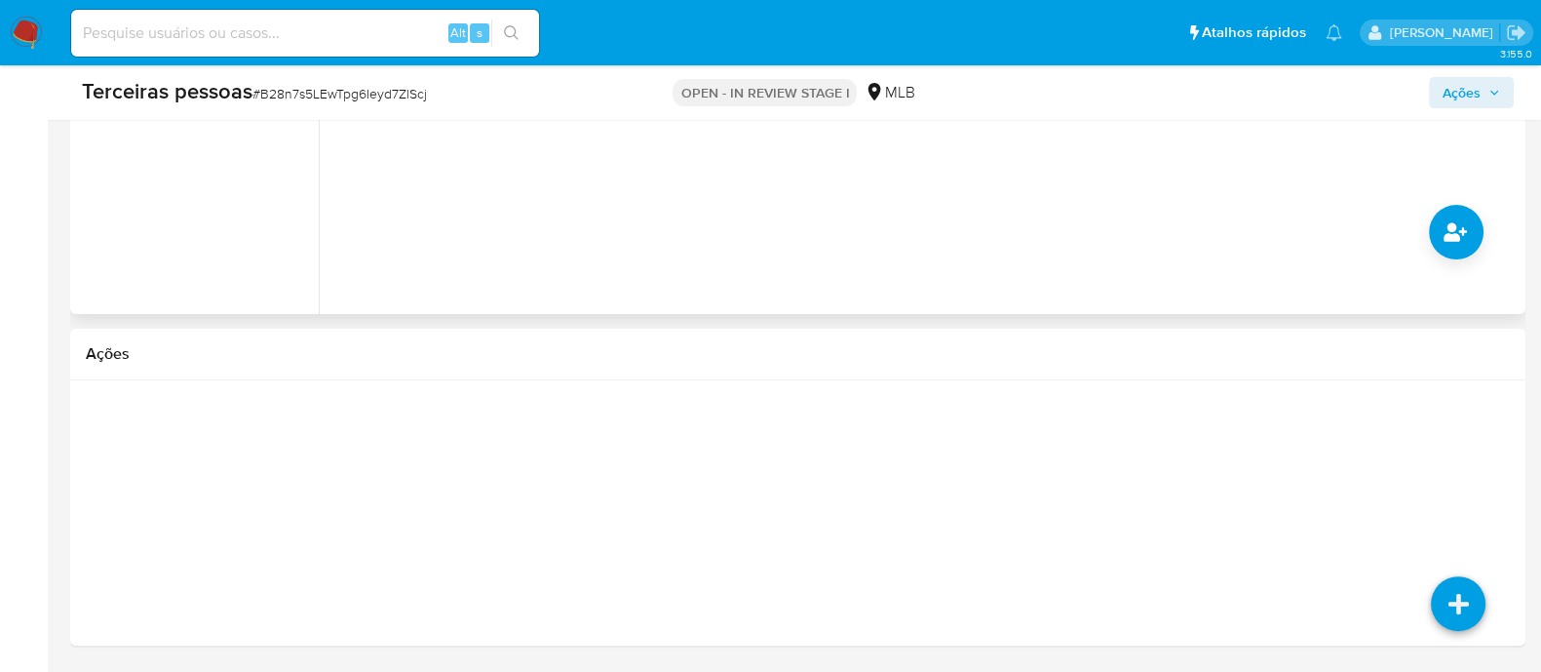
click at [1479, 95] on span "Ações" at bounding box center [1462, 92] width 38 height 31
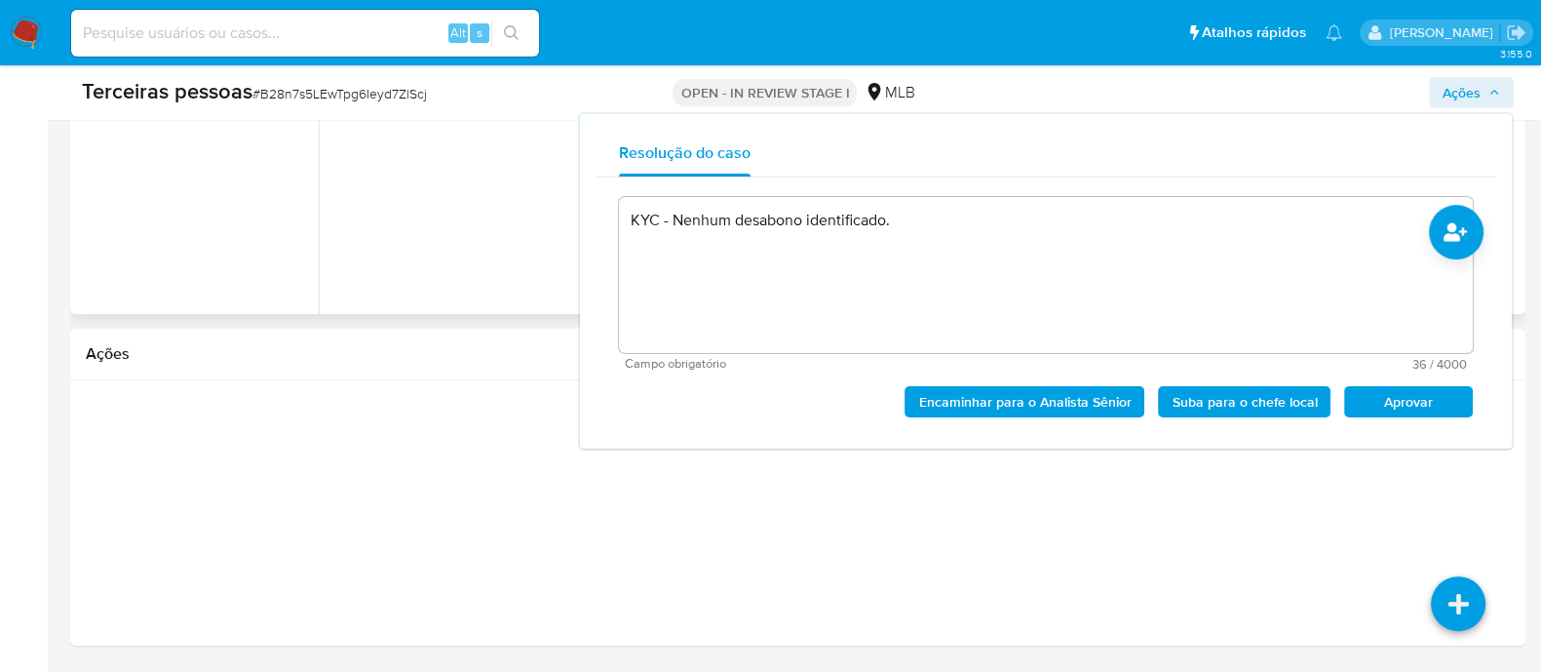
click at [1431, 392] on span "Aprovar" at bounding box center [1408, 401] width 101 height 27
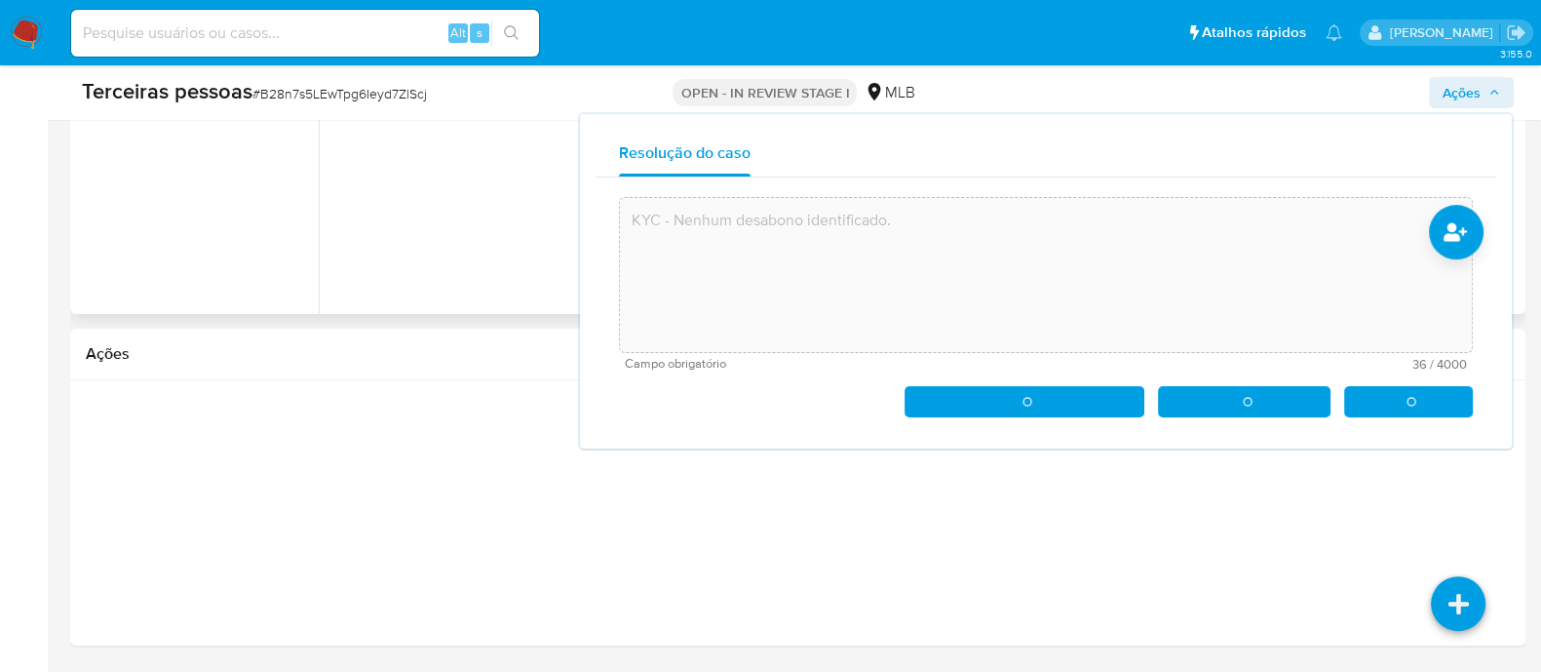
type textarea "KYC - Nenhum desabono identificado."
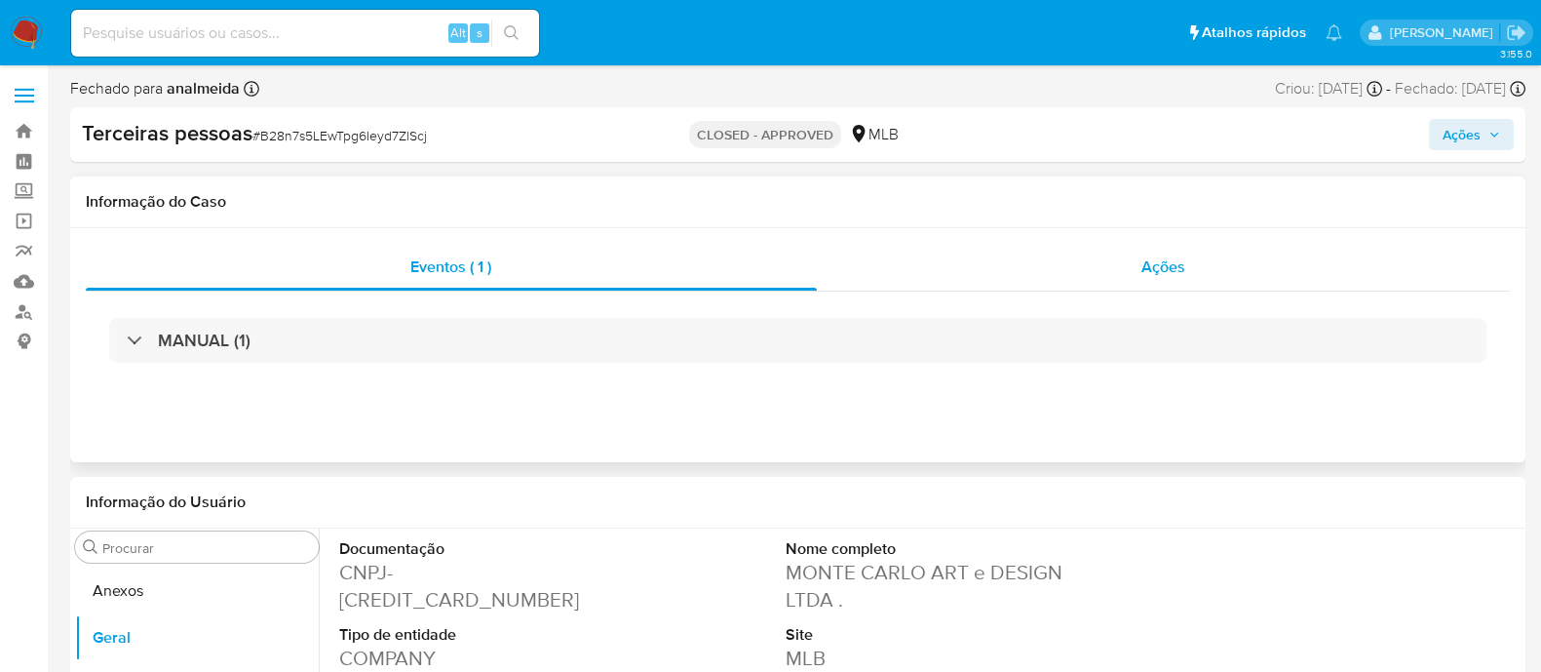
click at [1142, 259] on span "Ações" at bounding box center [1164, 266] width 44 height 22
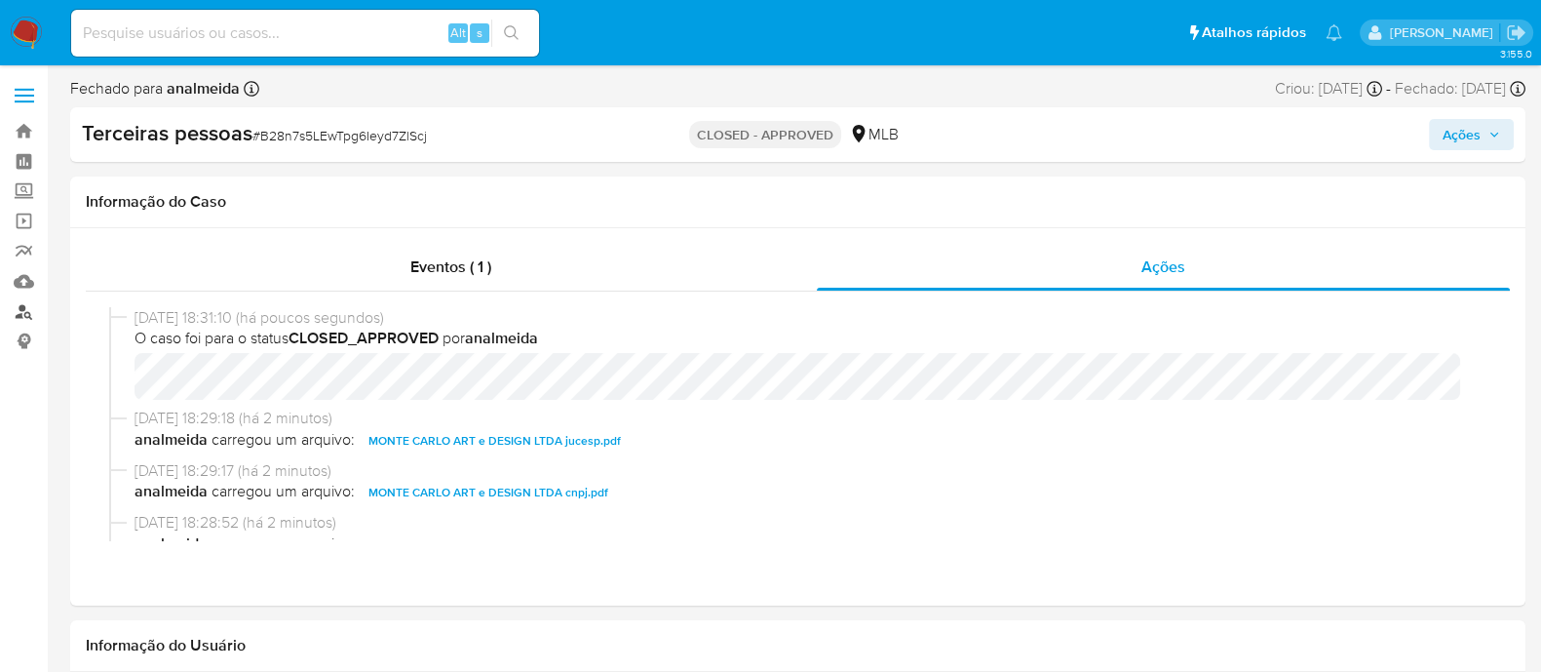
click at [6, 314] on link "Localizador de pessoas" at bounding box center [116, 311] width 232 height 30
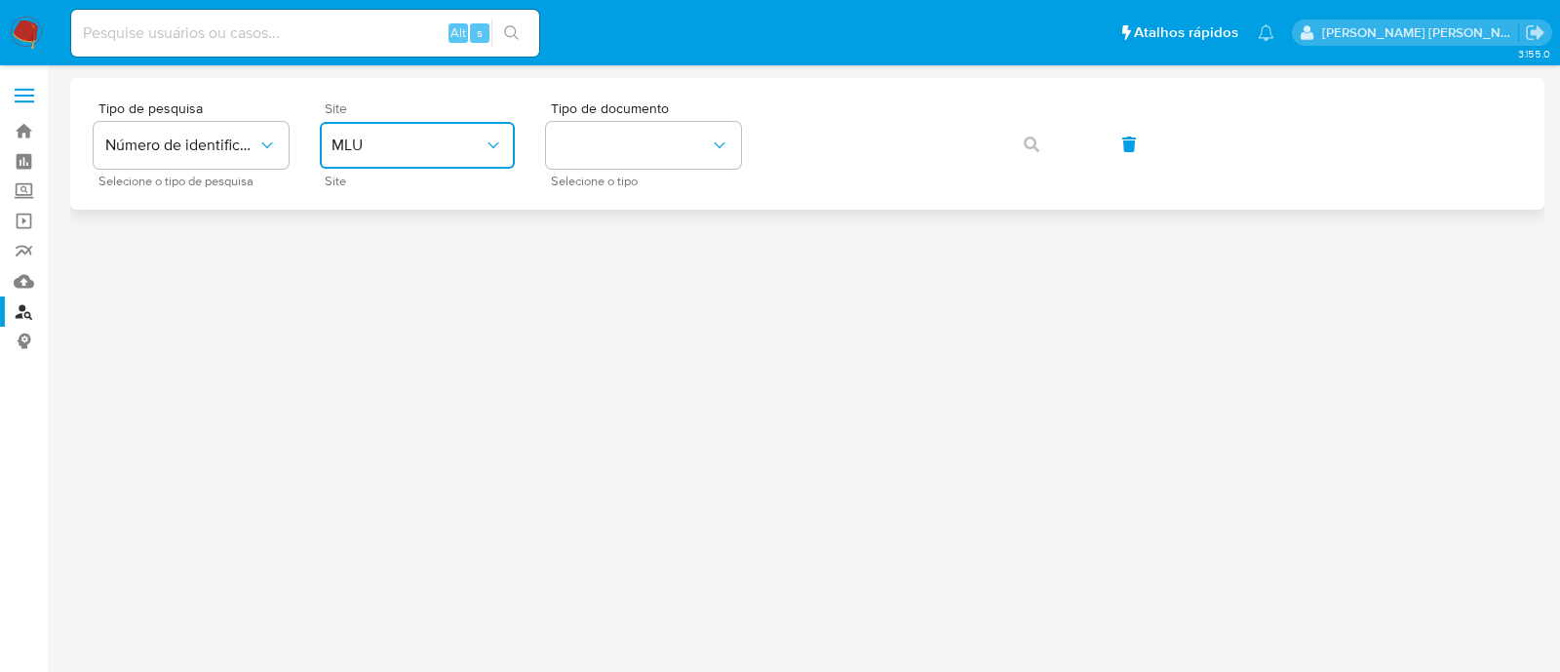
click at [473, 143] on span "MLU" at bounding box center [407, 145] width 152 height 19
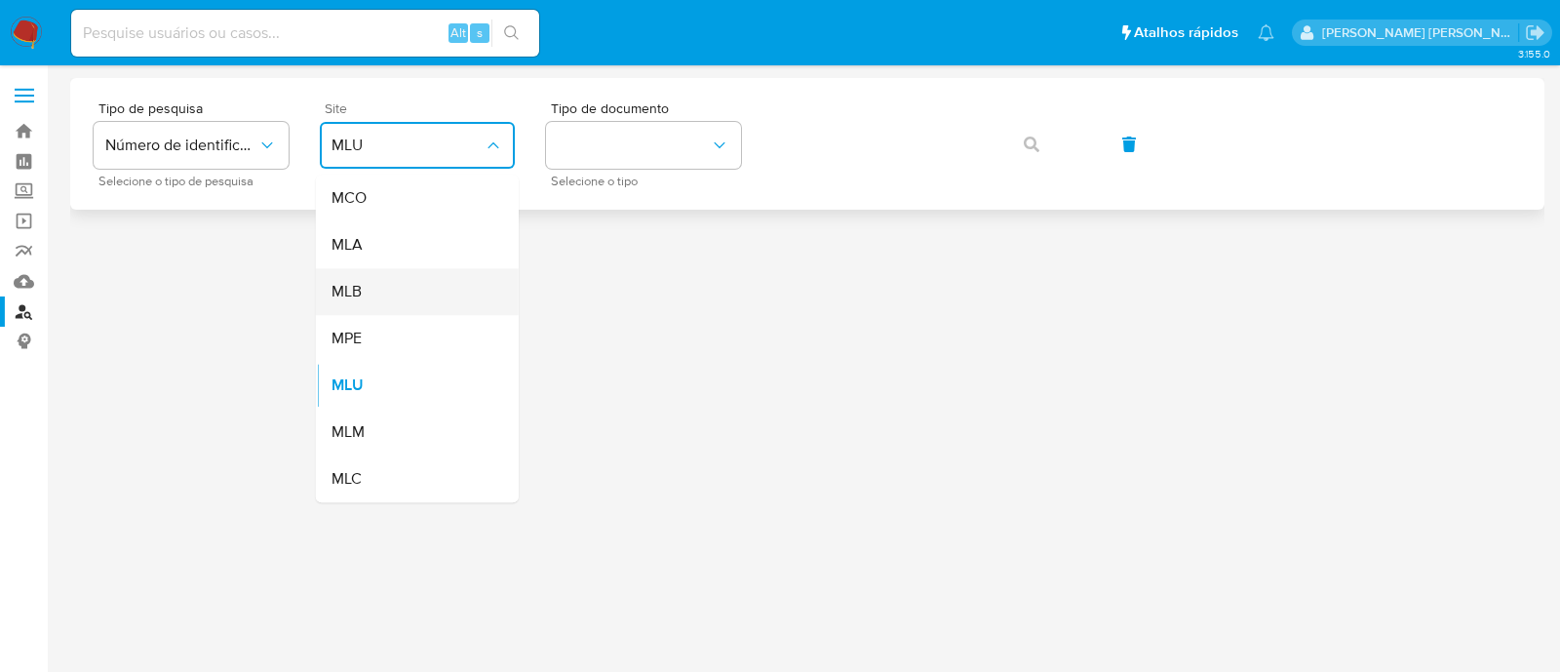
click at [402, 270] on div "MLB" at bounding box center [411, 291] width 160 height 47
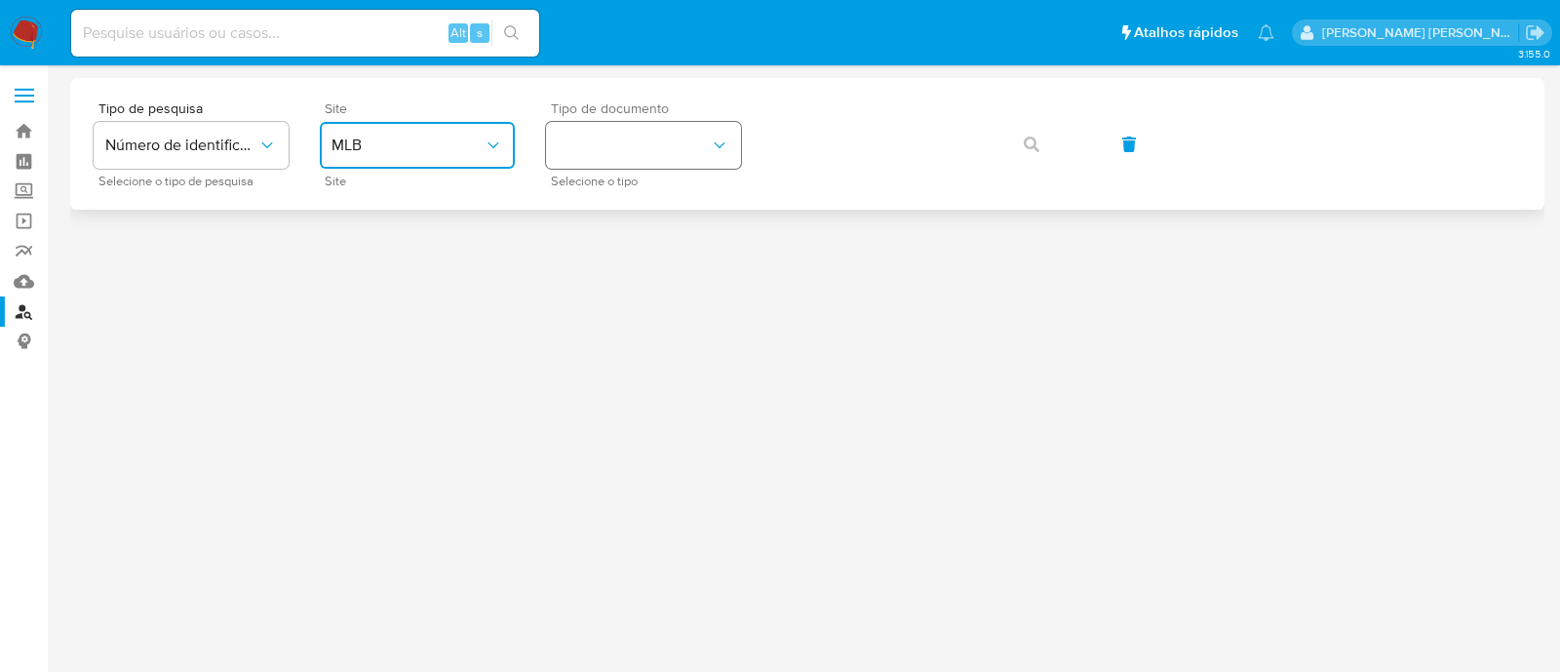
click at [659, 129] on button "identificationType" at bounding box center [643, 145] width 195 height 47
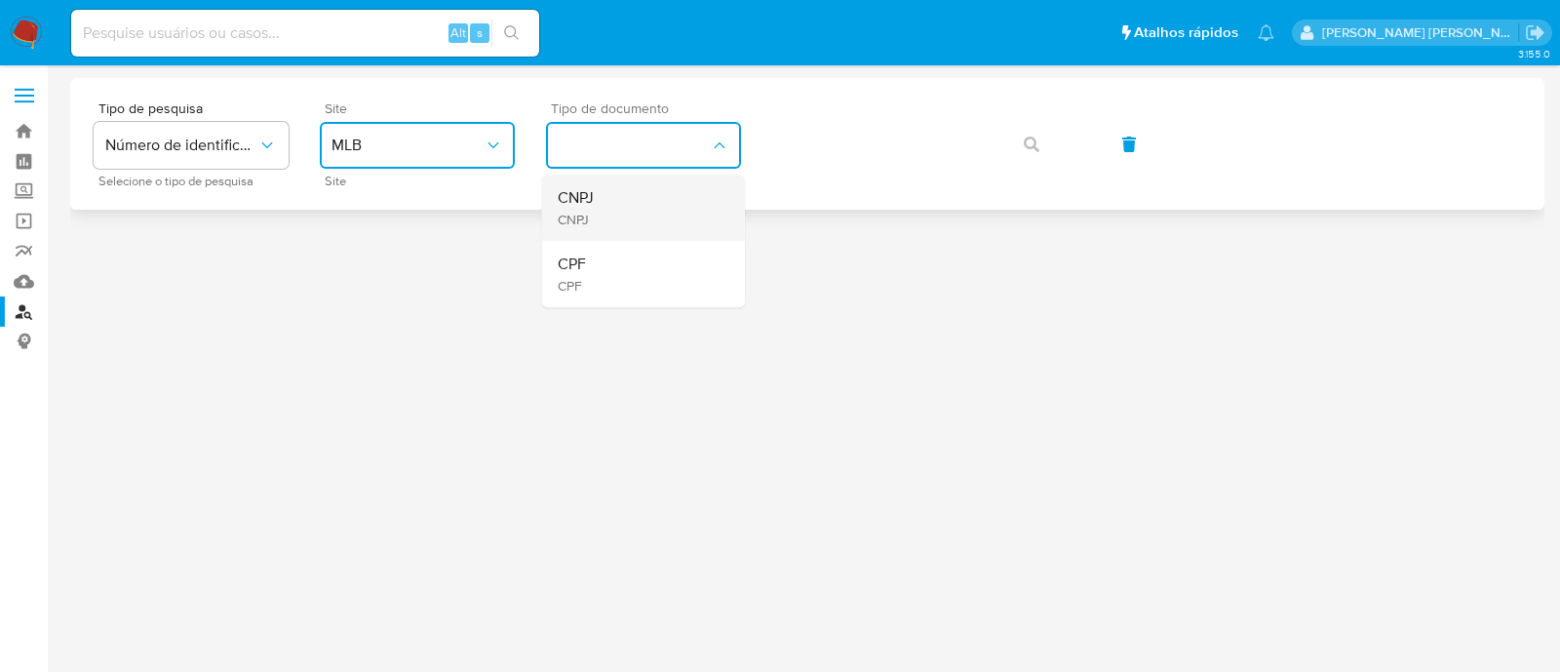
click at [634, 218] on div "CNPJ CNPJ" at bounding box center [638, 208] width 160 height 66
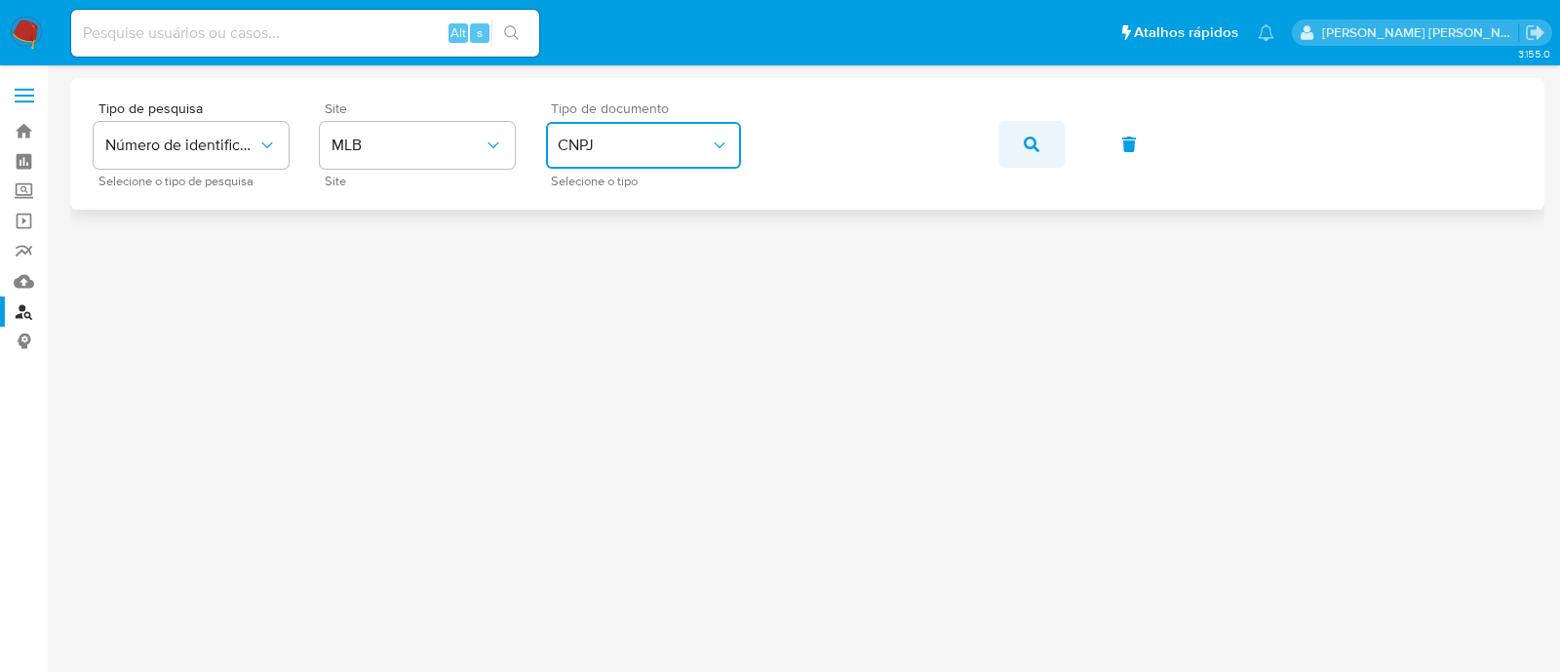
click at [1045, 157] on button "button" at bounding box center [1031, 144] width 66 height 47
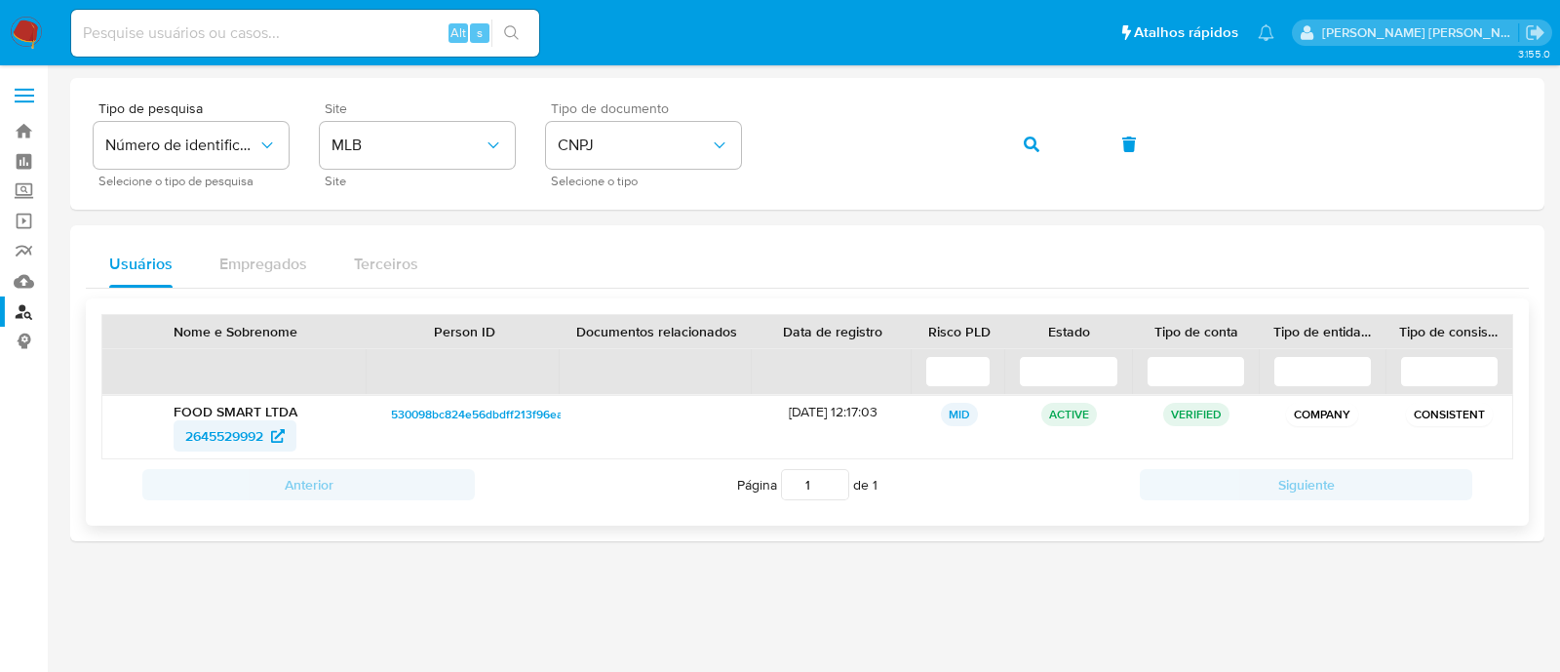
click at [229, 444] on span "2645529992" at bounding box center [224, 435] width 78 height 31
click at [1027, 137] on icon "button" at bounding box center [1032, 144] width 16 height 16
click at [206, 441] on span "2228952587" at bounding box center [224, 435] width 77 height 31
click at [1042, 139] on button "button" at bounding box center [1031, 144] width 66 height 47
click at [214, 442] on span "2612339088" at bounding box center [224, 435] width 76 height 31
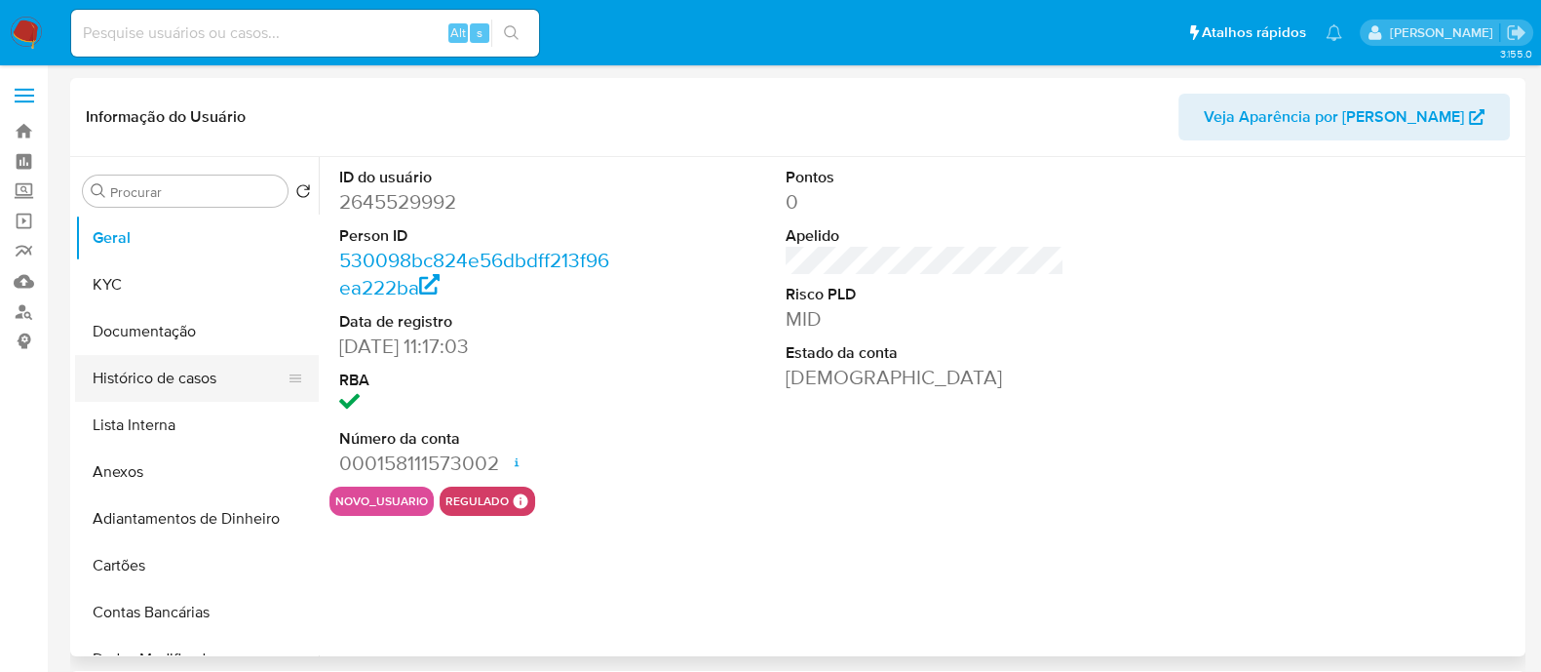
select select "10"
click at [182, 388] on button "Histórico de casos" at bounding box center [189, 378] width 228 height 47
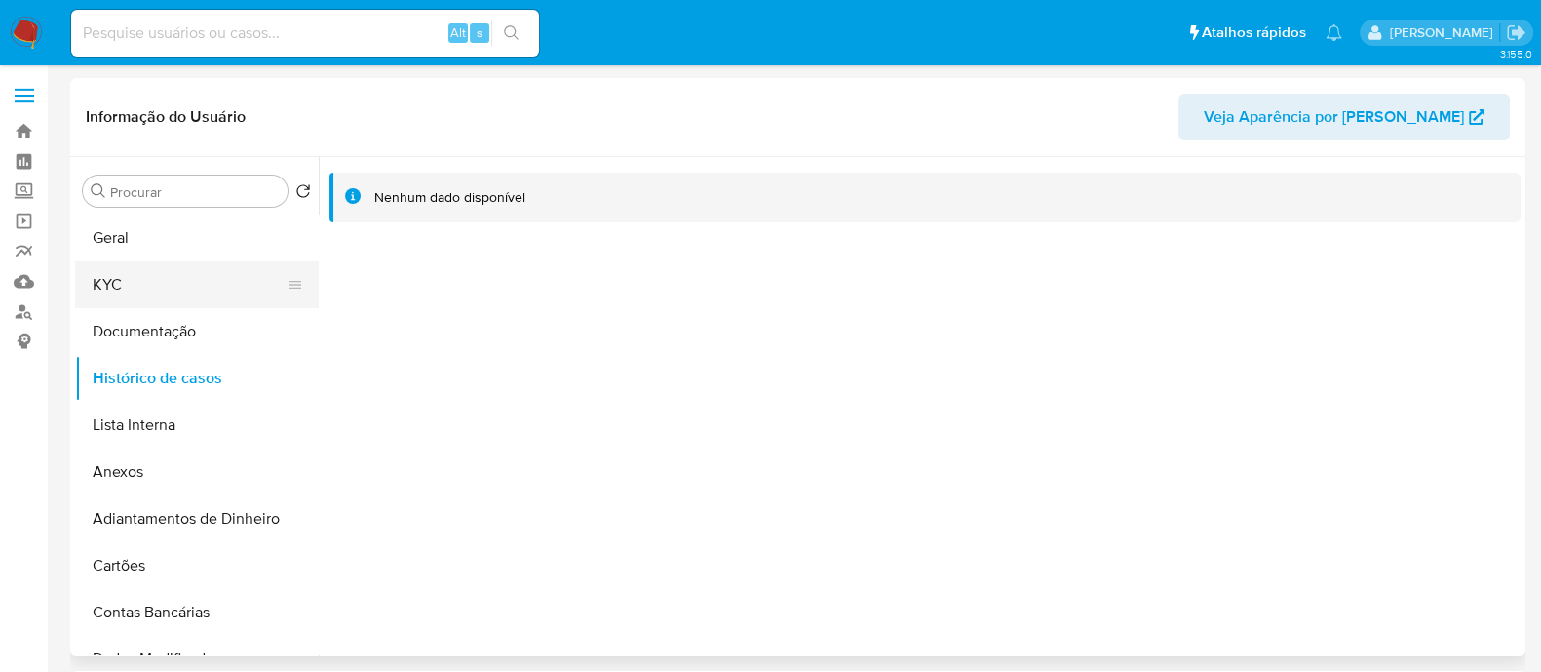
click at [187, 303] on button "KYC" at bounding box center [189, 284] width 228 height 47
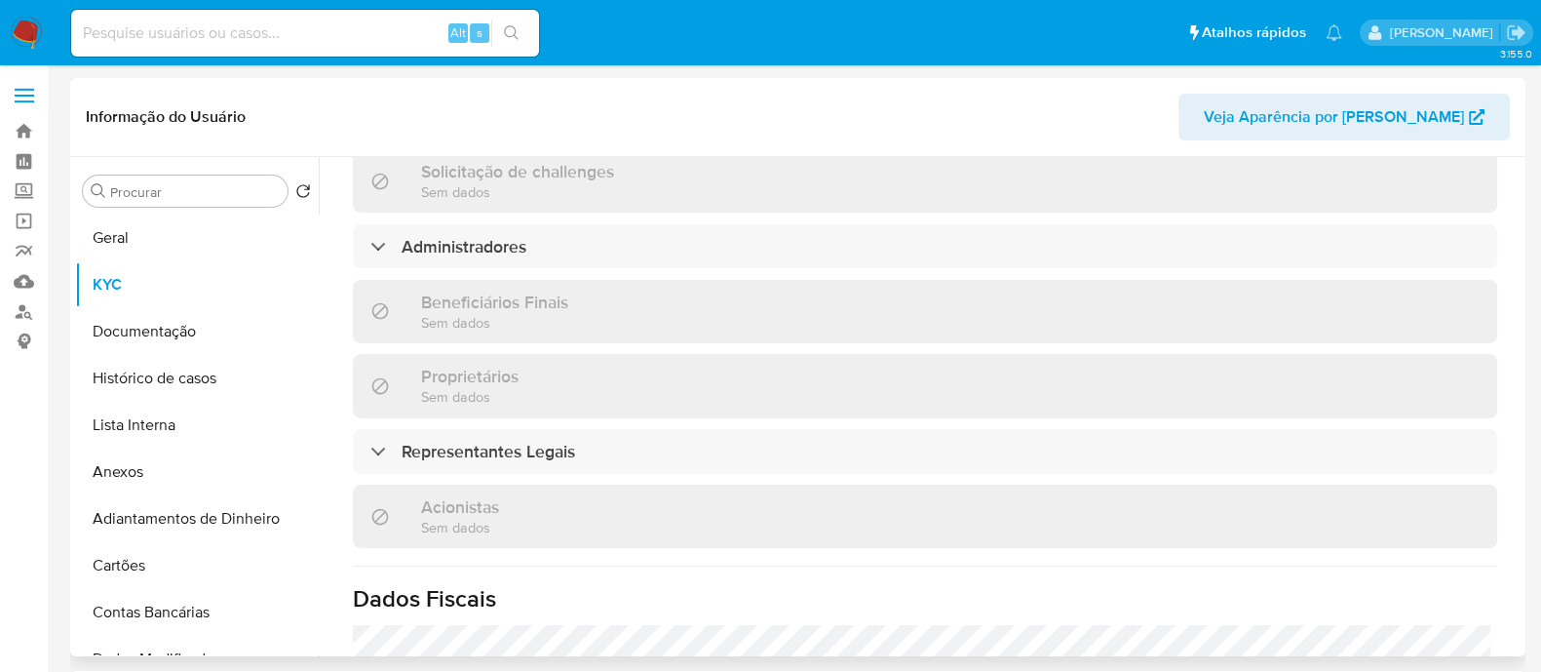
scroll to position [852, 0]
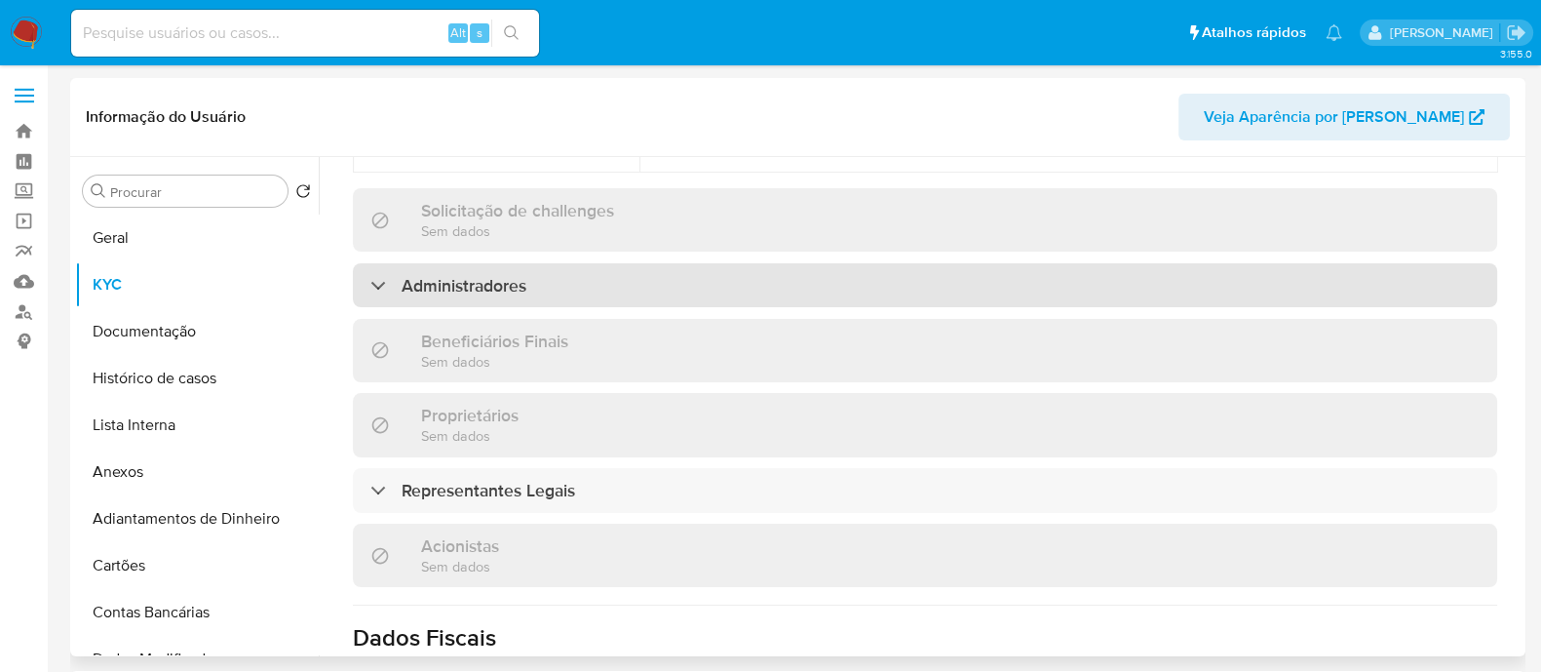
click at [590, 263] on div "Administradores" at bounding box center [925, 285] width 1145 height 45
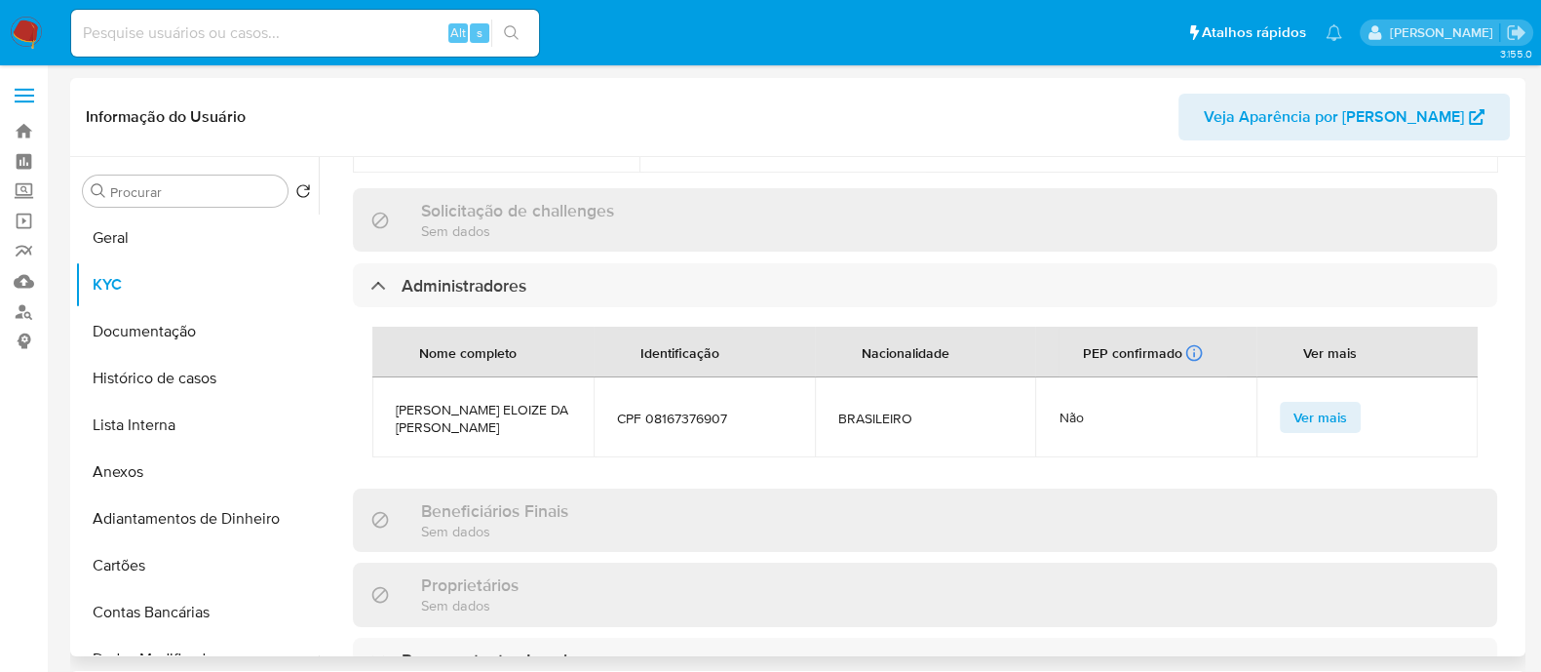
click at [864, 563] on div "Proprietários Sem dados" at bounding box center [925, 594] width 1145 height 63
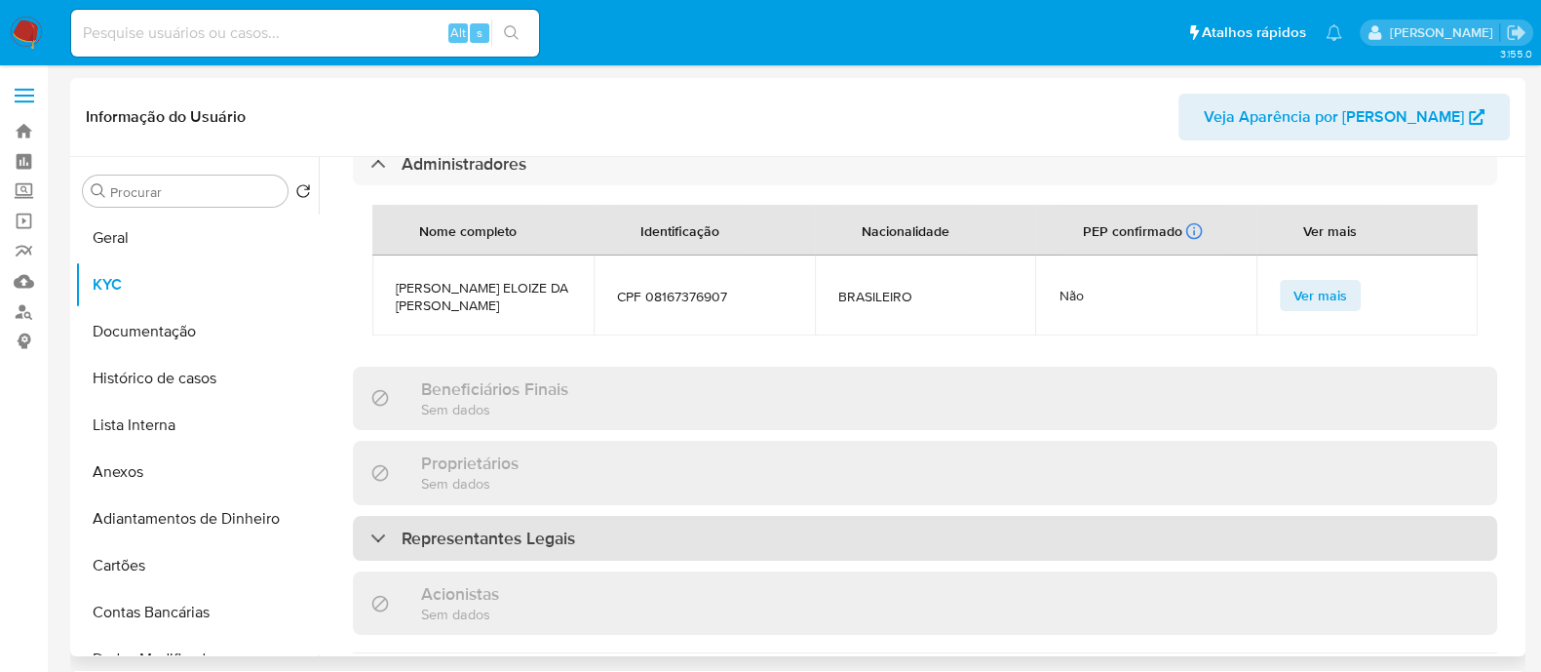
click at [696, 516] on div "Representantes Legais" at bounding box center [925, 538] width 1145 height 45
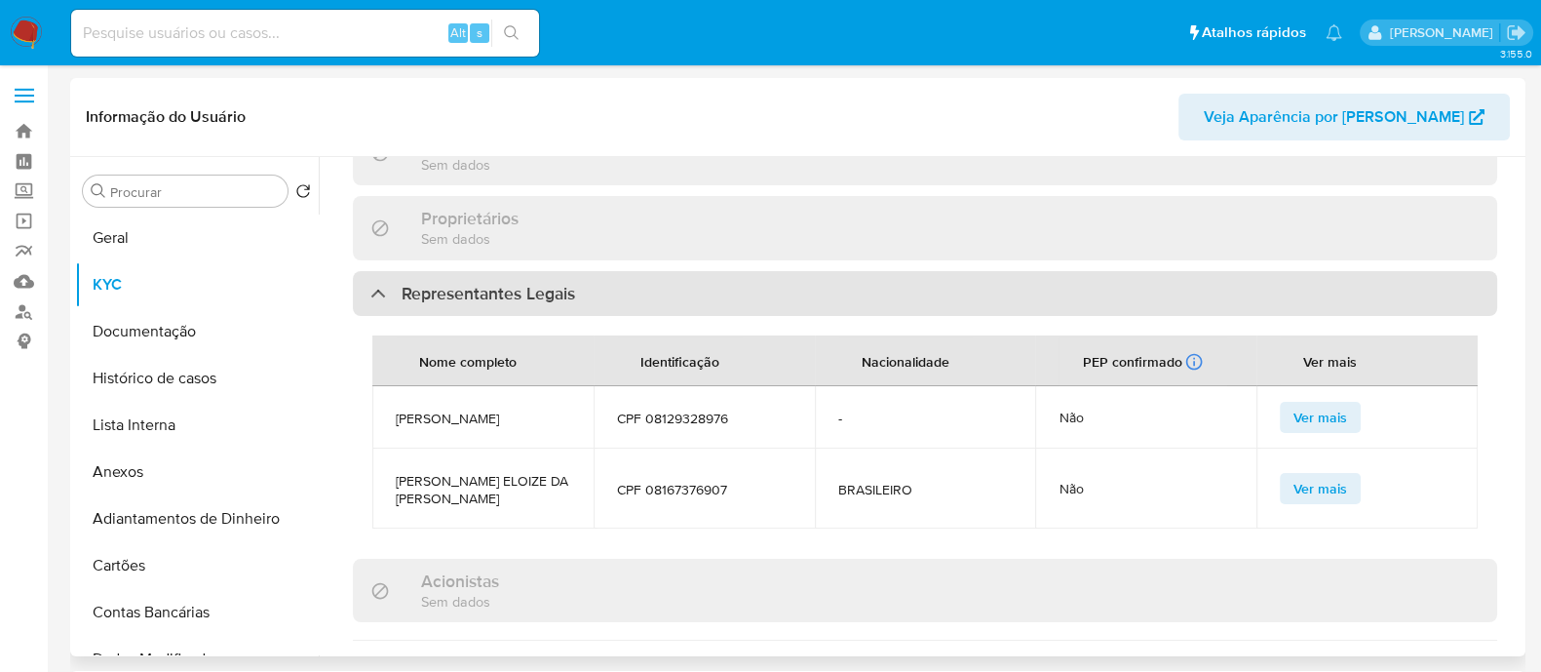
scroll to position [1341, 0]
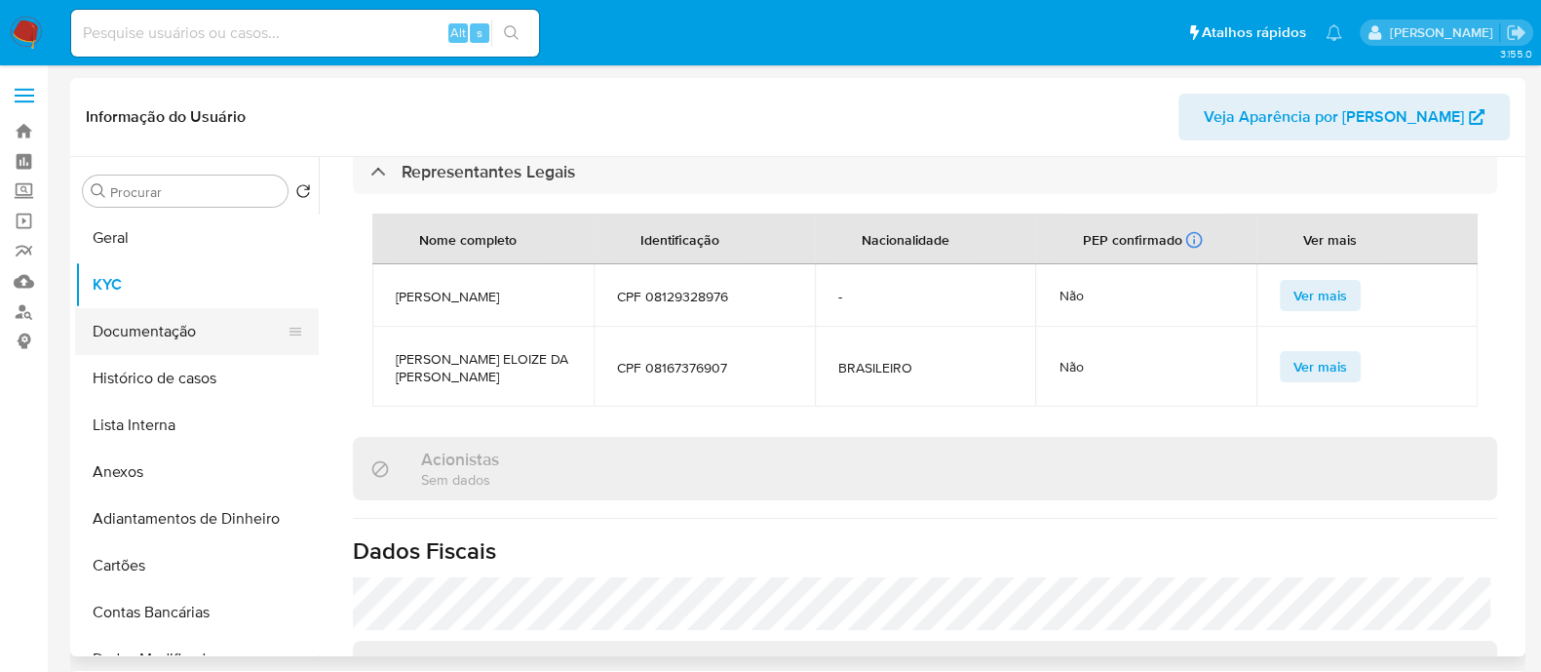
click at [151, 319] on button "Documentação" at bounding box center [189, 331] width 228 height 47
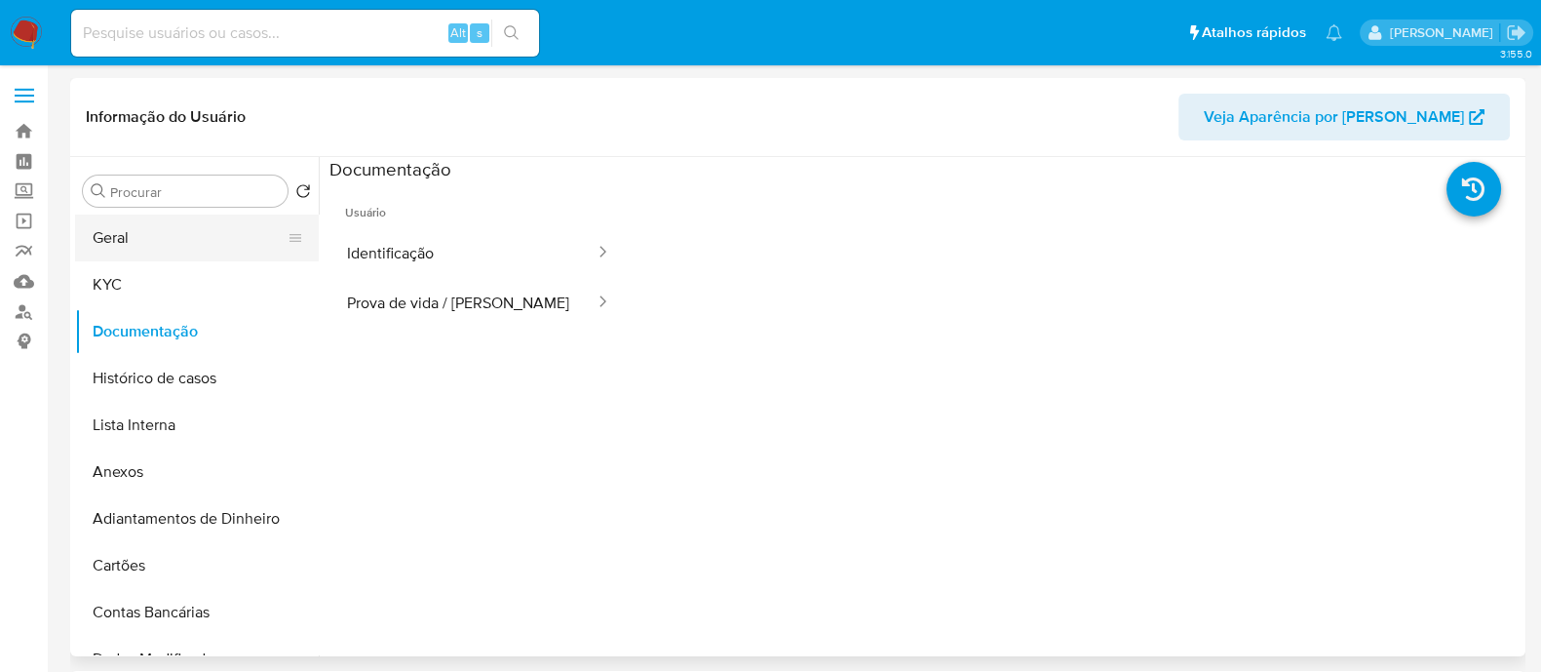
click at [133, 226] on button "Geral" at bounding box center [189, 237] width 228 height 47
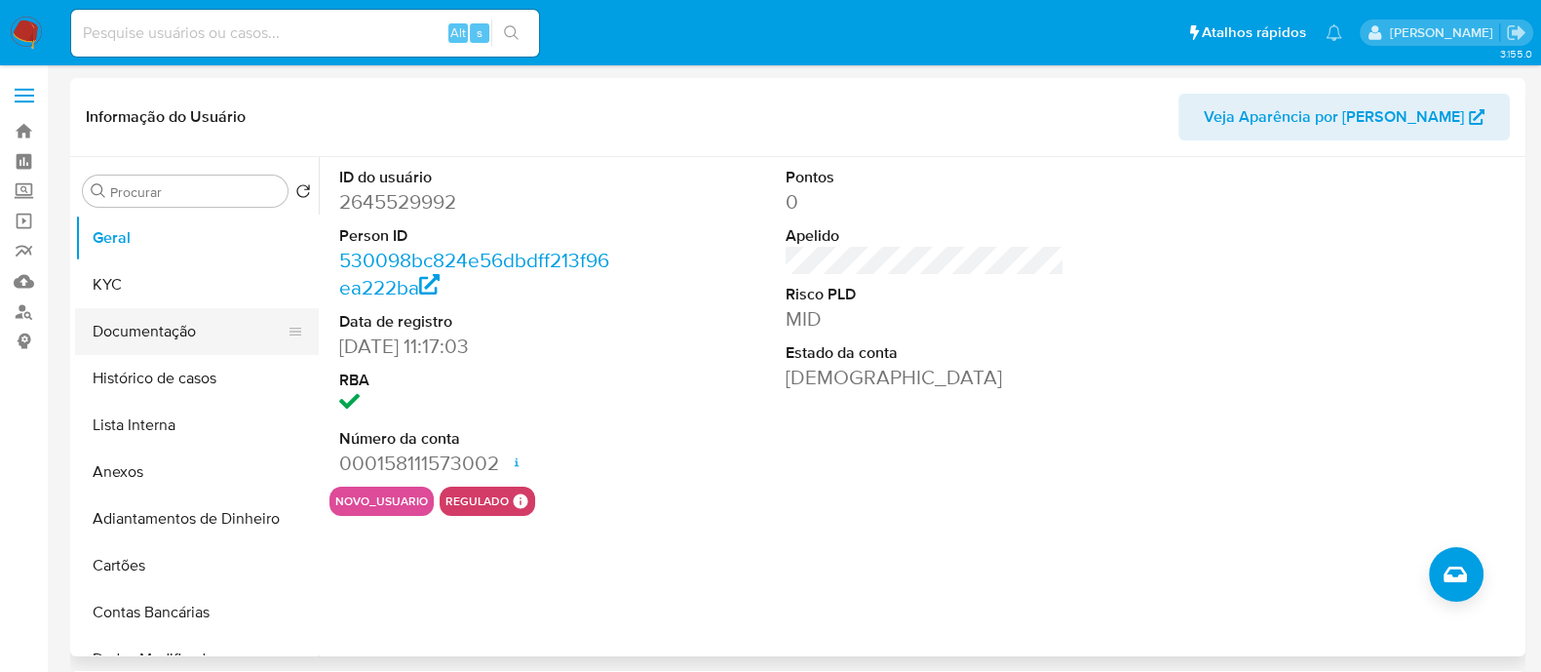
click at [179, 333] on button "Documentação" at bounding box center [189, 331] width 228 height 47
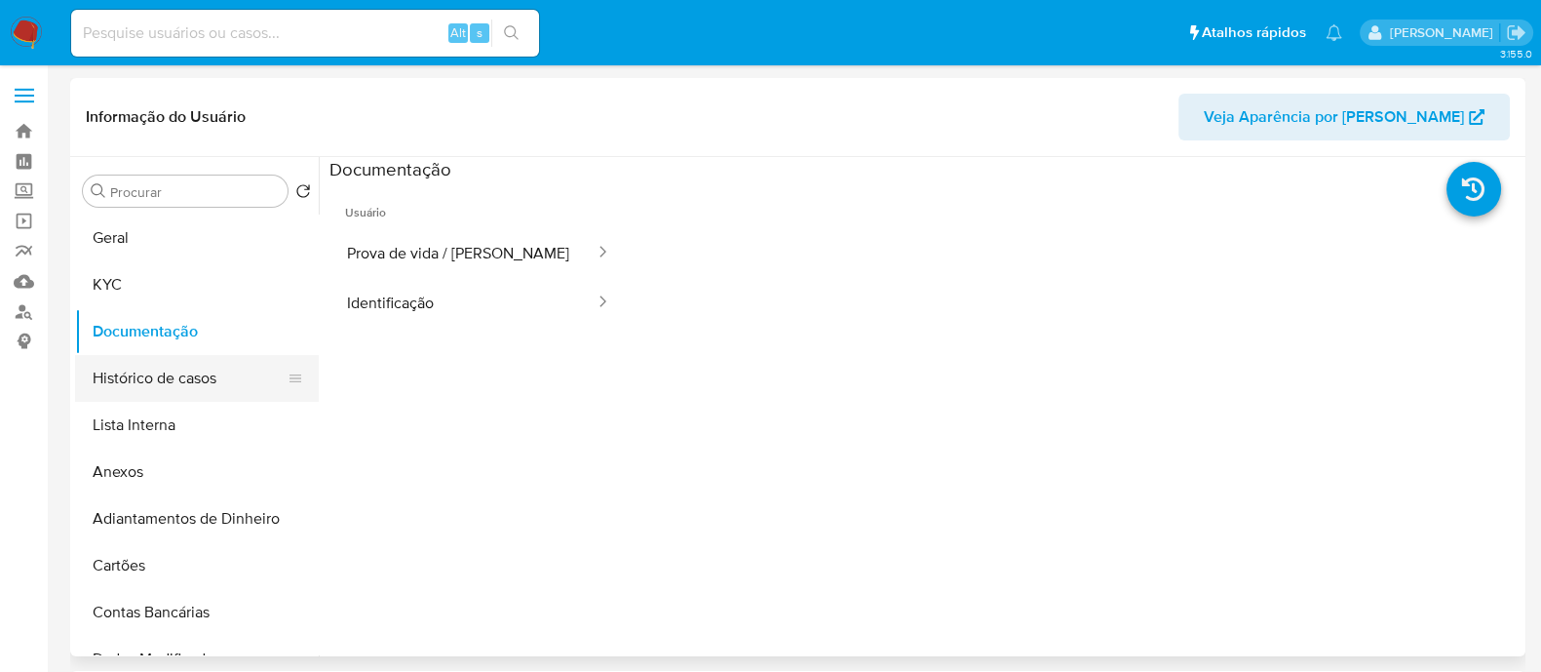
click at [175, 375] on button "Histórico de casos" at bounding box center [189, 378] width 228 height 47
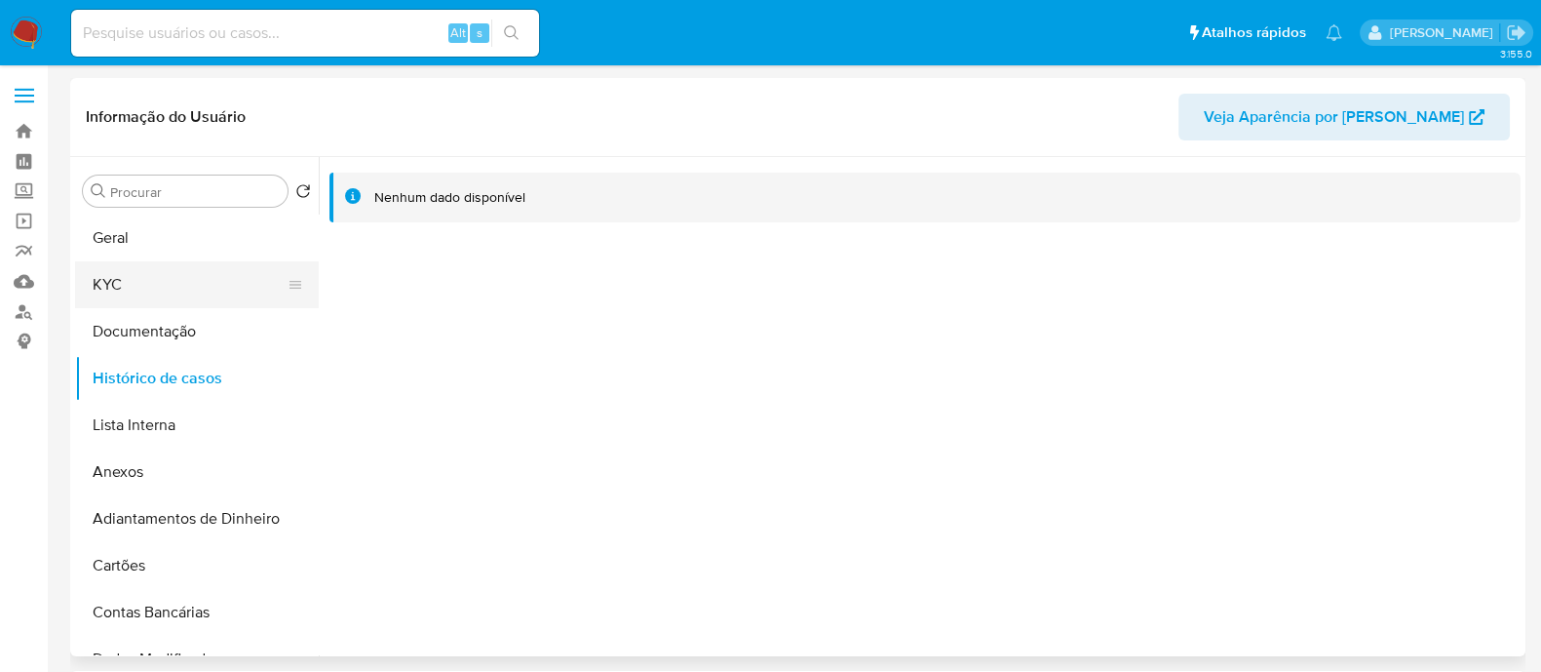
click at [139, 298] on button "KYC" at bounding box center [189, 284] width 228 height 47
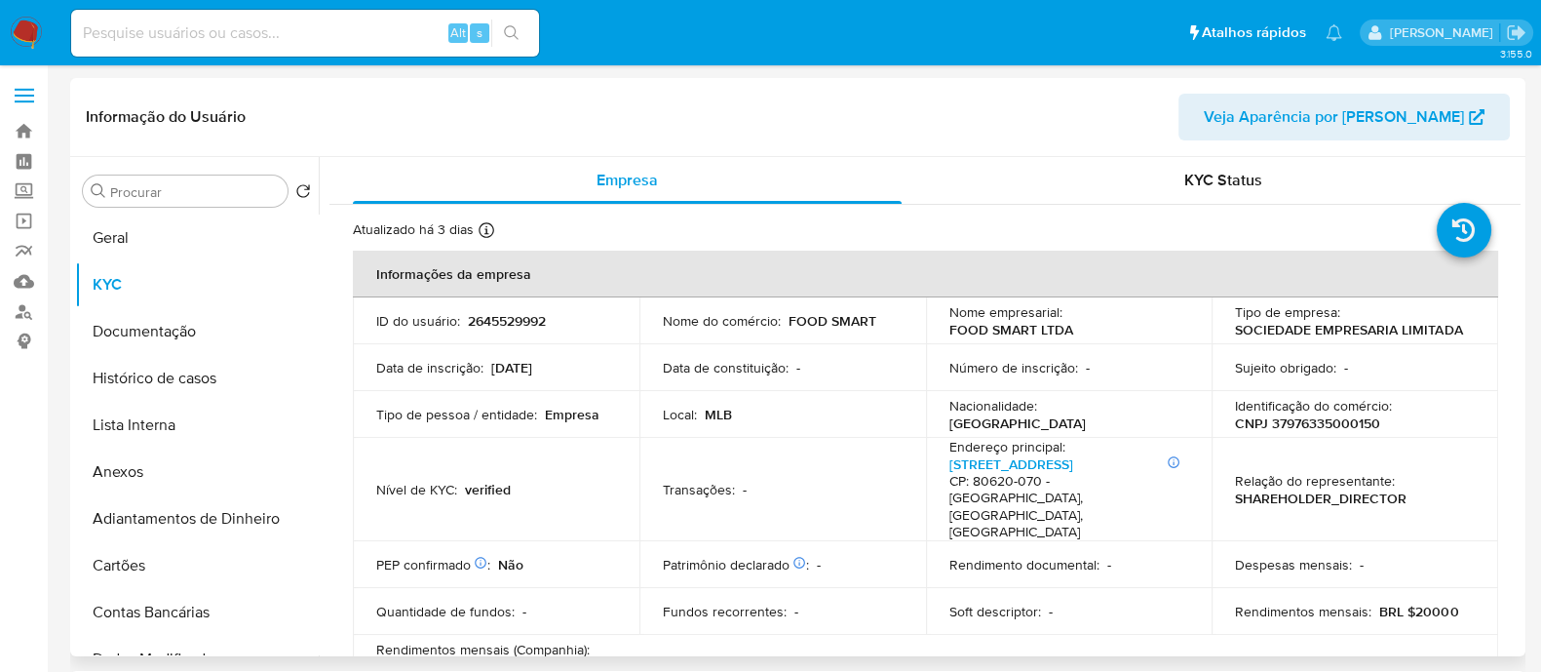
click at [1342, 432] on td "Identificação do comércio : CNPJ 37976335000150" at bounding box center [1355, 414] width 287 height 47
click at [1350, 410] on p "Identificação do comércio :" at bounding box center [1313, 406] width 157 height 18
click at [1331, 419] on p "CNPJ 37976335000150" at bounding box center [1307, 423] width 145 height 18
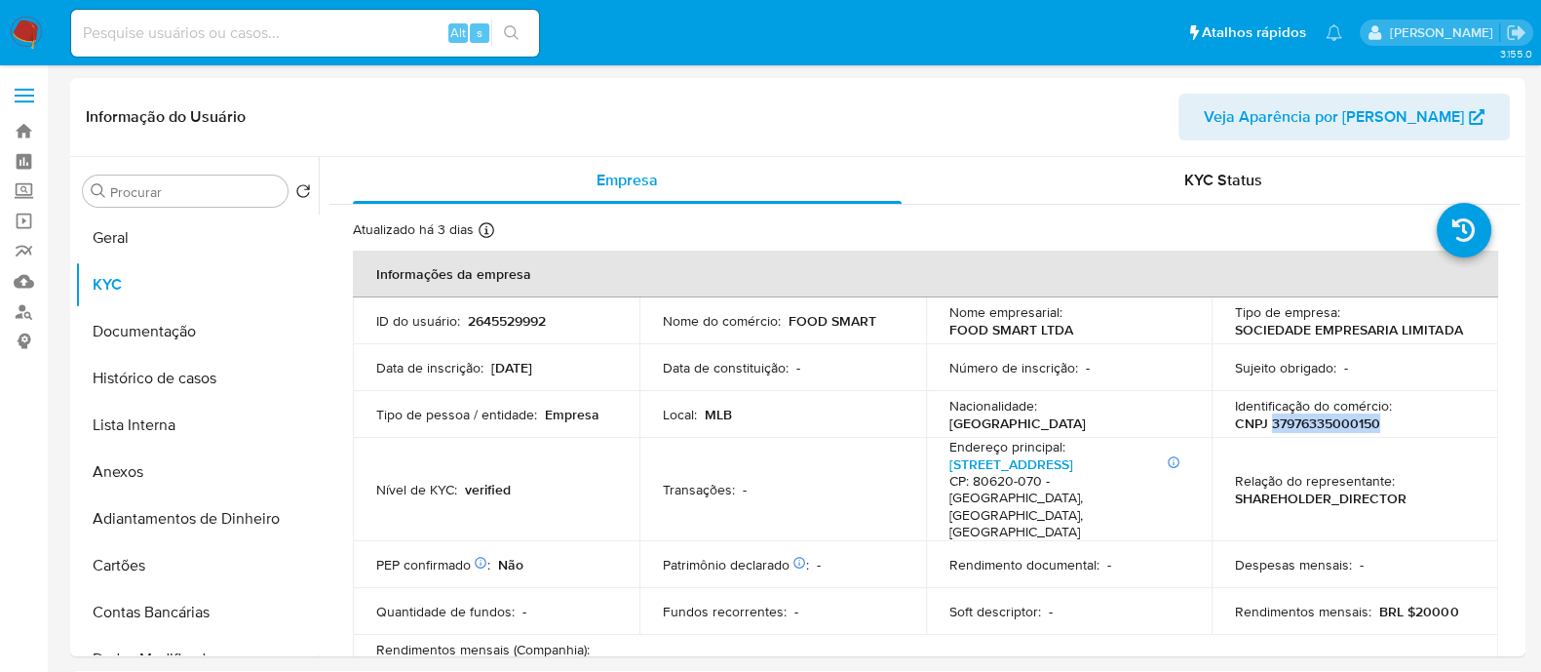
copy p "37976335000150"
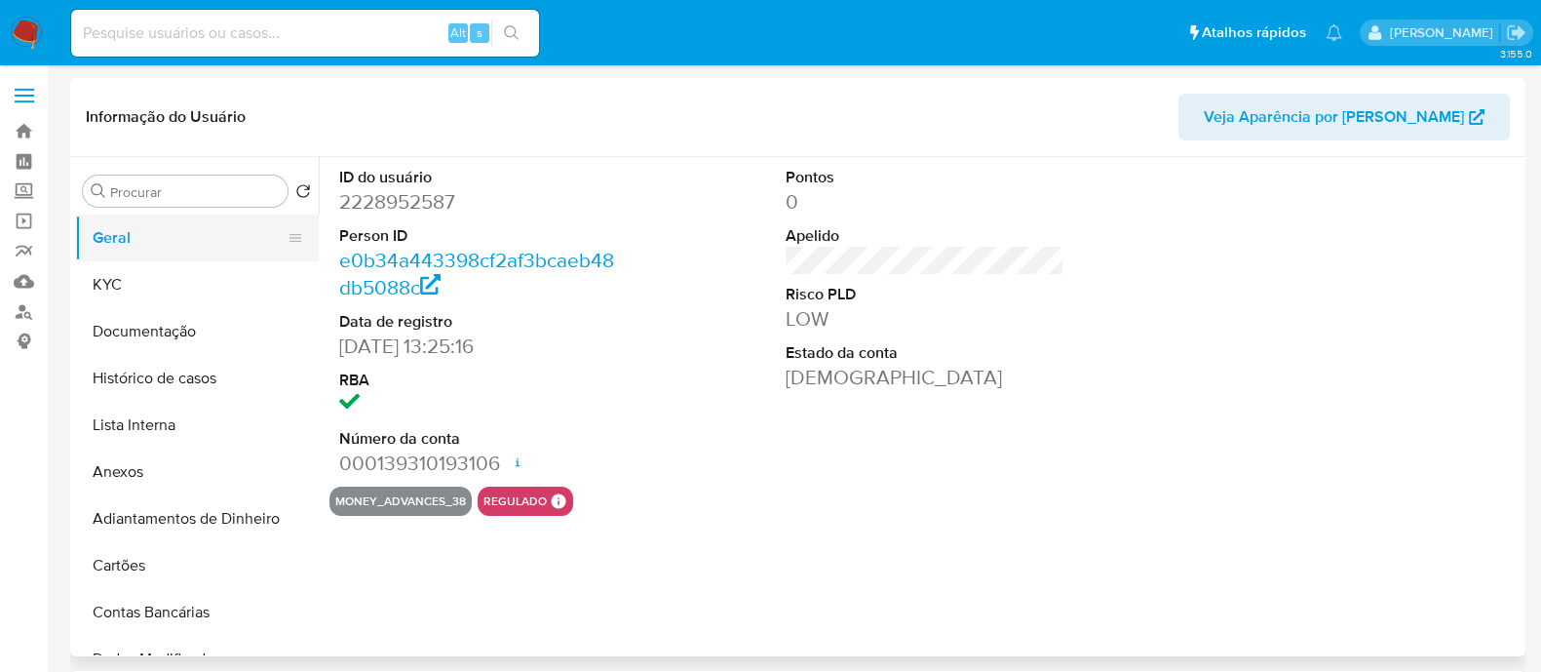
select select "10"
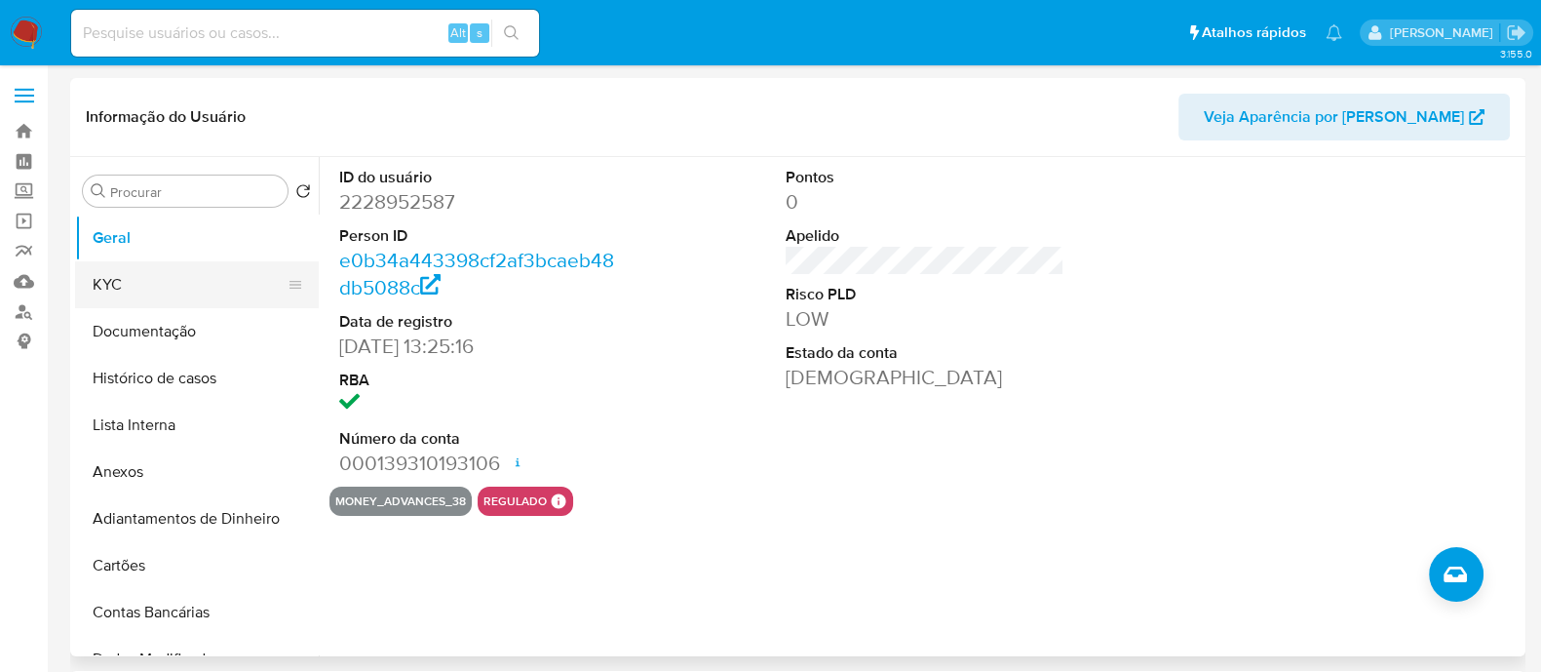
click at [180, 288] on button "KYC" at bounding box center [189, 284] width 228 height 47
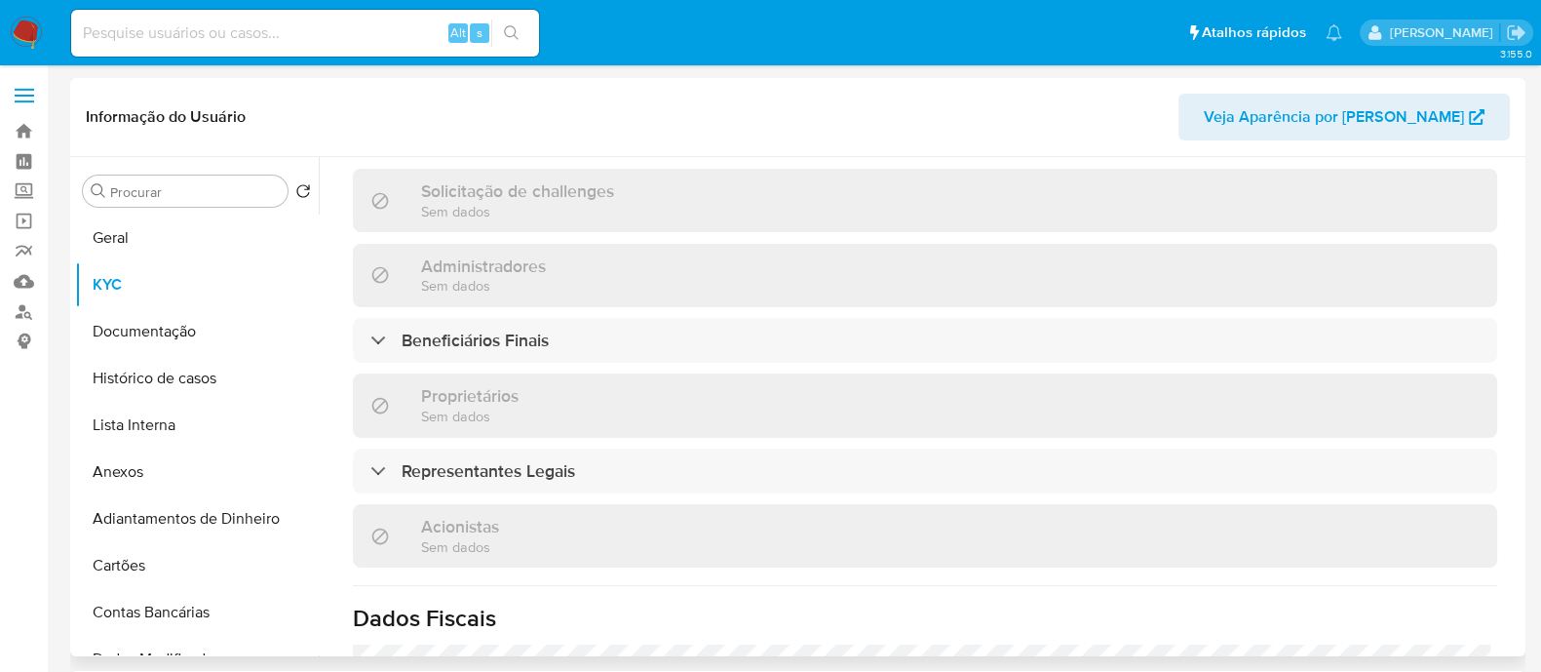
scroll to position [974, 0]
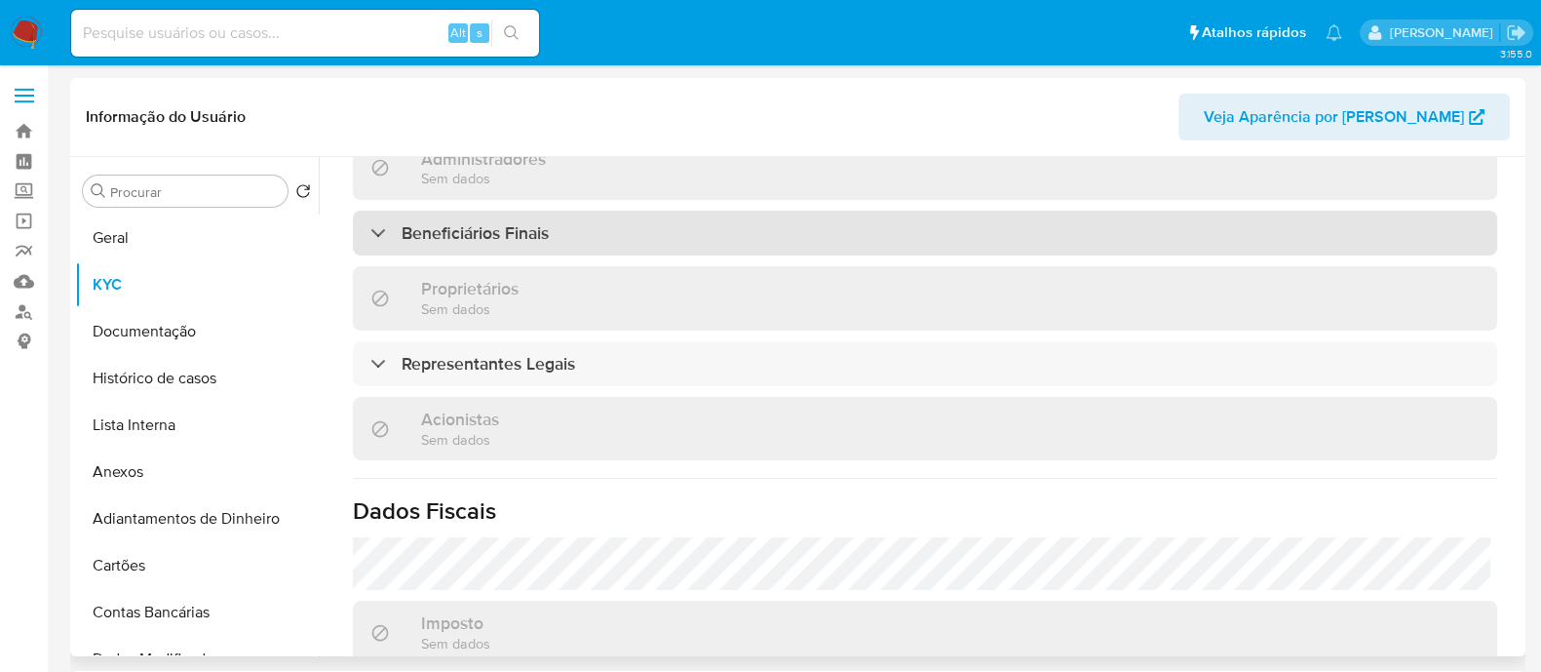
click at [606, 211] on div "Beneficiários Finais" at bounding box center [925, 233] width 1145 height 45
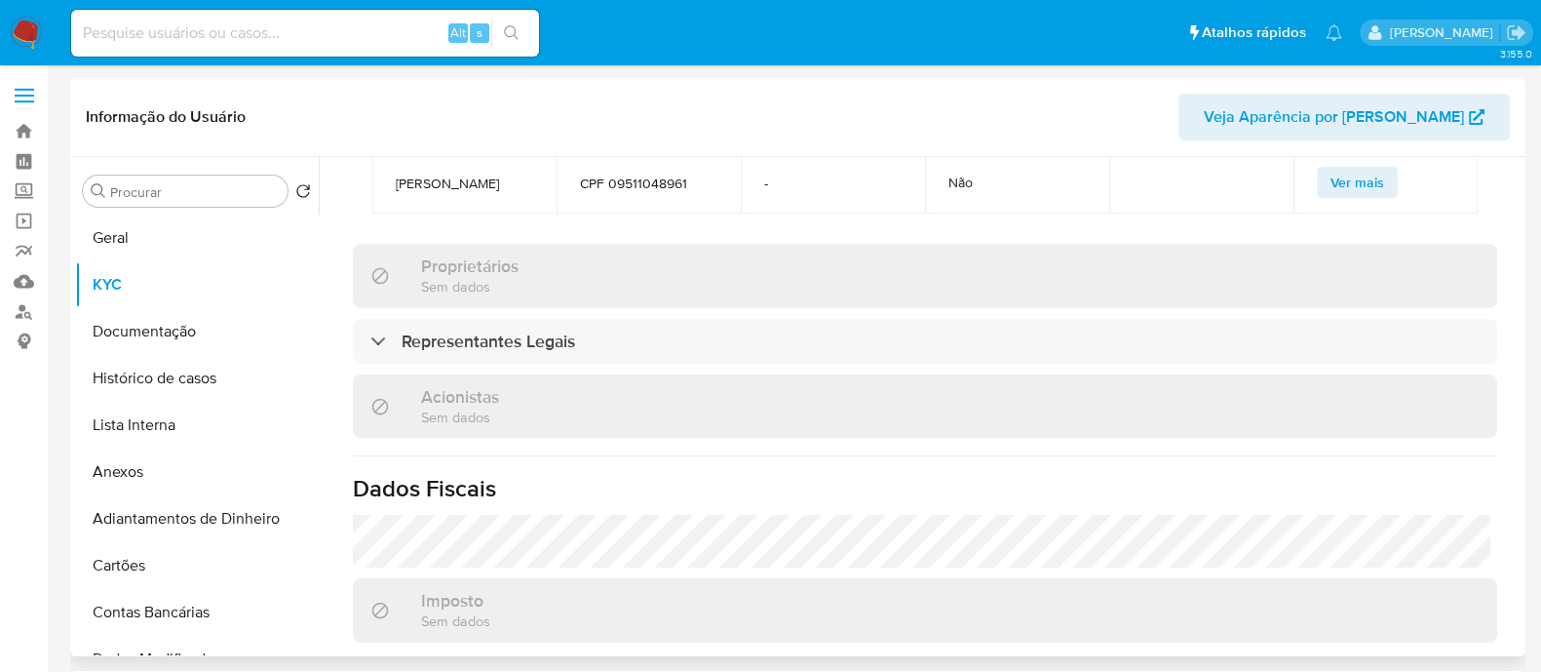
scroll to position [1462, 0]
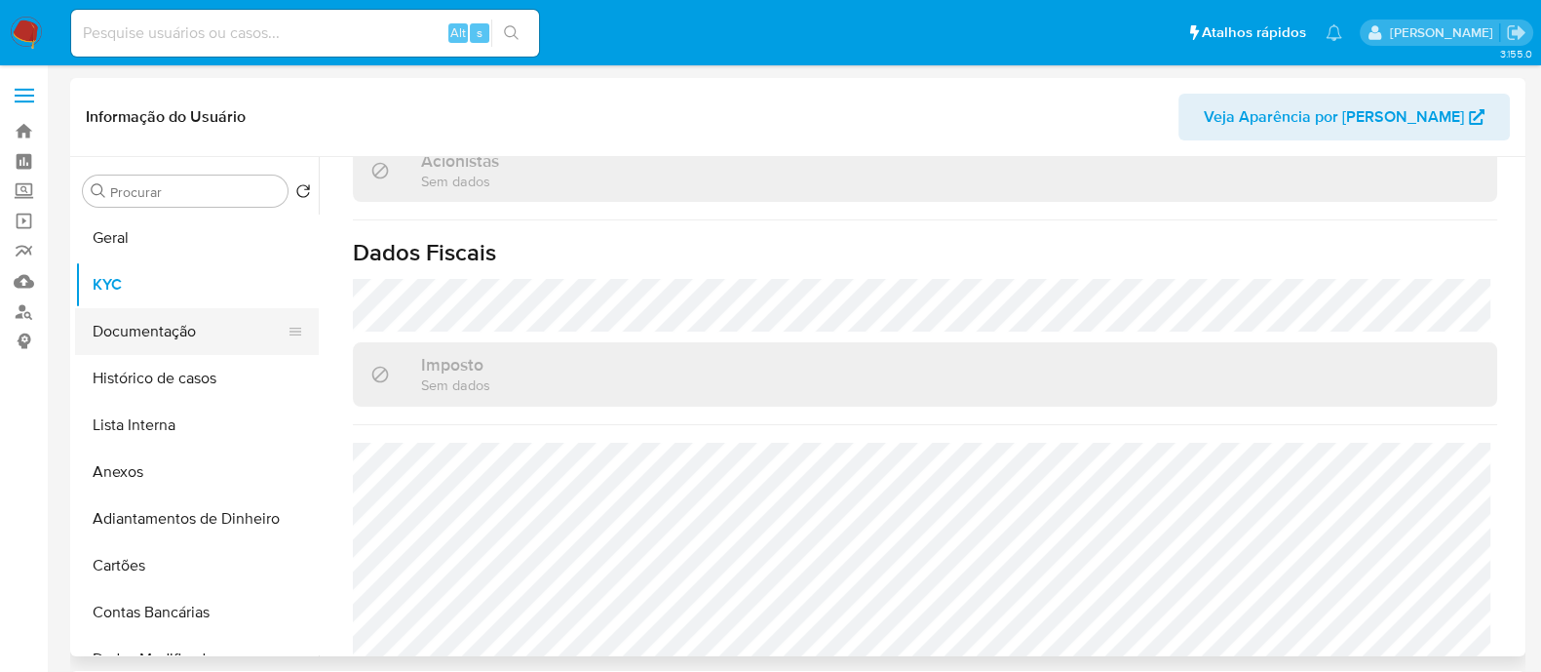
click at [207, 327] on button "Documentação" at bounding box center [189, 331] width 228 height 47
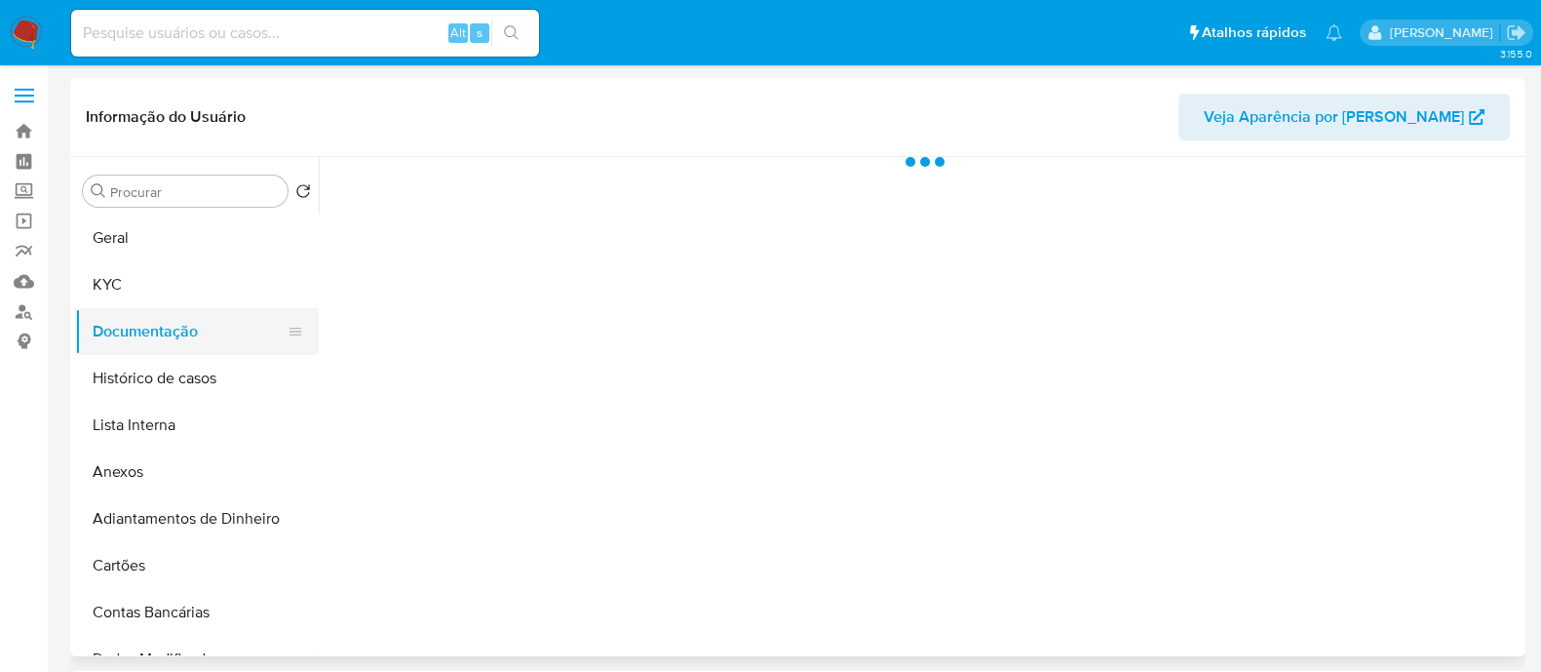
scroll to position [0, 0]
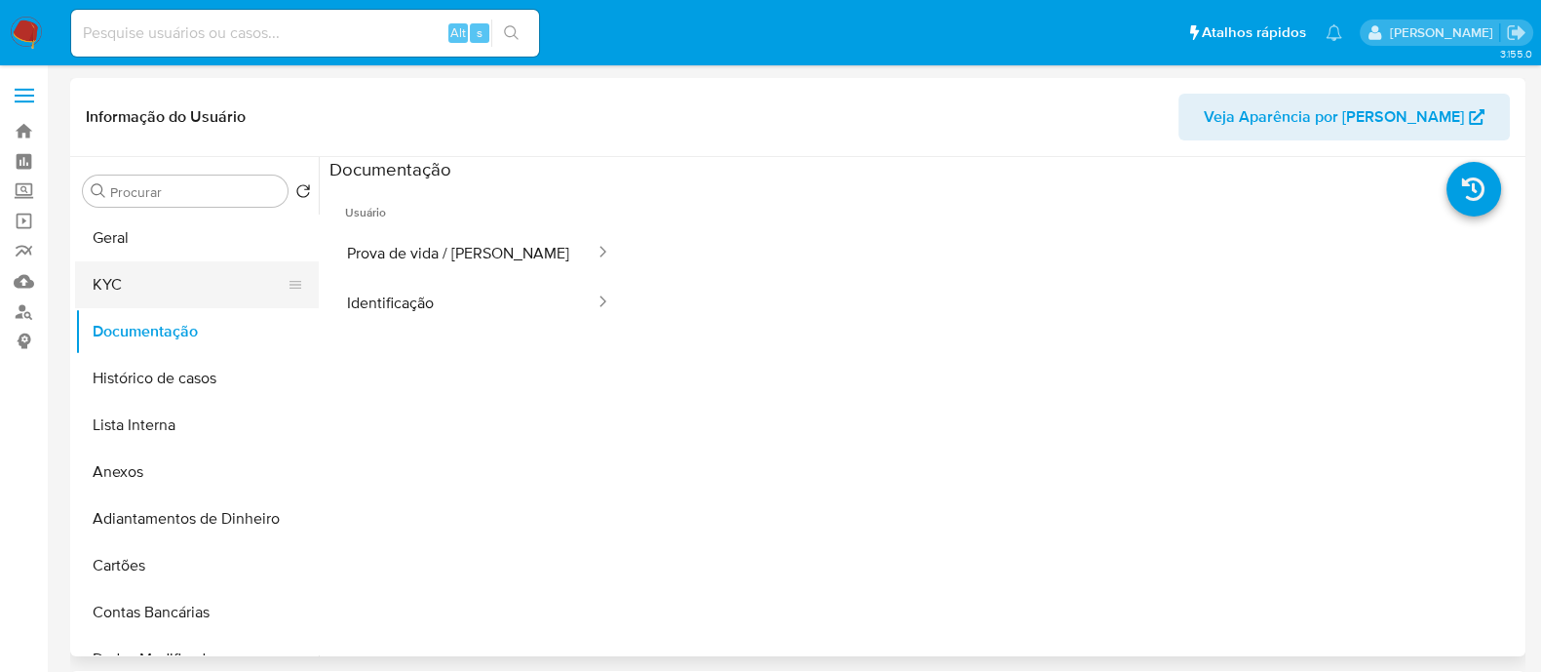
click at [206, 265] on button "KYC" at bounding box center [189, 284] width 228 height 47
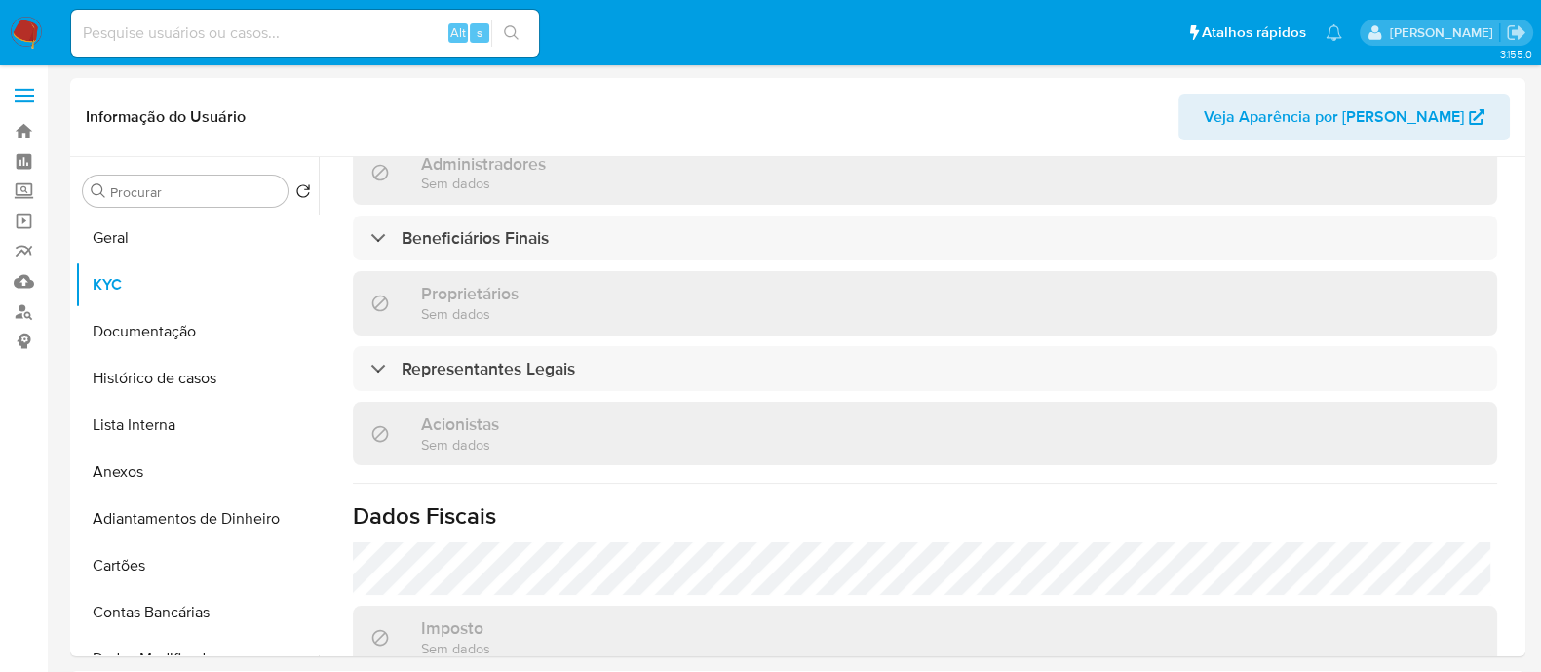
scroll to position [974, 0]
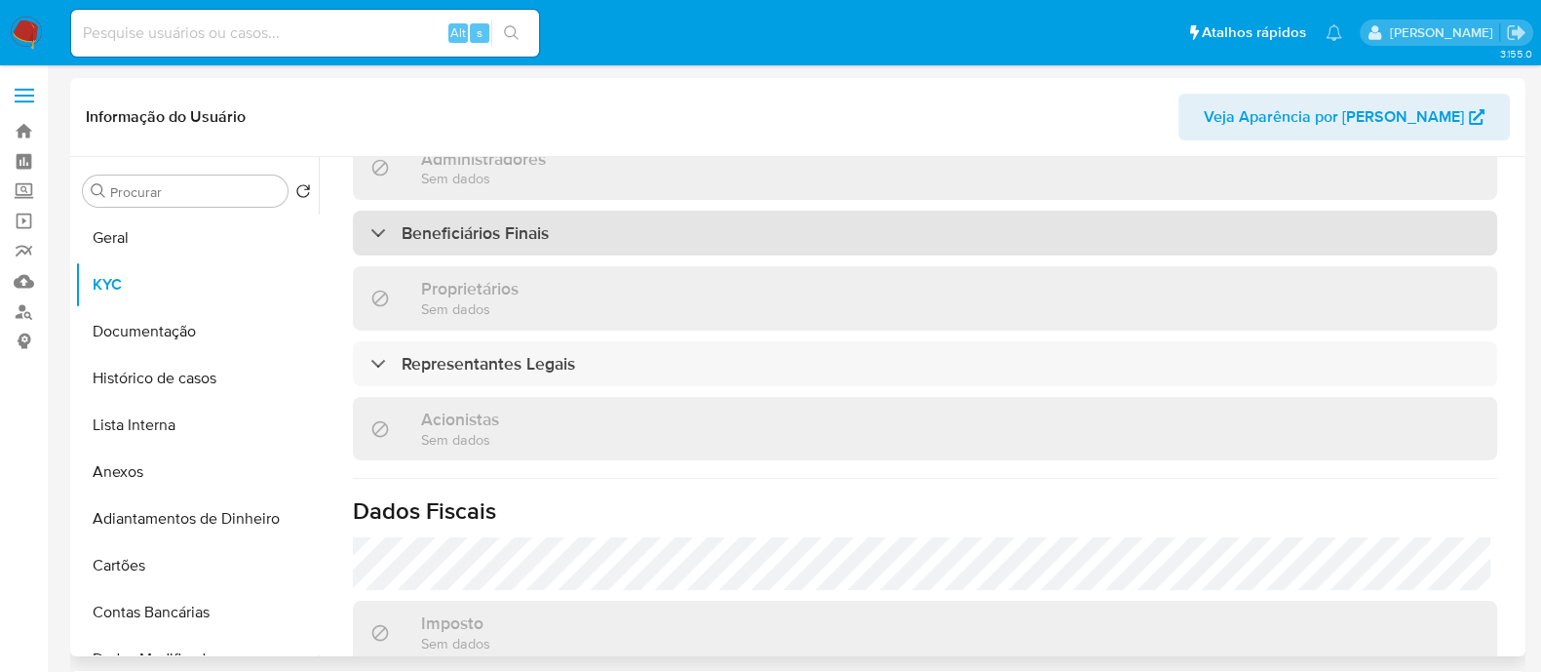
click at [594, 211] on div "Beneficiários Finais" at bounding box center [925, 233] width 1145 height 45
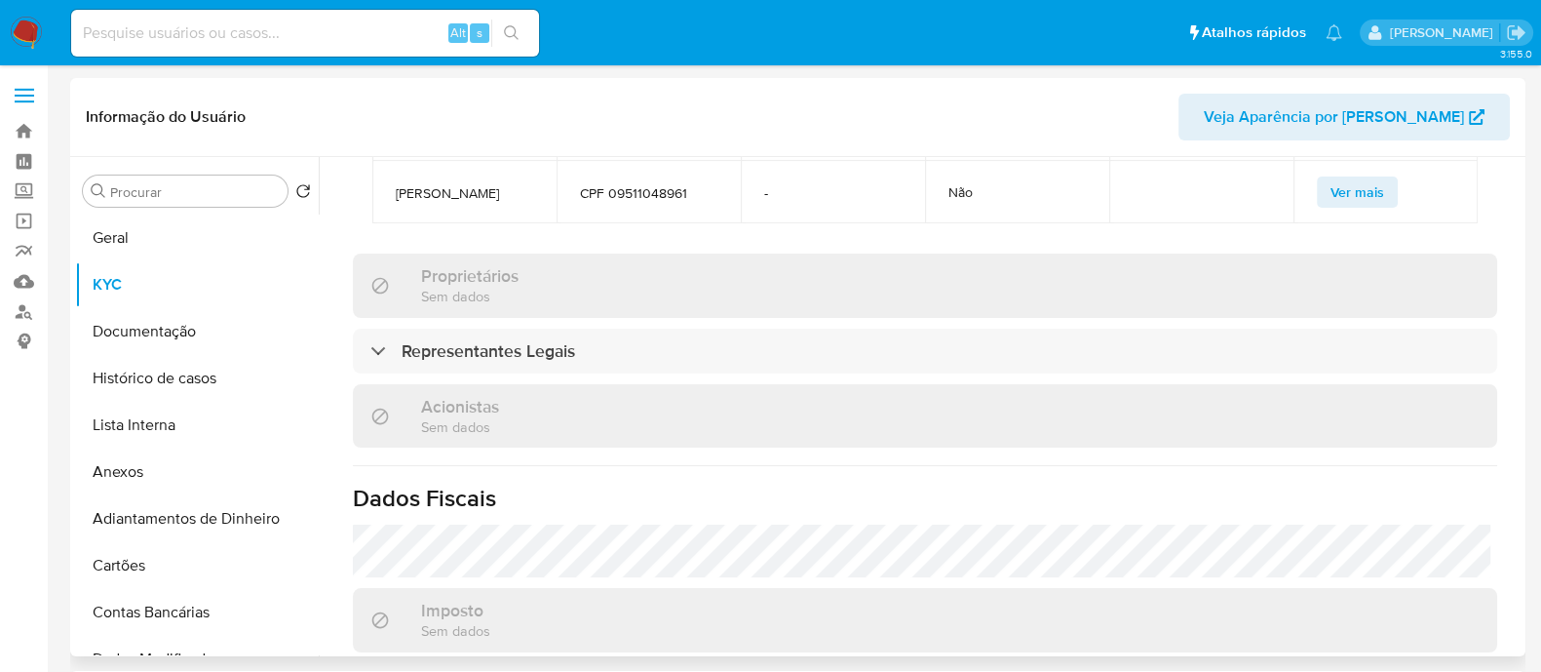
scroll to position [1219, 0]
click at [151, 324] on button "Documentação" at bounding box center [189, 331] width 228 height 47
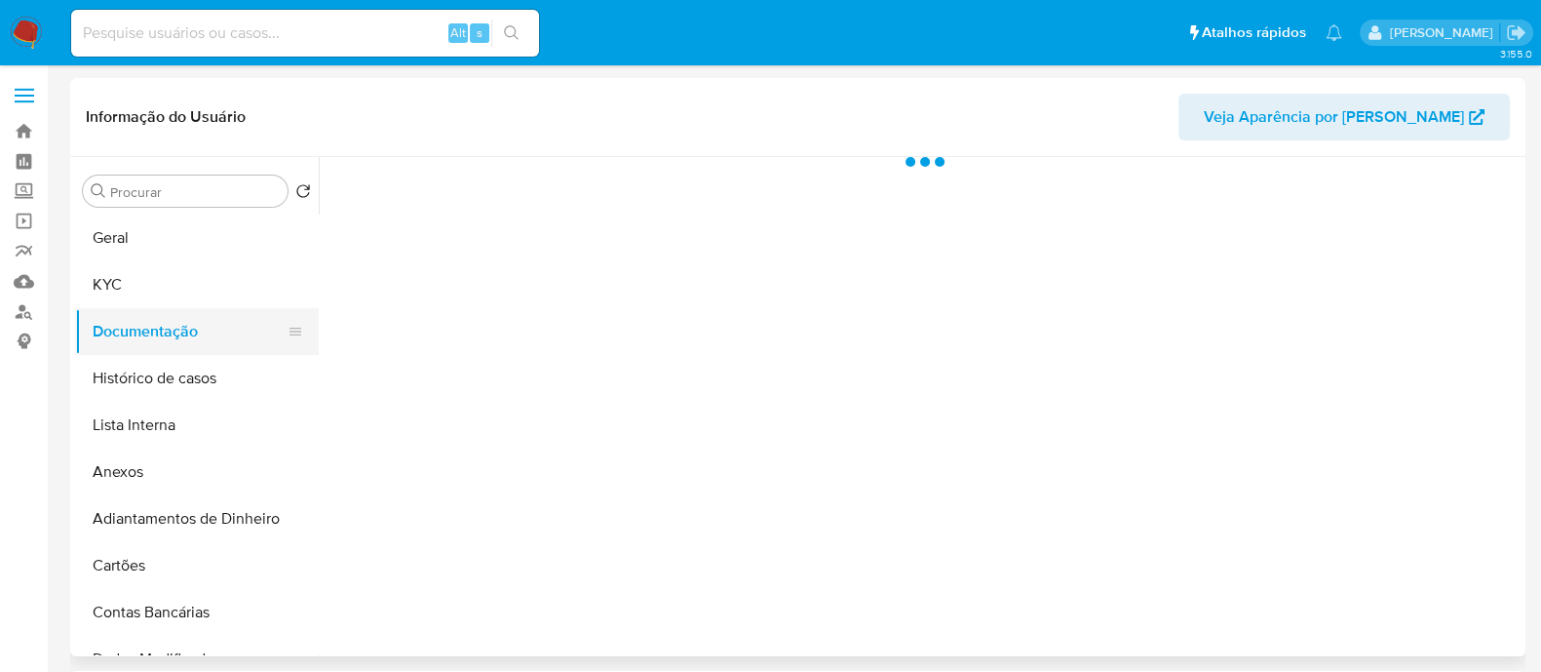
scroll to position [0, 0]
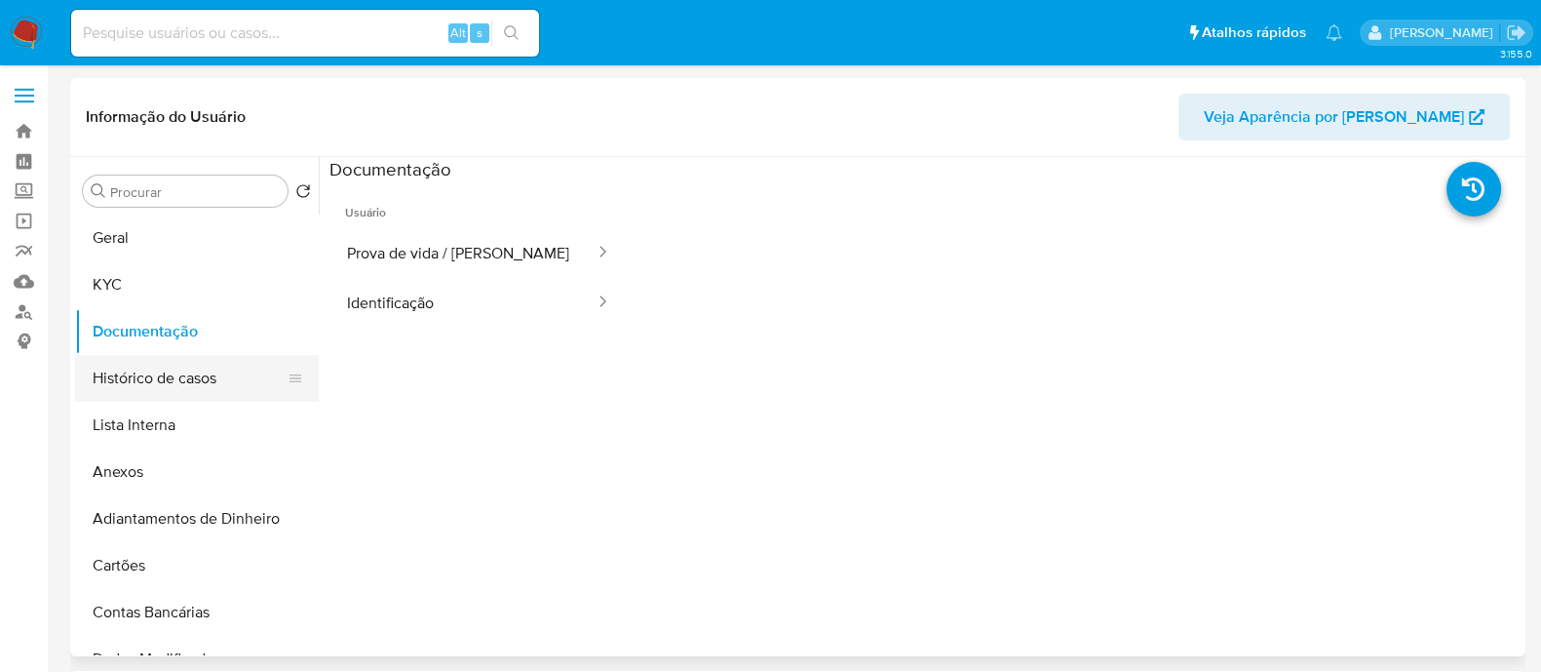
click at [171, 372] on button "Histórico de casos" at bounding box center [189, 378] width 228 height 47
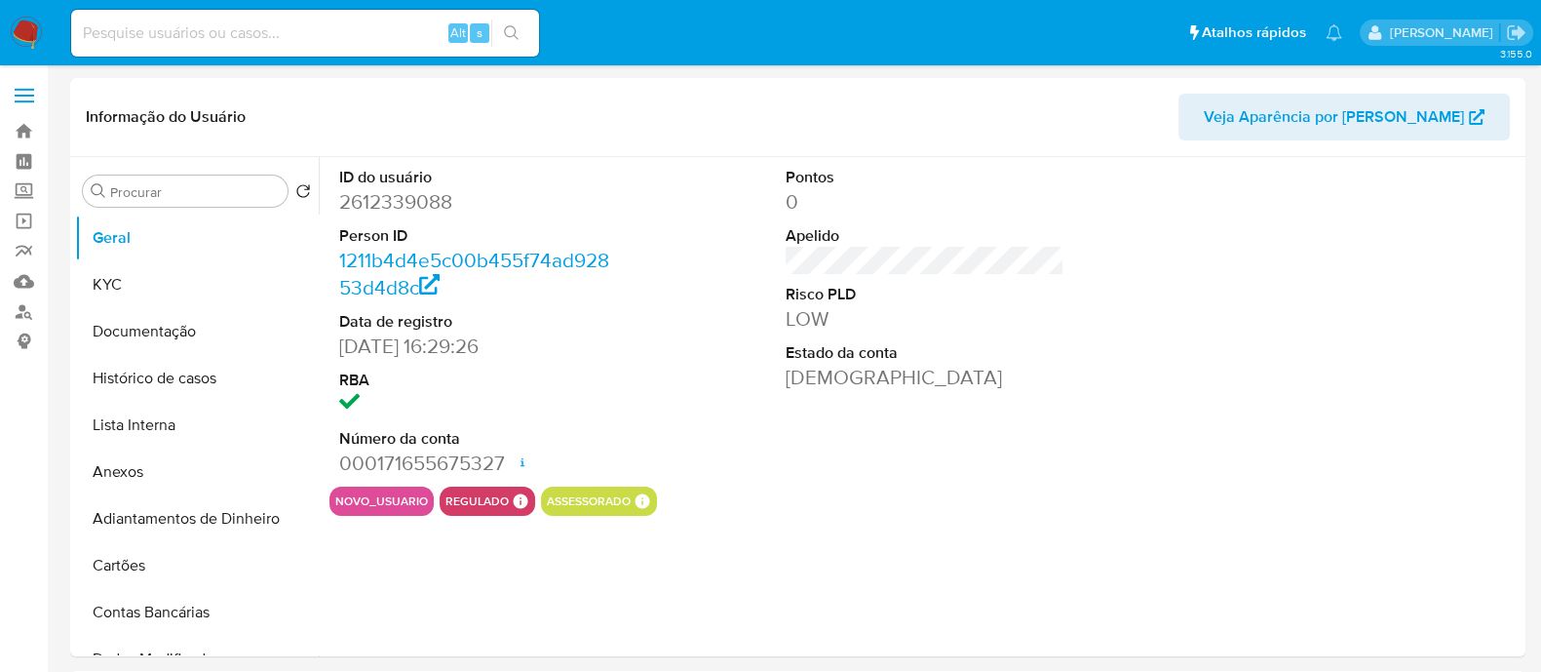
select select "10"
click at [210, 277] on button "KYC" at bounding box center [189, 284] width 228 height 47
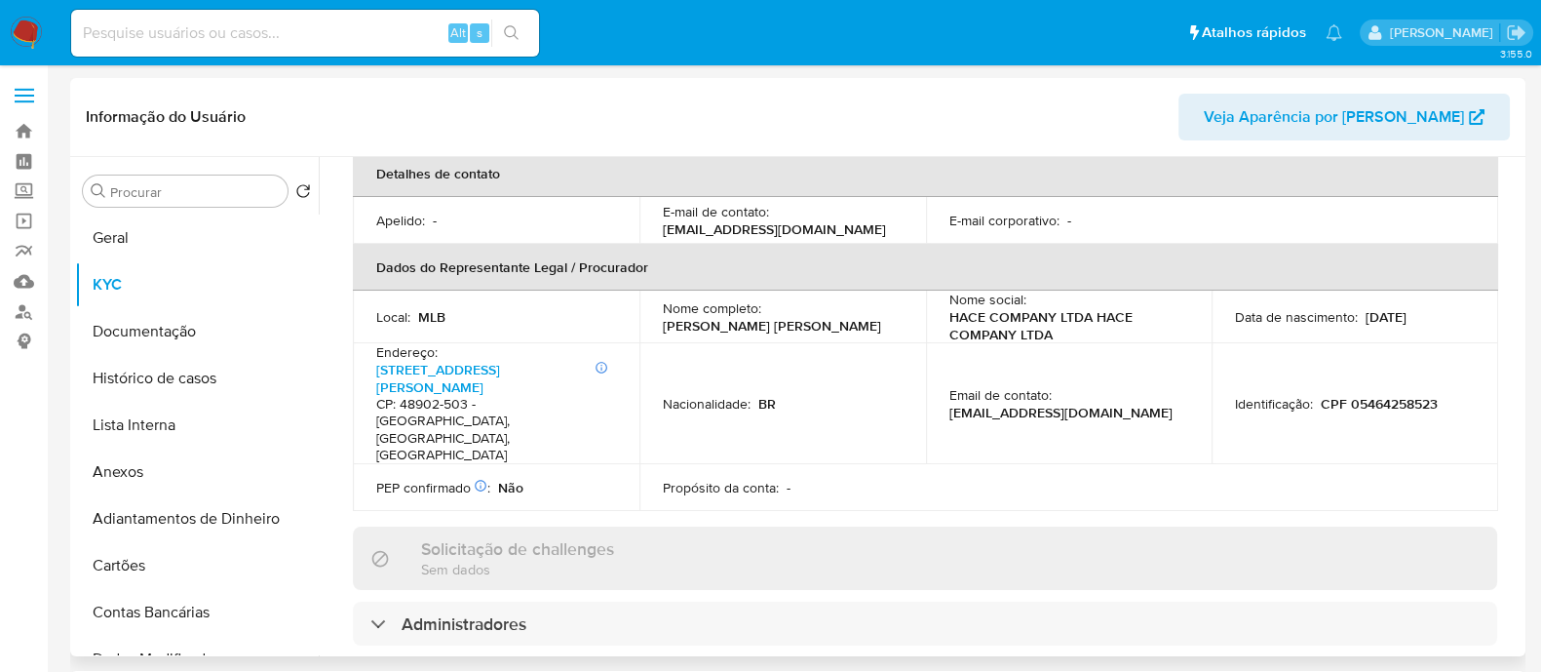
scroll to position [499, 0]
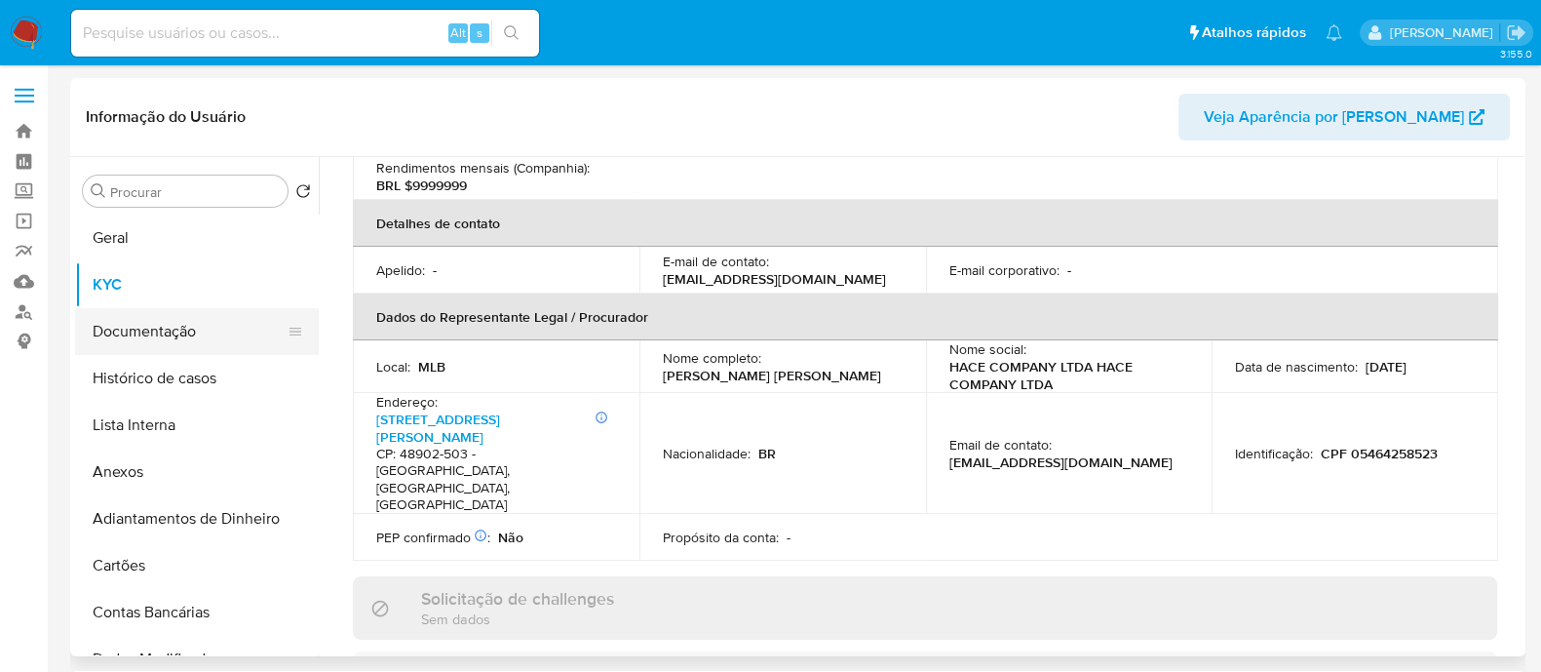
click at [230, 333] on button "Documentação" at bounding box center [189, 331] width 228 height 47
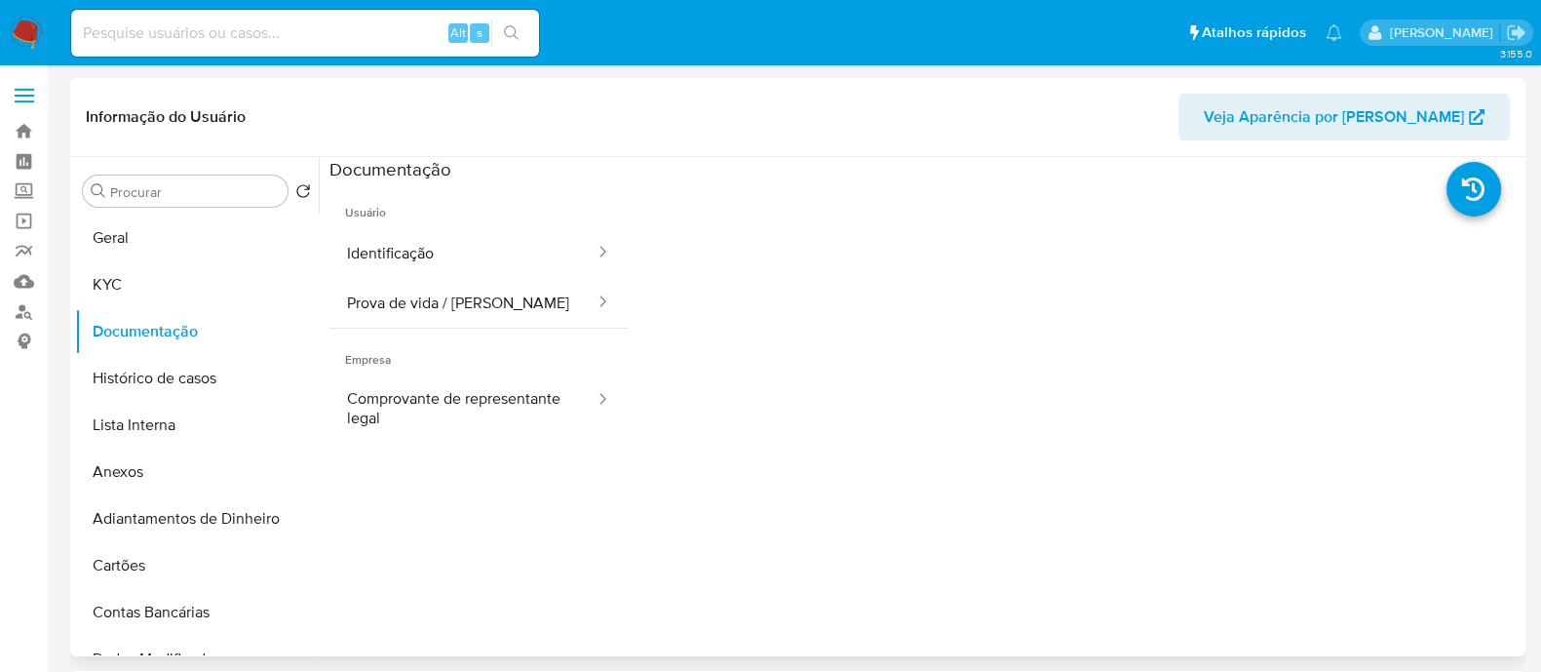
click at [547, 446] on ul "Usuário Identificação Prova de vida / Selfie Empresa Comprovante de representan…" at bounding box center [479, 462] width 298 height 562
click at [557, 417] on button "Comprovante de representante legal" at bounding box center [463, 408] width 267 height 66
